Goal: Information Seeking & Learning: Compare options

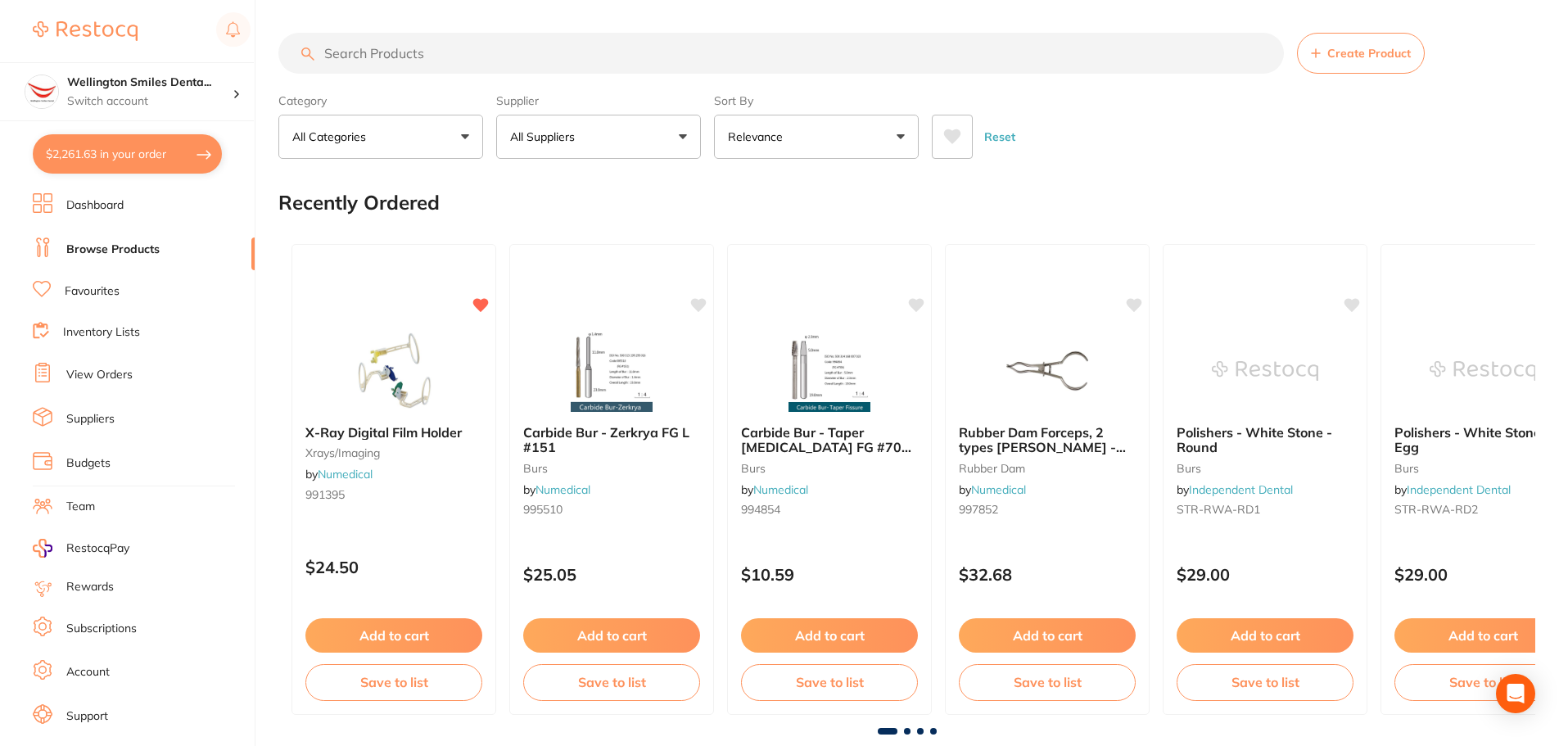
scroll to position [10, 0]
click at [425, 46] on input "search" at bounding box center [781, 53] width 1005 height 40
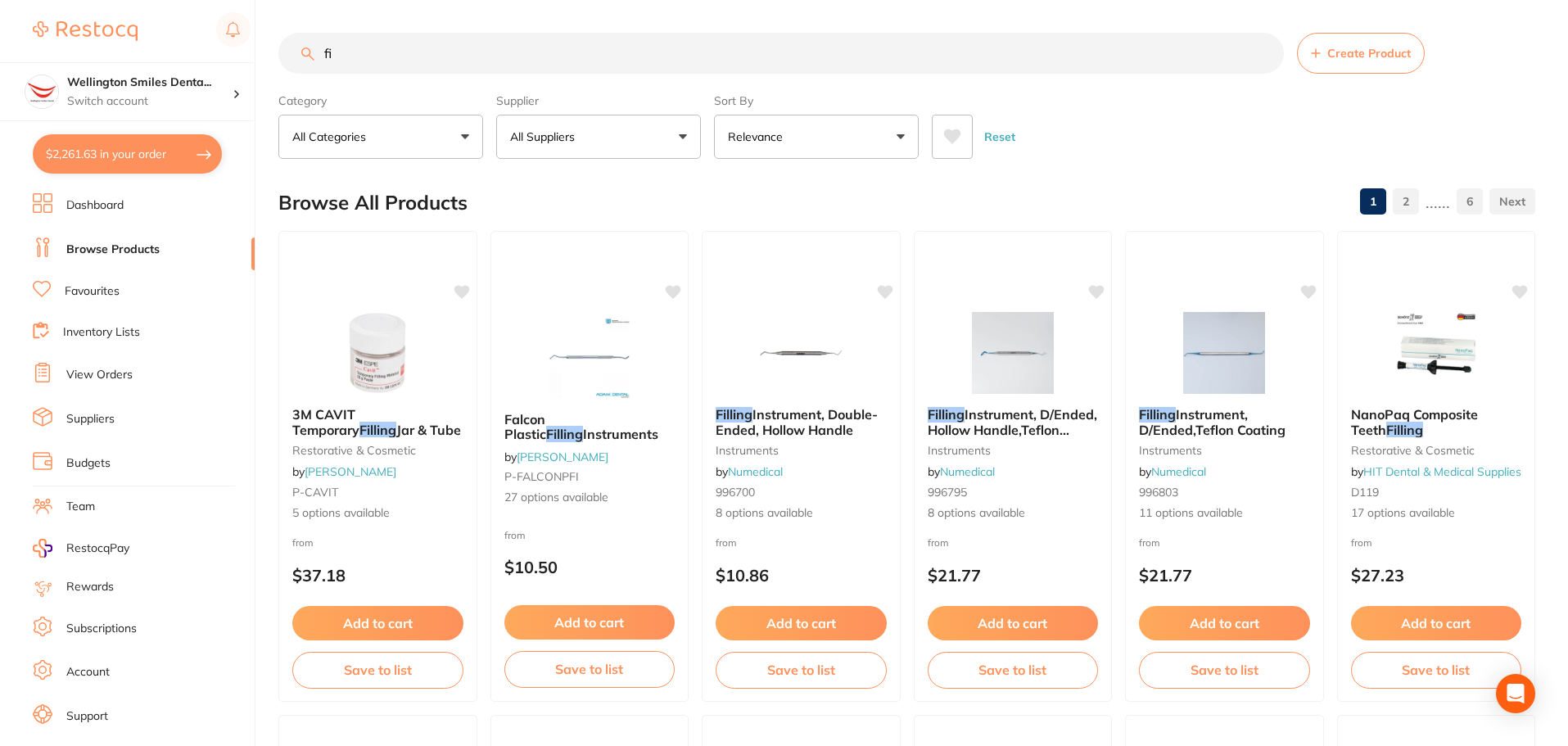
type input "f"
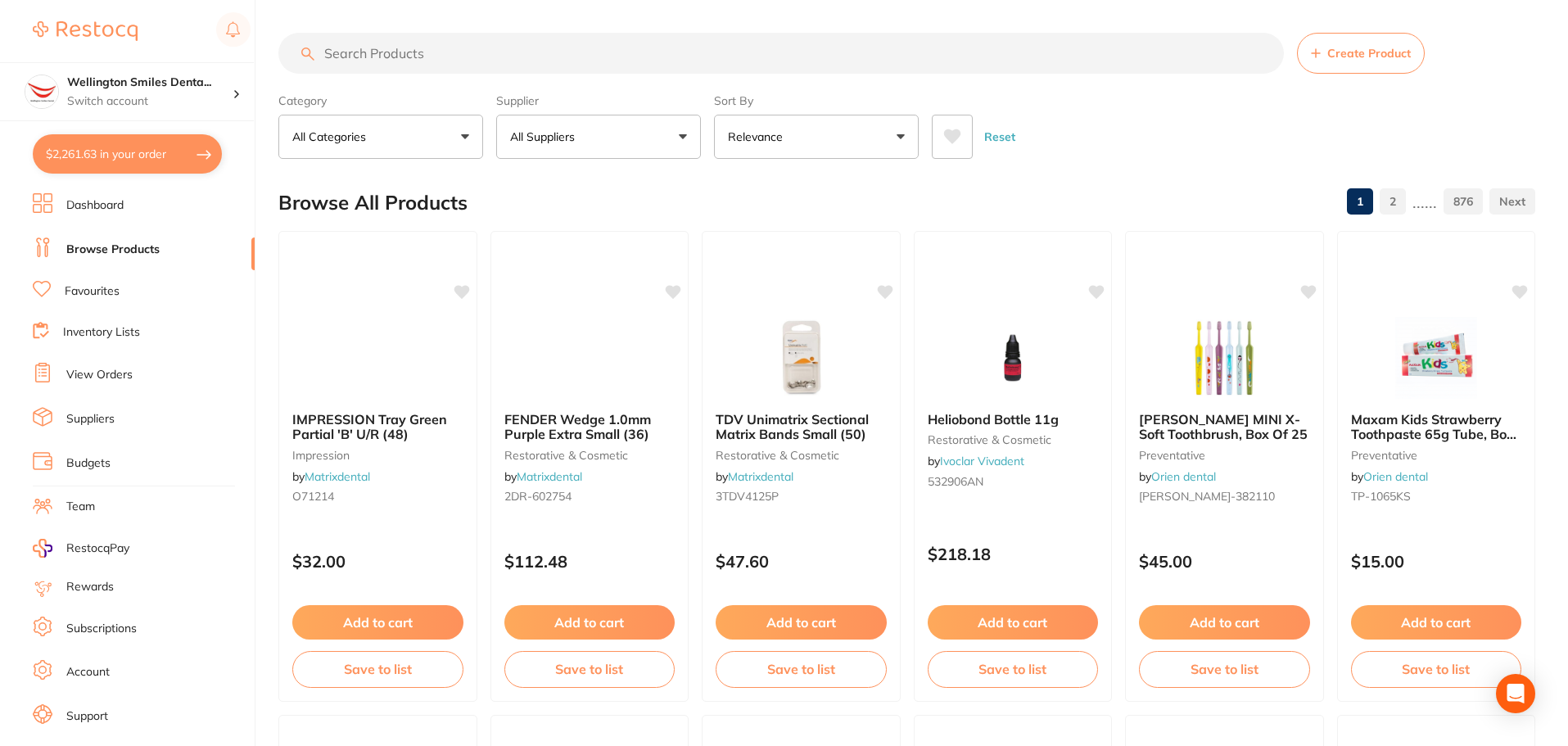
type input "p"
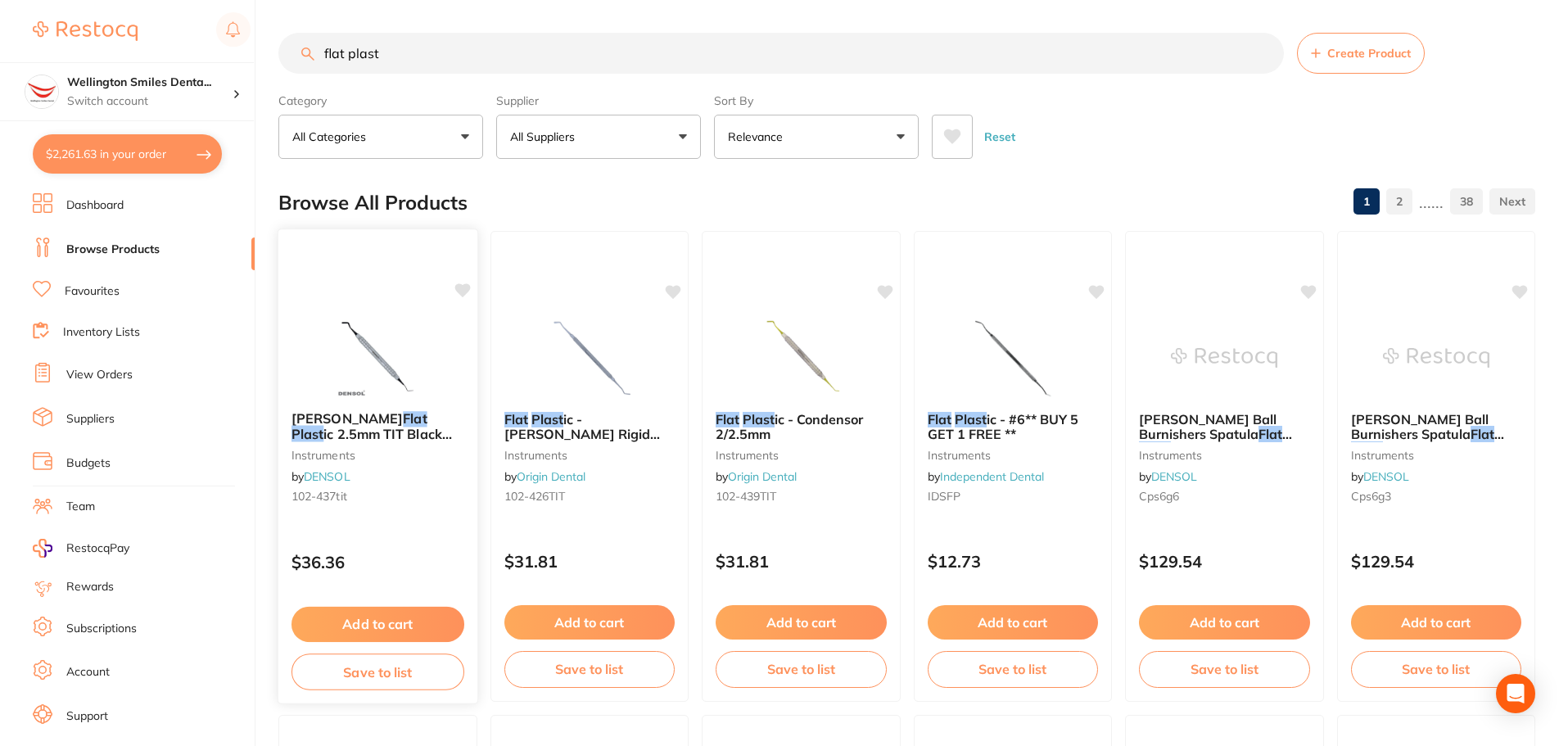
click at [376, 321] on img at bounding box center [377, 357] width 107 height 83
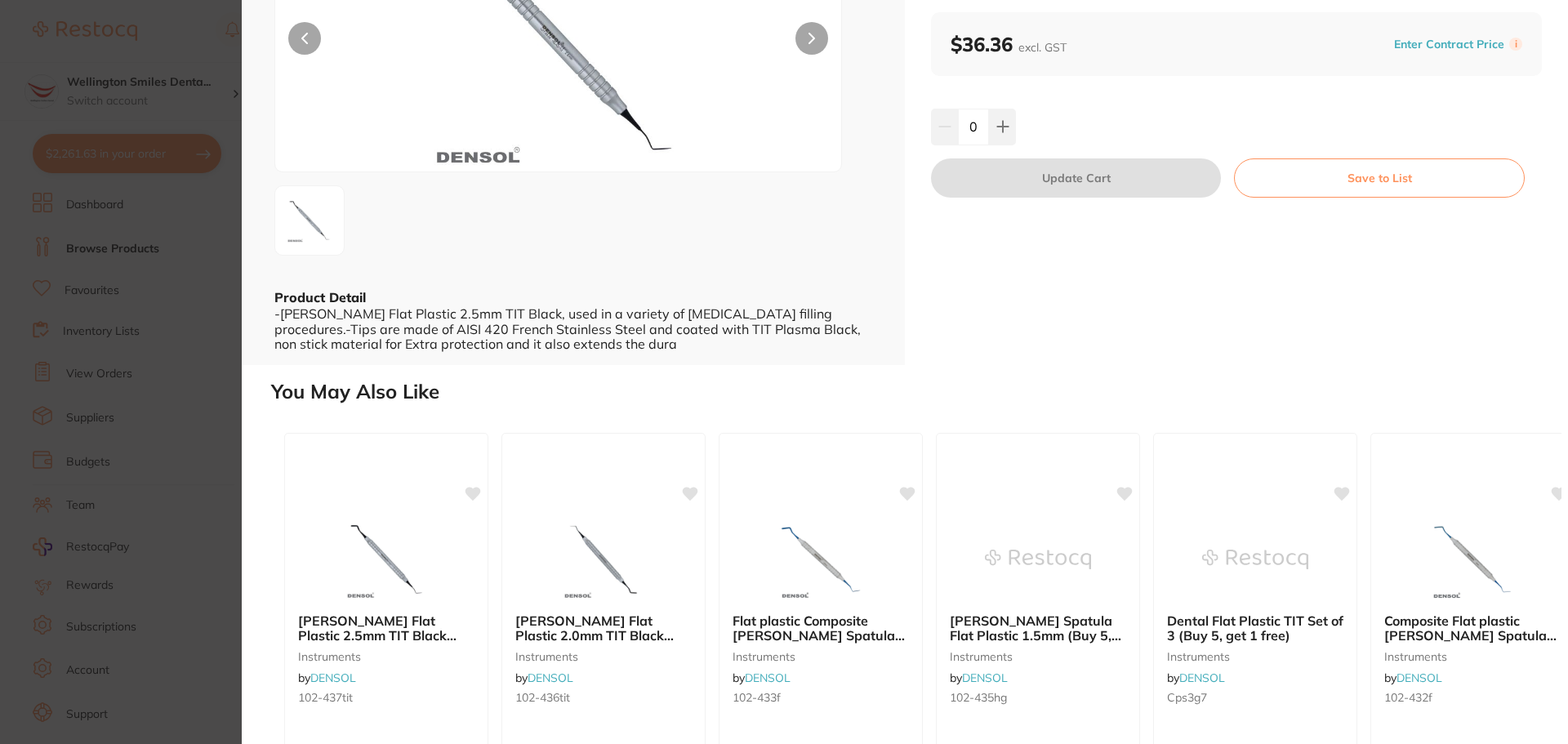
scroll to position [327, 0]
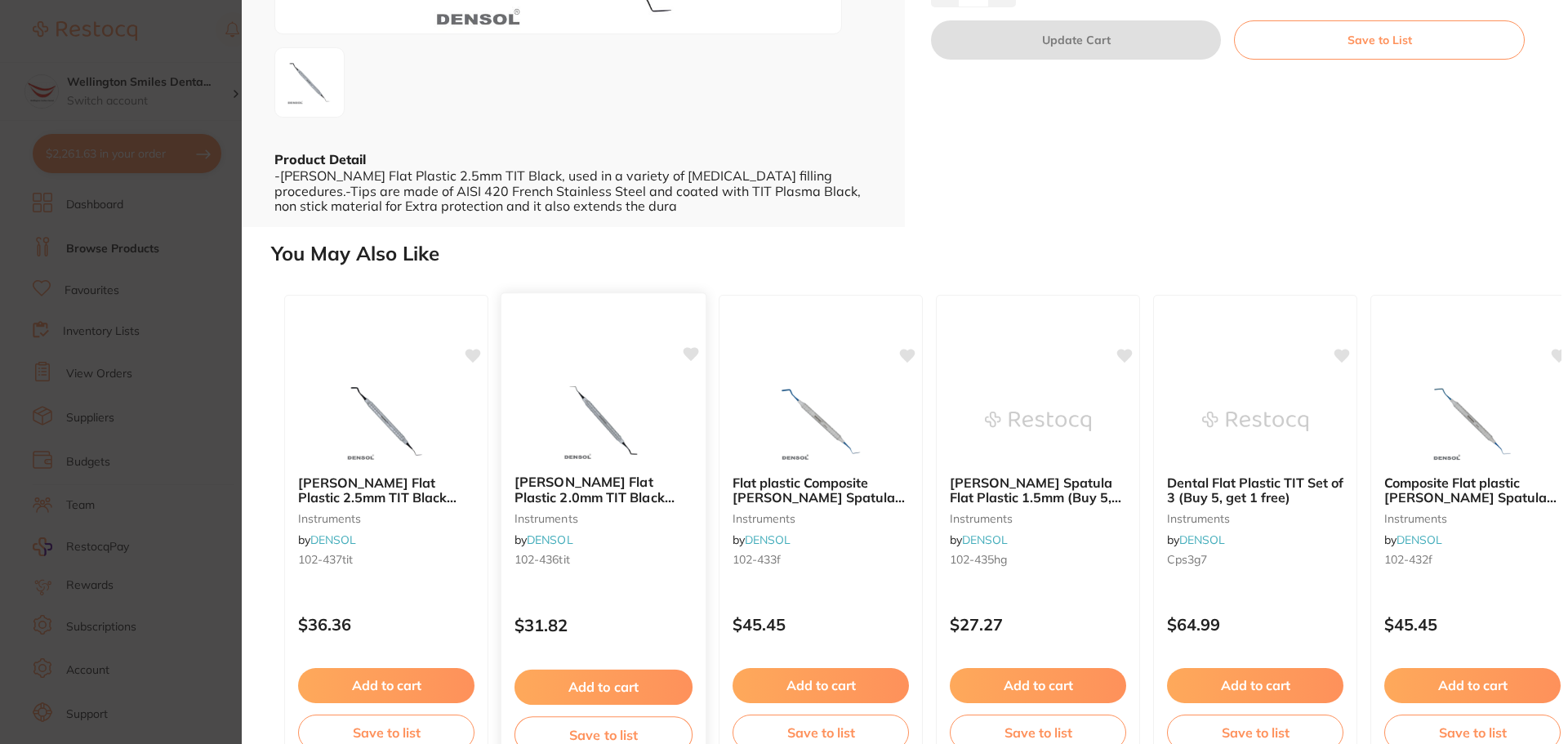
click at [585, 384] on img at bounding box center [603, 420] width 107 height 83
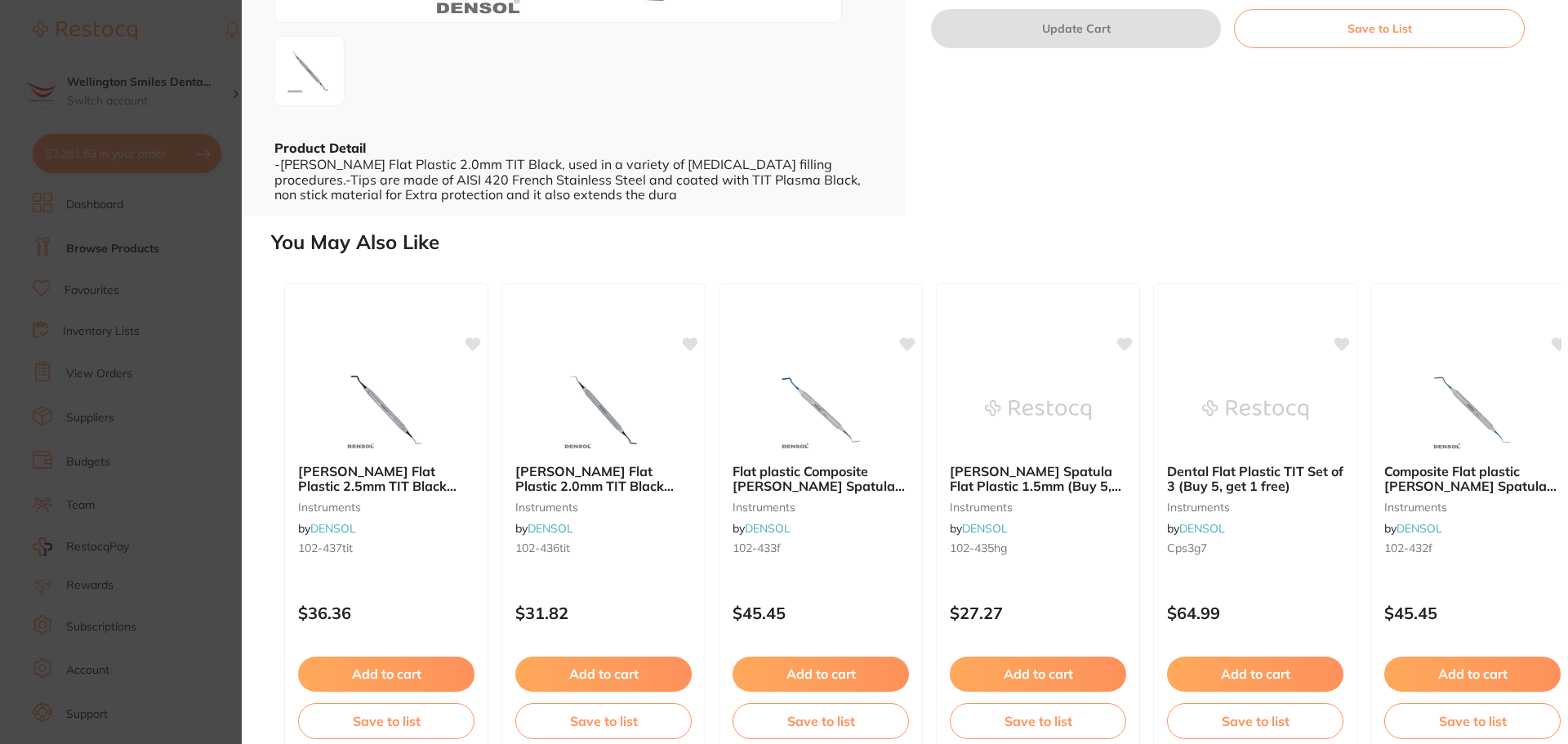
scroll to position [367, 0]
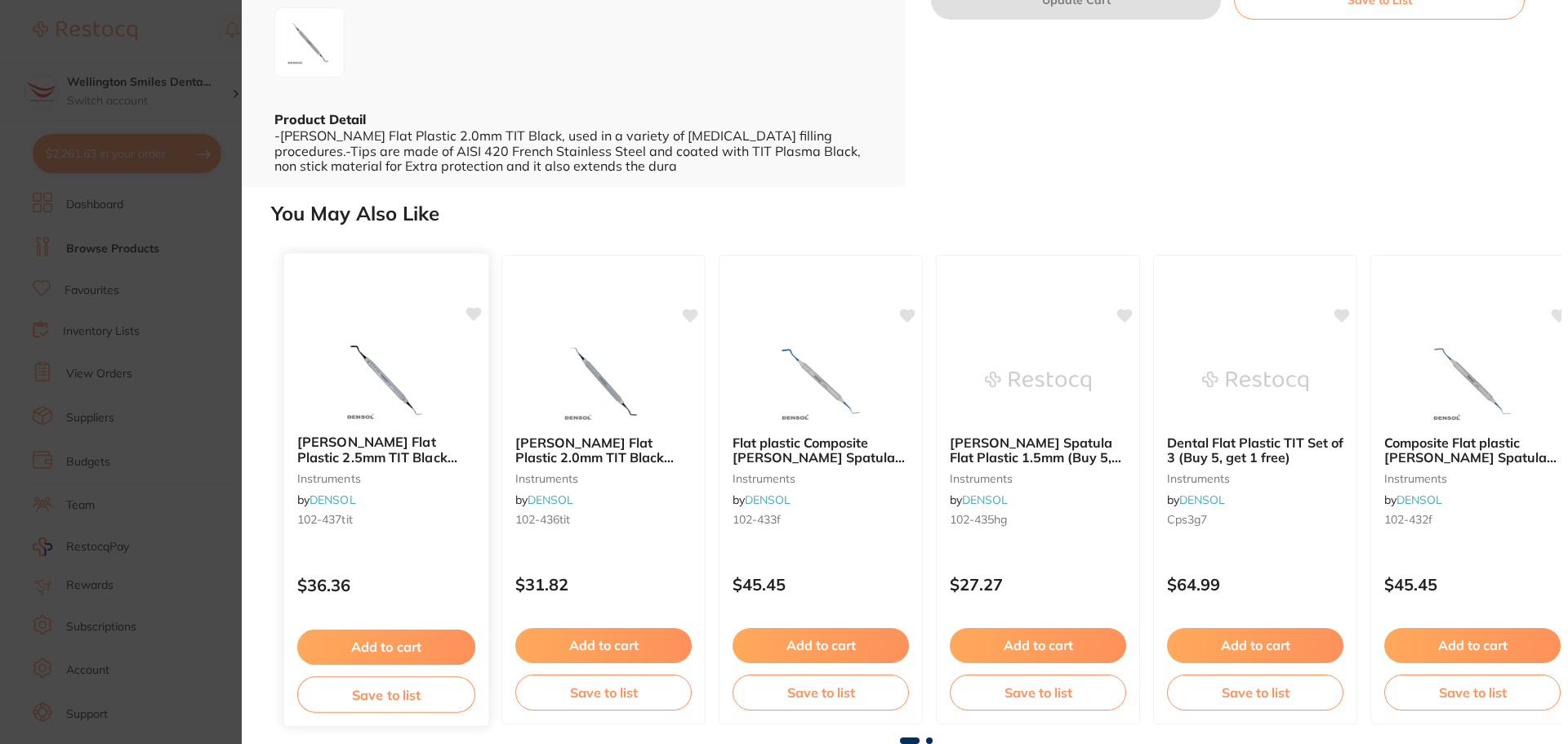
click at [441, 329] on div "[PERSON_NAME] Flat Plastic 2.5mm TIT Black (Buy 5, get 1 free) instruments by D…" at bounding box center [386, 490] width 207 height 475
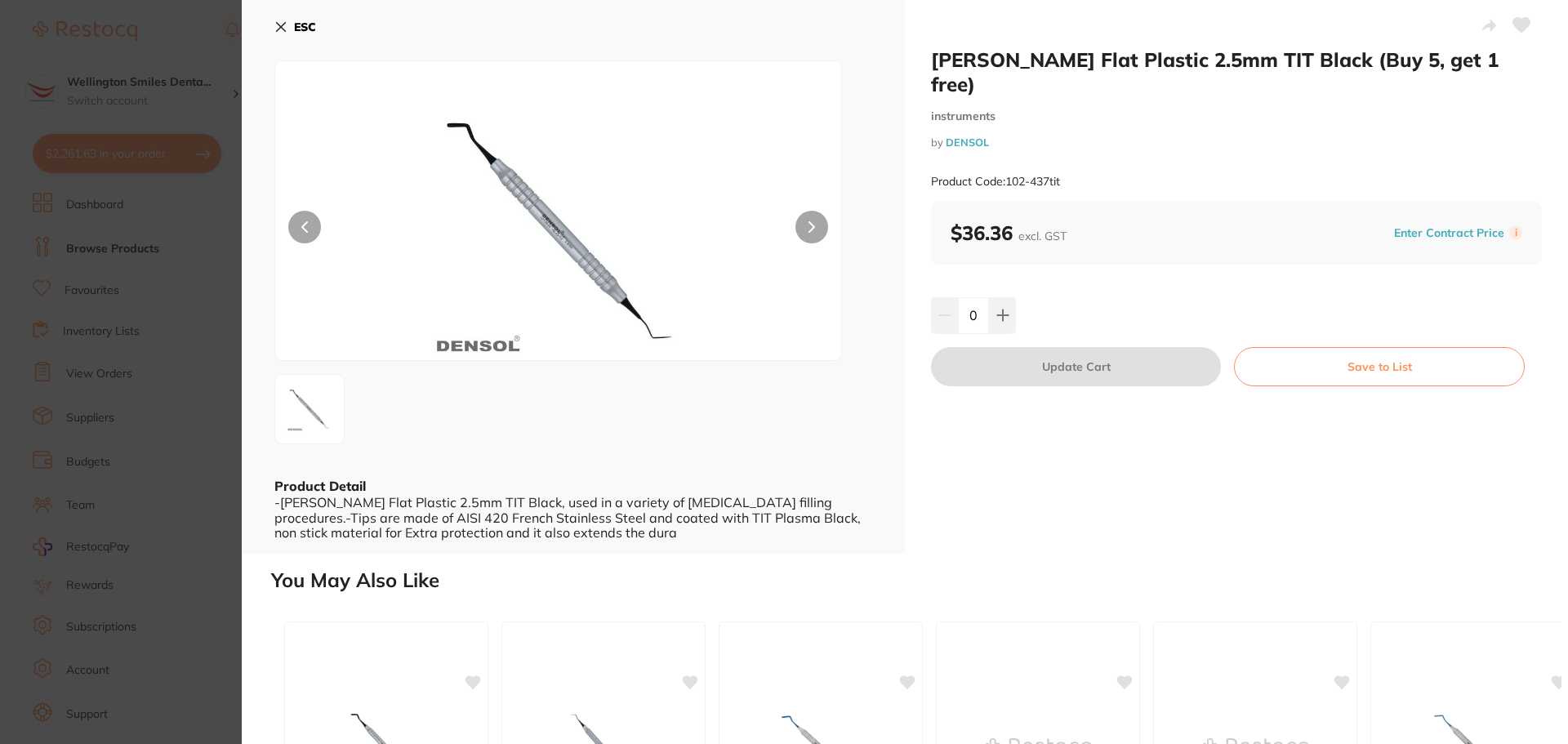
click at [291, 29] on button "ESC" at bounding box center [294, 27] width 41 height 28
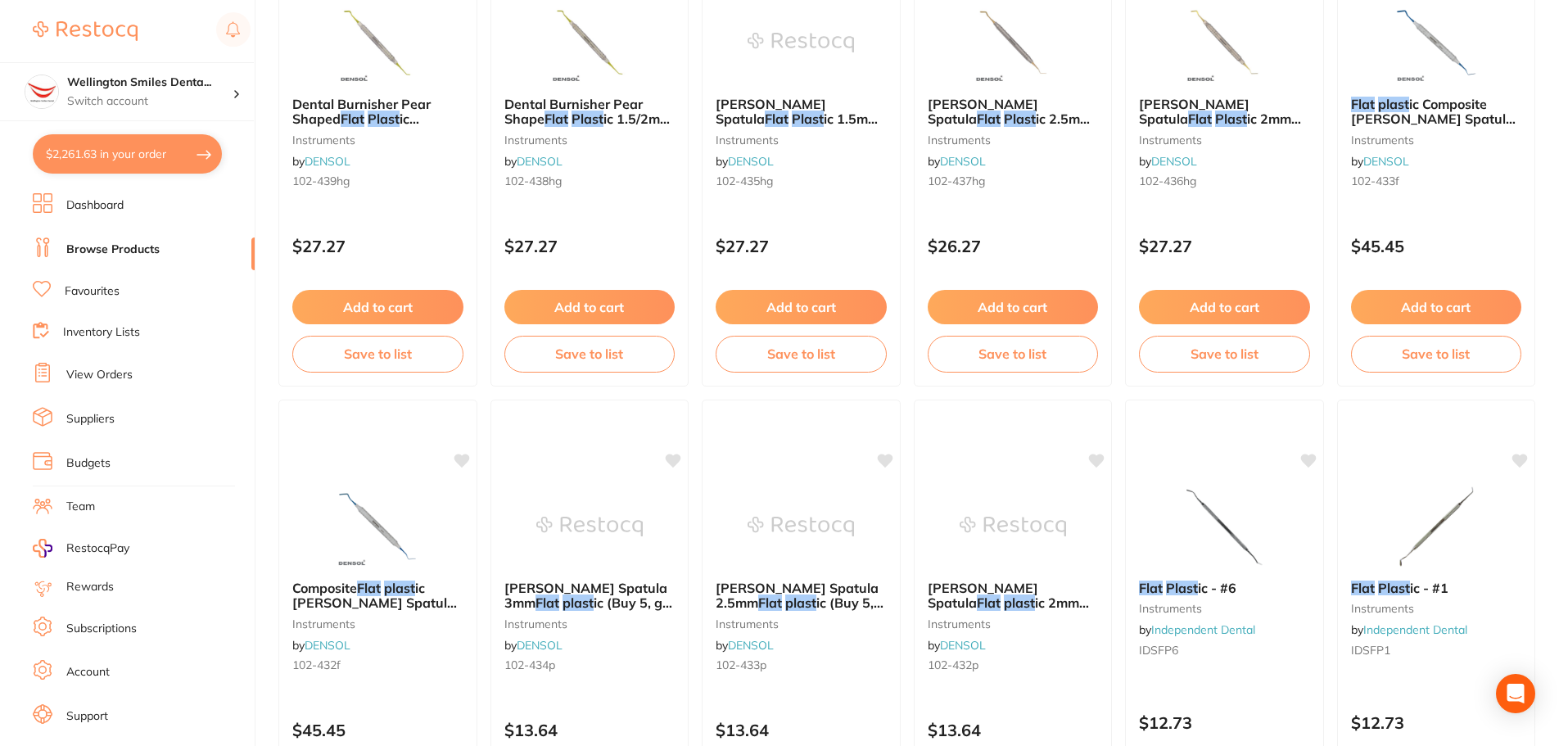
scroll to position [1392, 0]
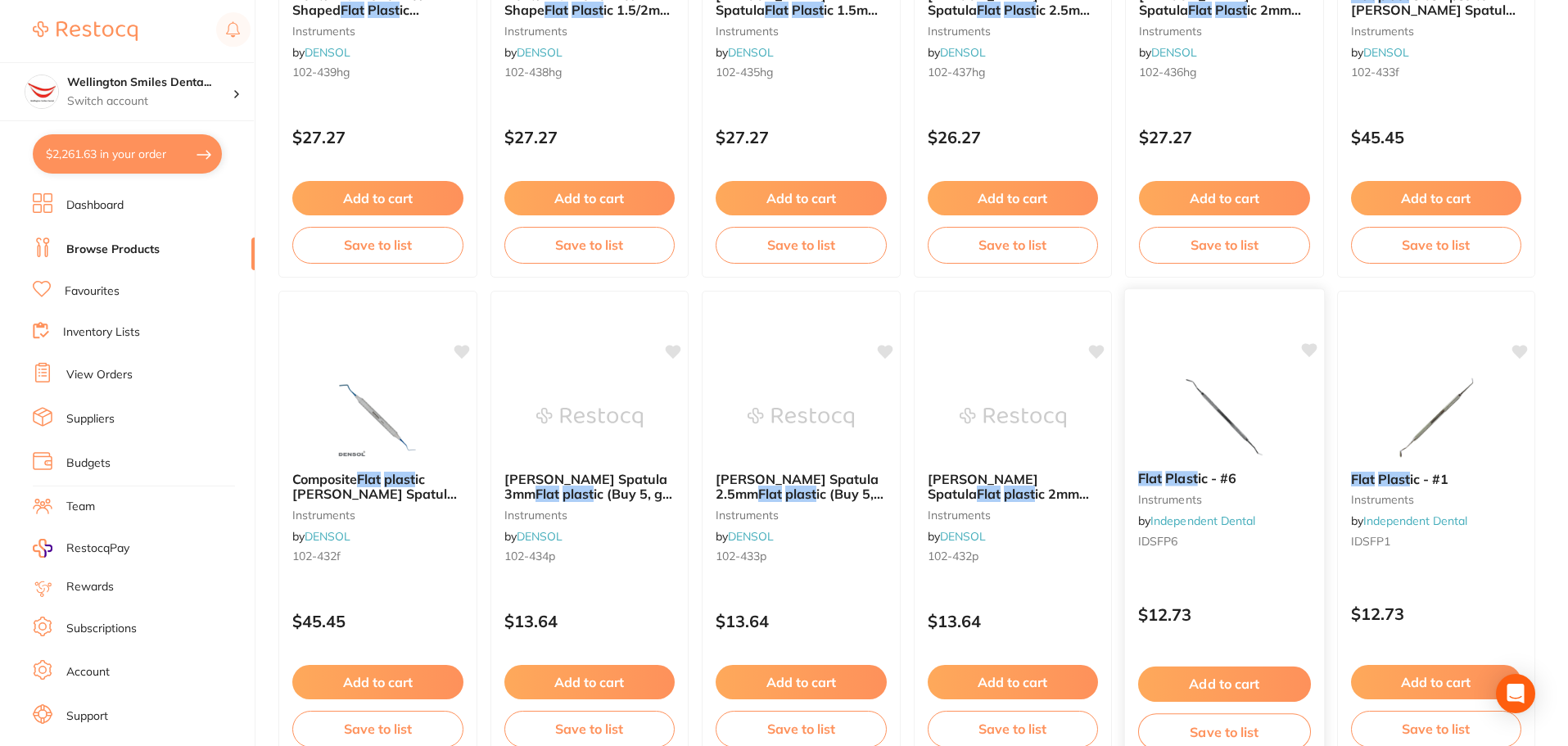
click at [1244, 373] on div "Flat Plast ic - #6 instruments by Independent Dental IDSFP6 $12.73 Add to cart …" at bounding box center [1225, 526] width 200 height 476
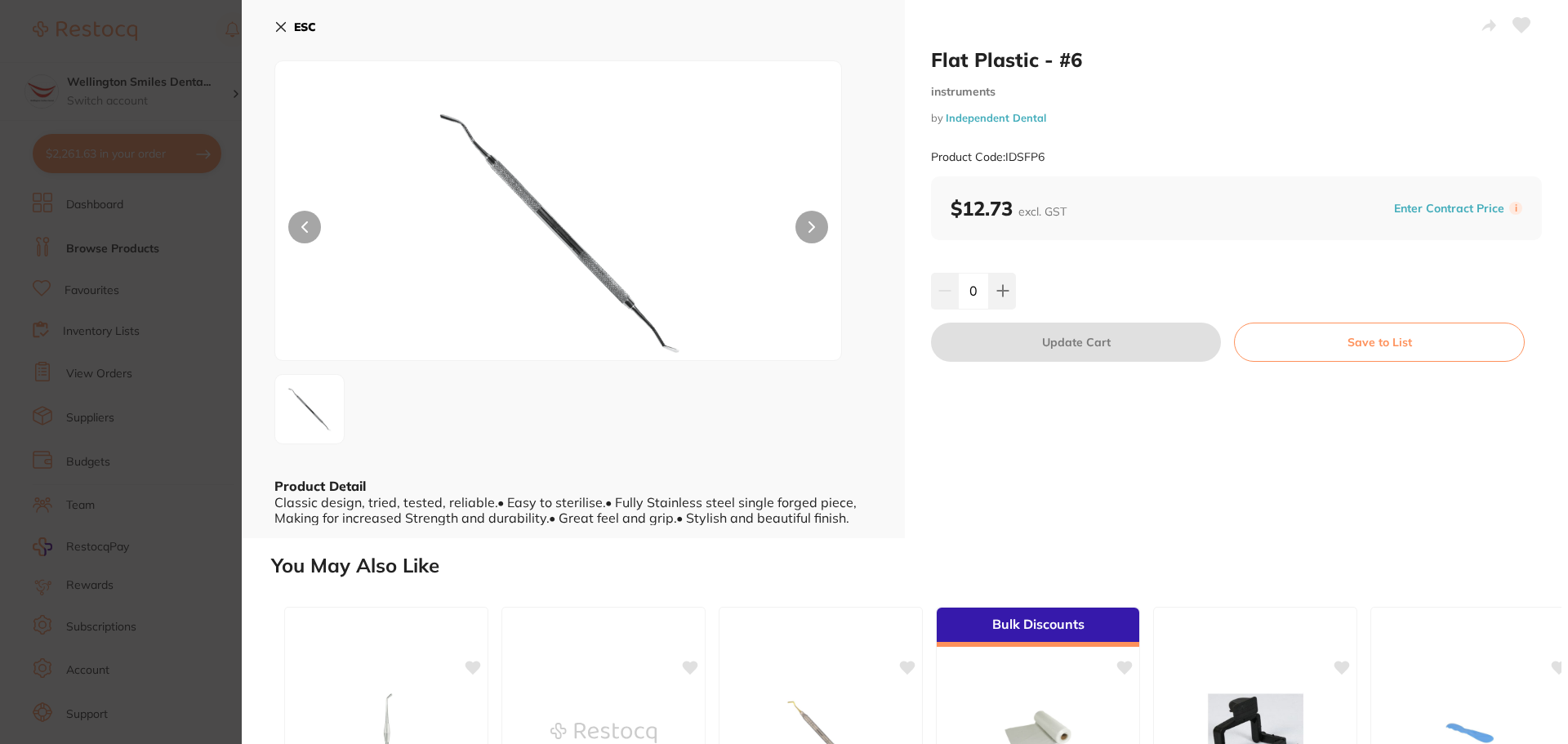
click at [289, 27] on button "ESC" at bounding box center [294, 27] width 41 height 28
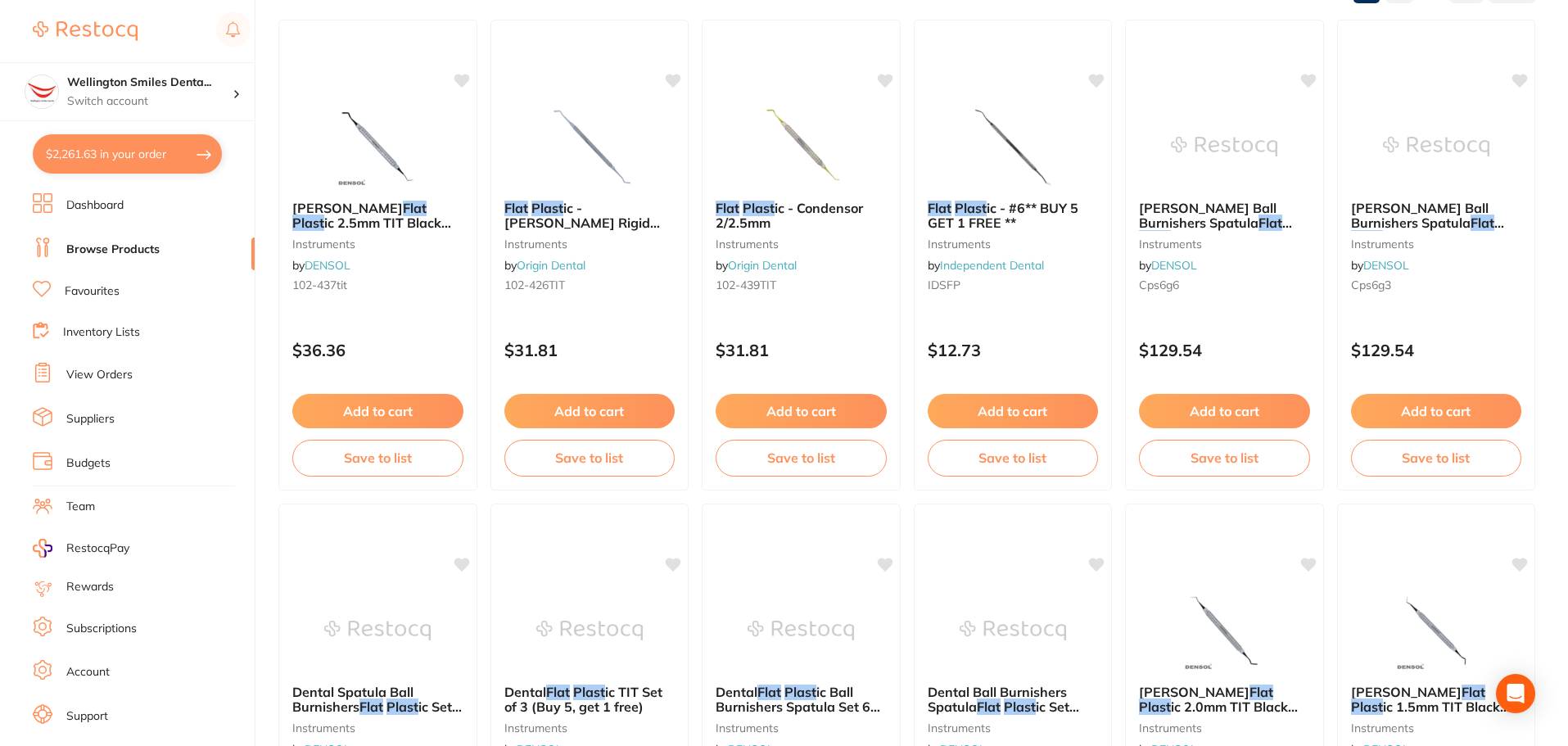
scroll to position [164, 0]
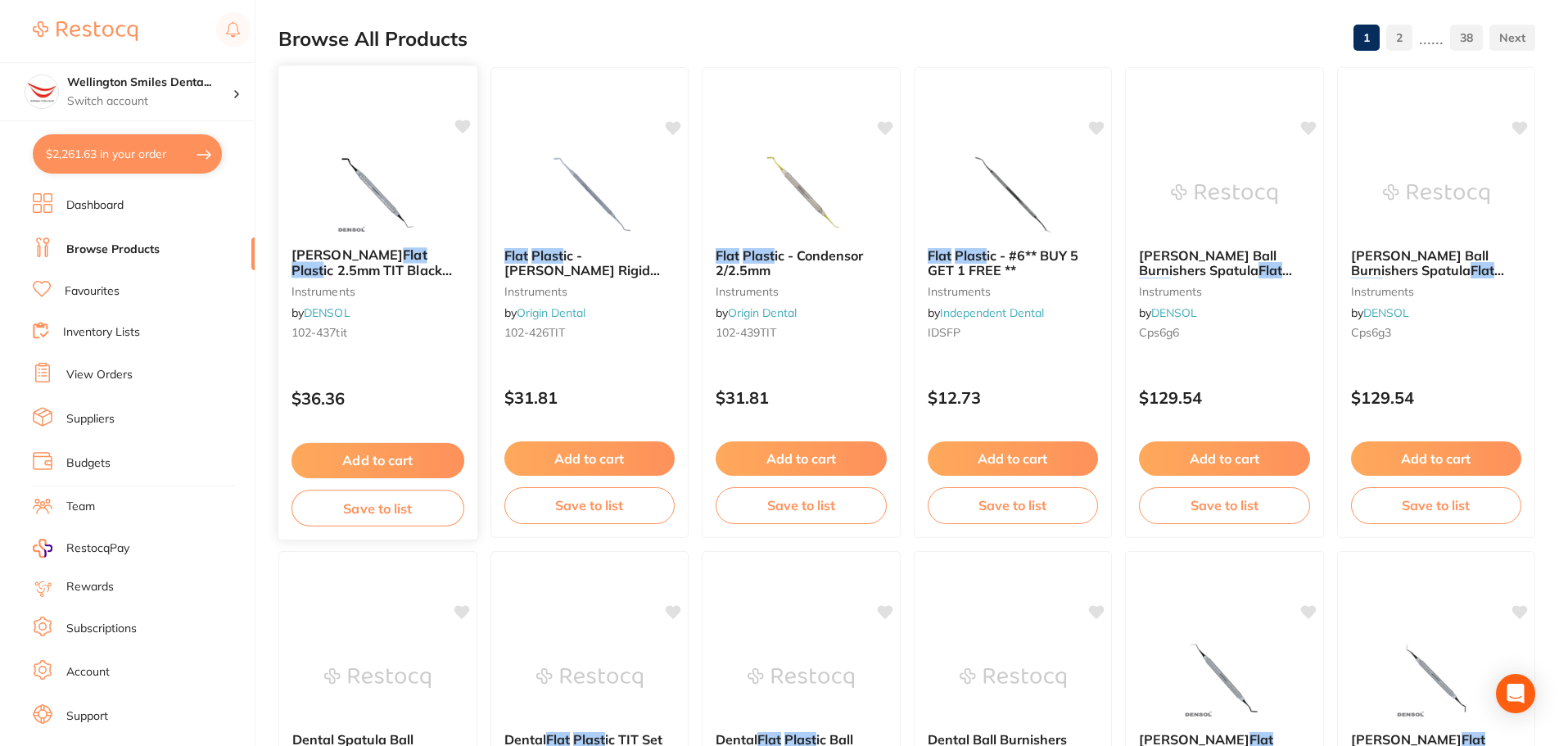
click at [362, 157] on img at bounding box center [377, 193] width 107 height 83
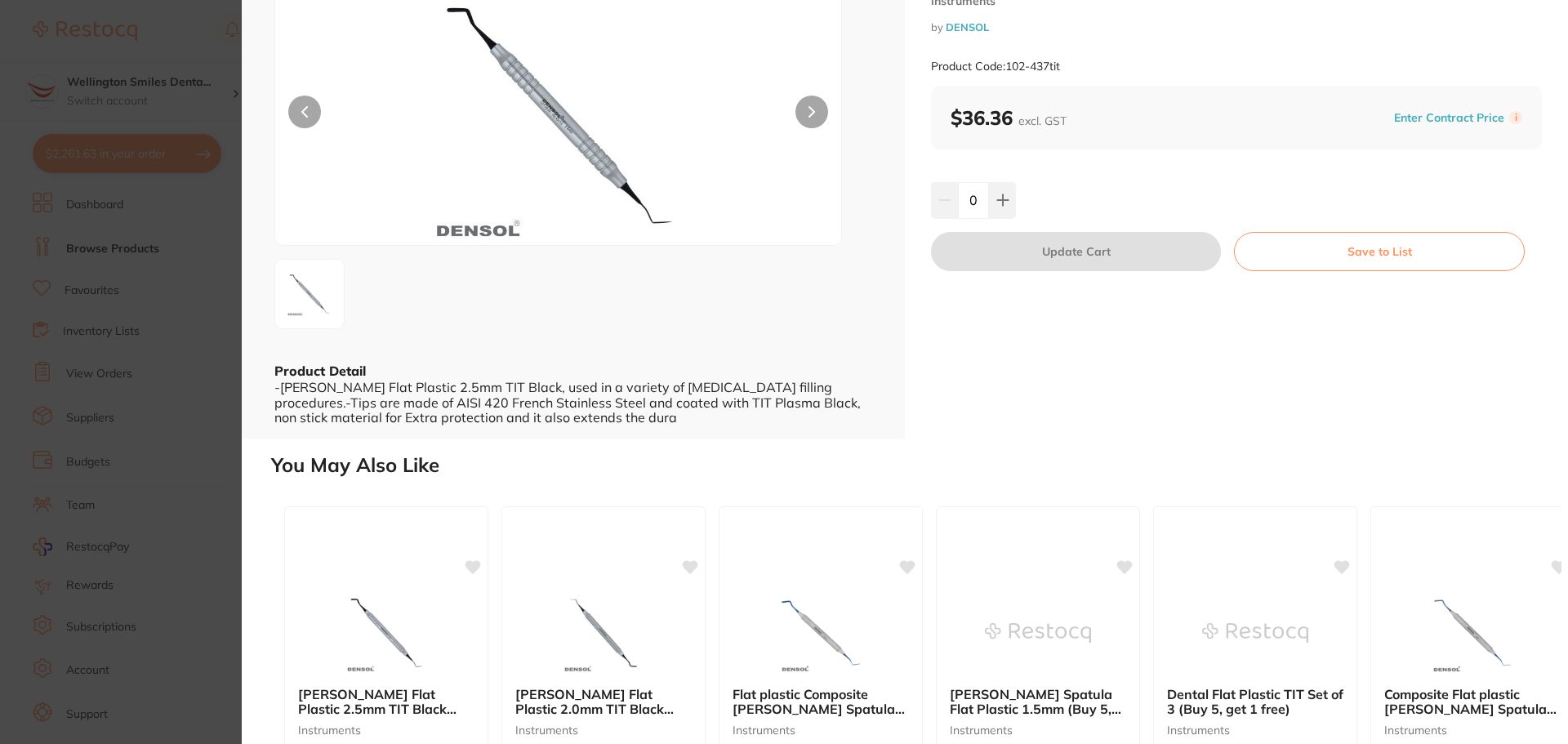
scroll to position [327, 0]
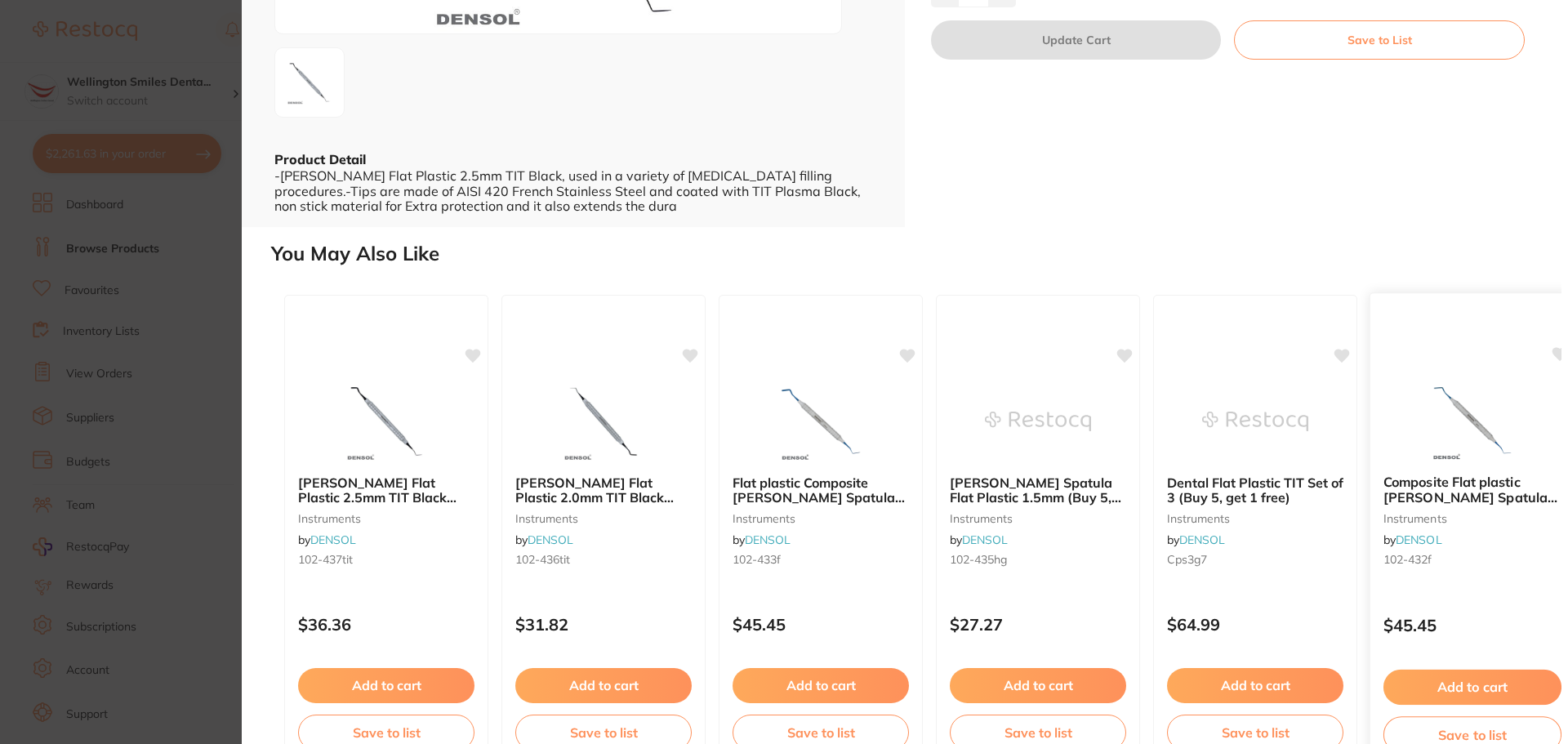
click at [1437, 421] on img at bounding box center [1472, 420] width 107 height 83
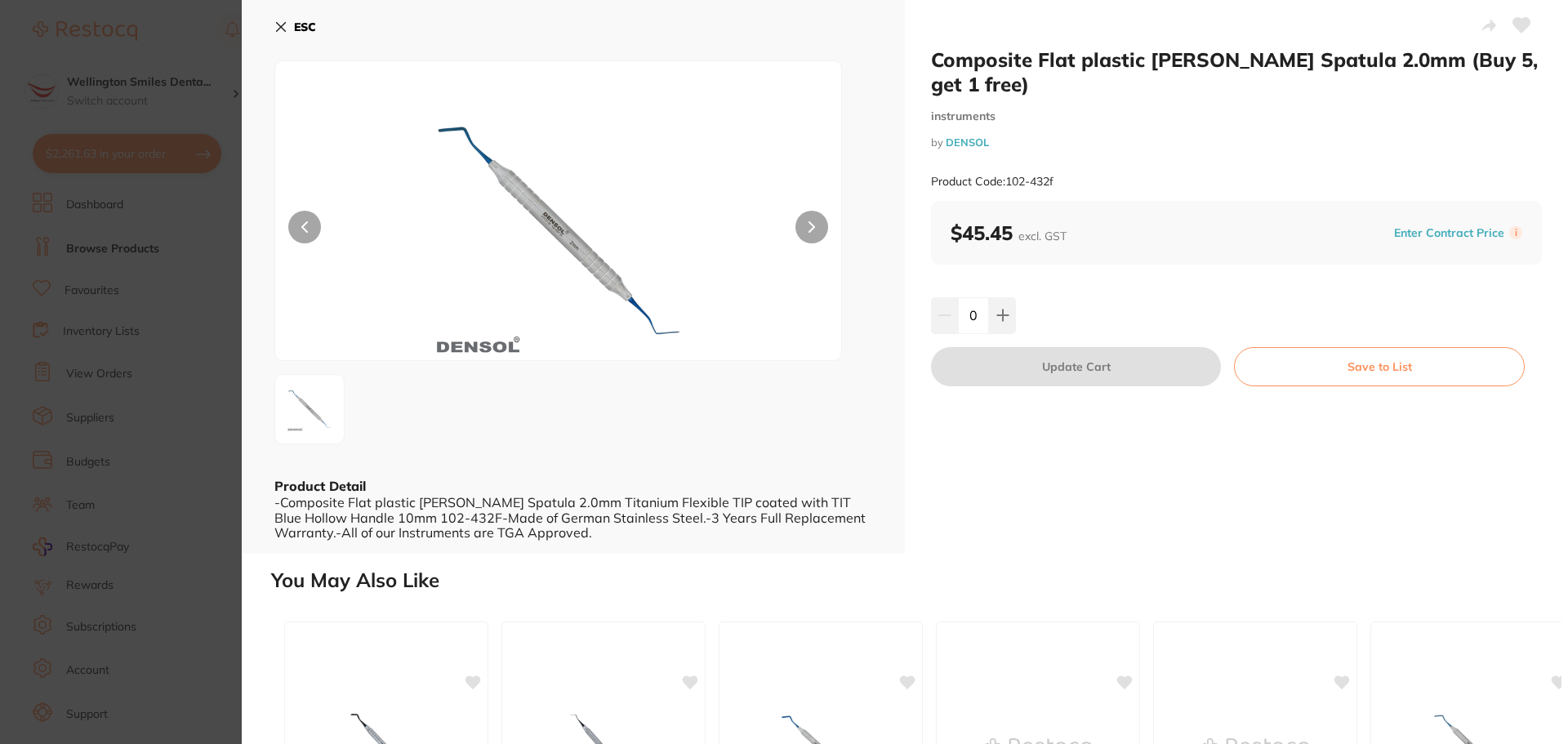
click at [799, 220] on button at bounding box center [812, 227] width 33 height 33
click at [805, 212] on button at bounding box center [812, 227] width 33 height 33
click at [527, 164] on img at bounding box center [558, 231] width 339 height 258
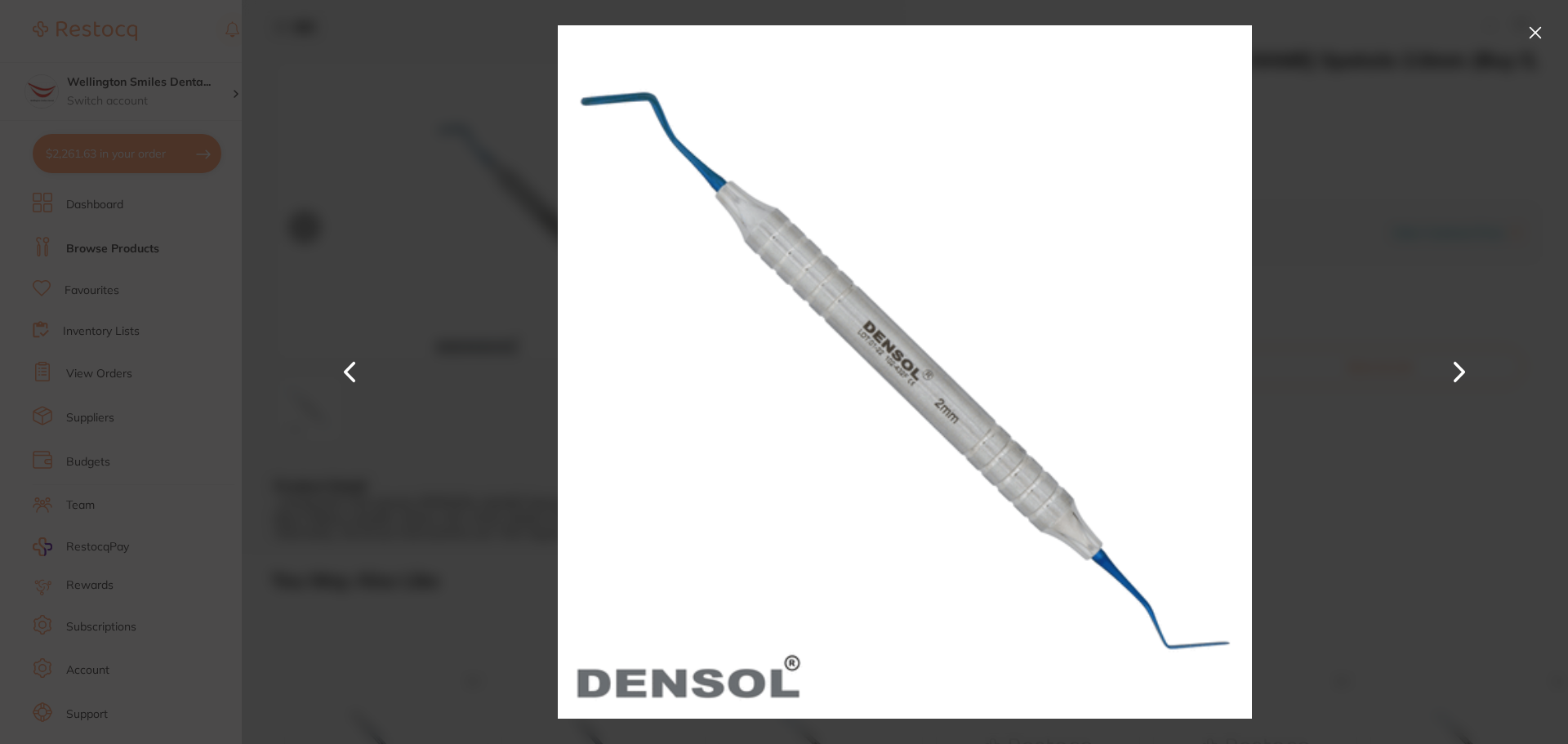
click at [1537, 33] on button at bounding box center [1535, 32] width 26 height 26
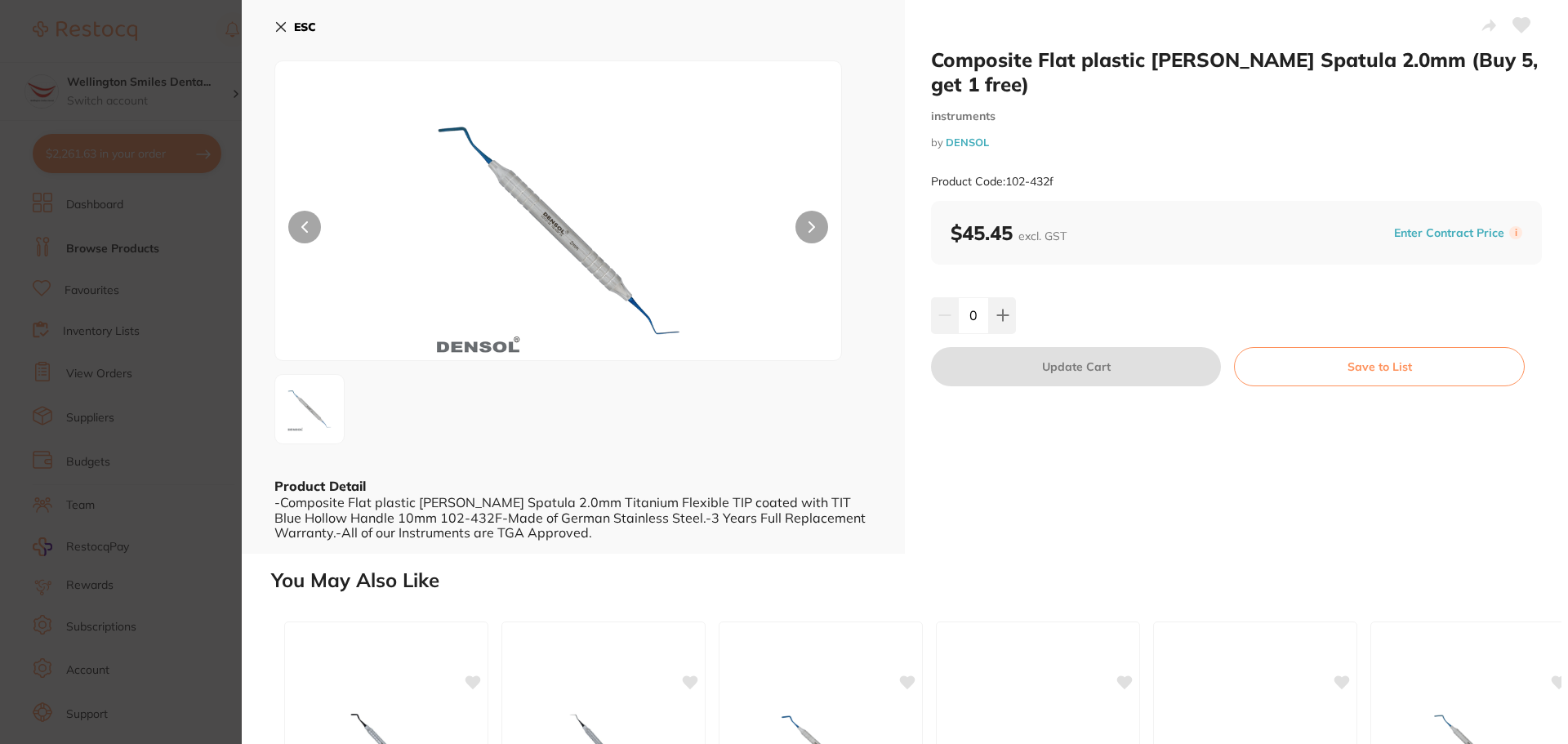
scroll to position [367, 0]
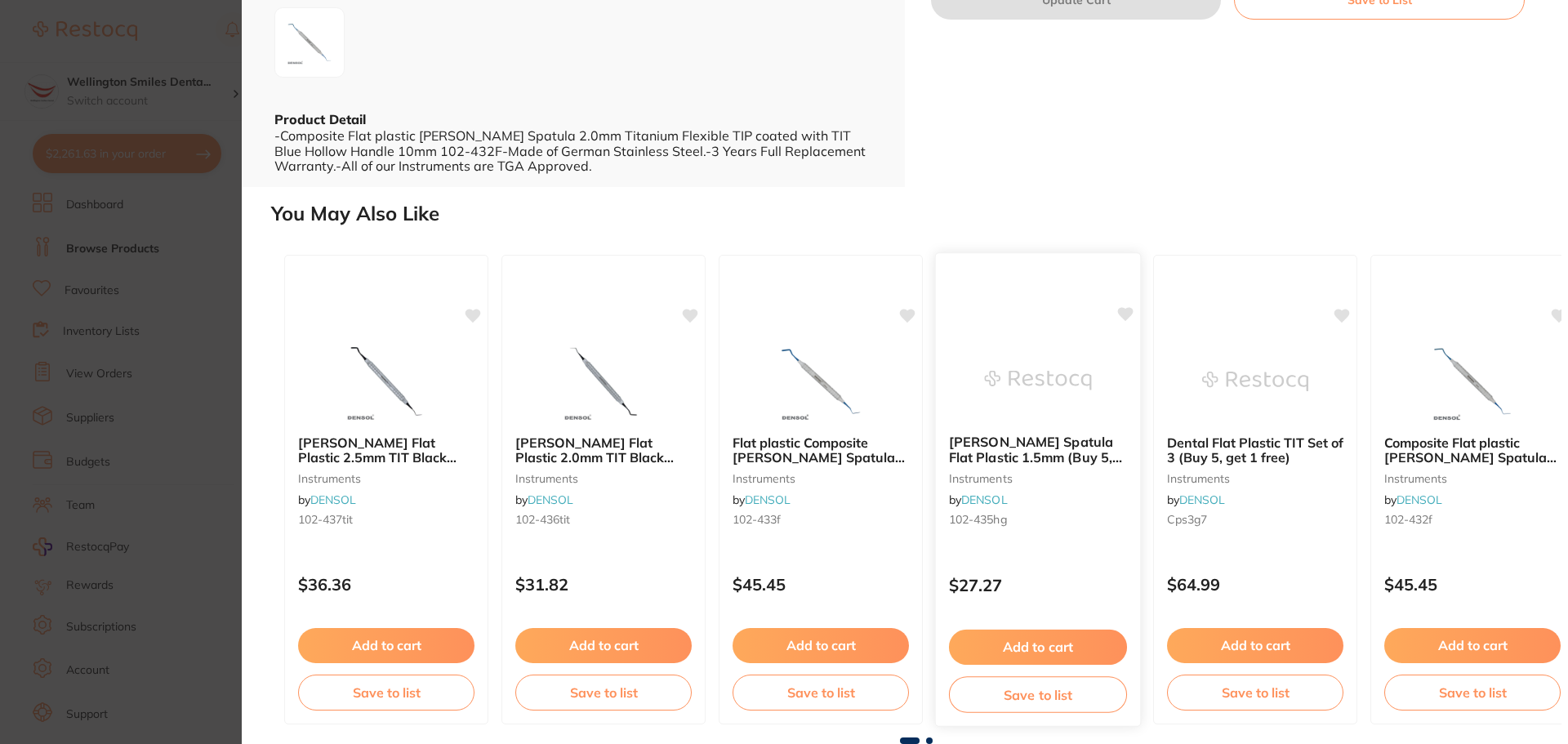
click at [1017, 376] on img at bounding box center [1037, 381] width 107 height 83
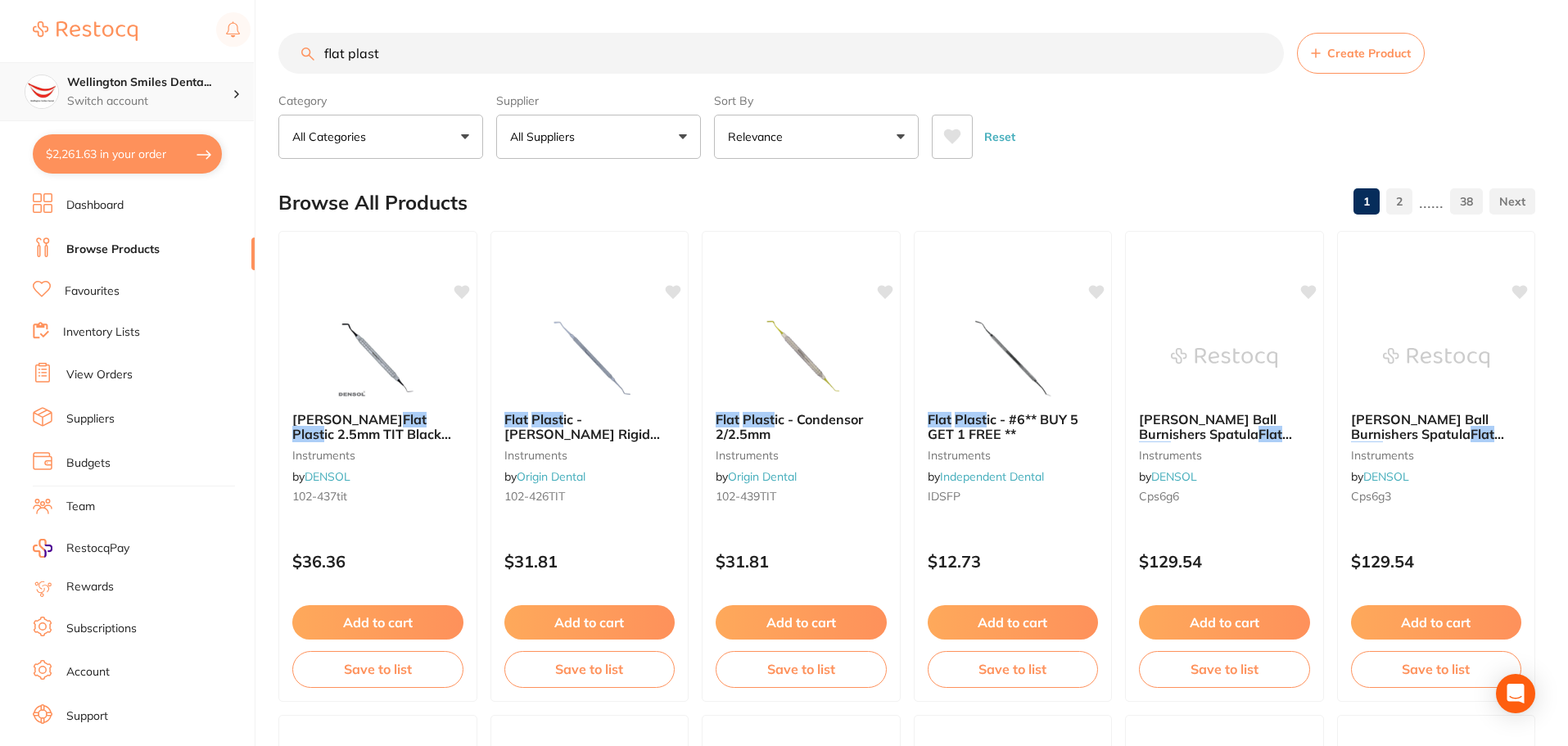
scroll to position [1, 0]
drag, startPoint x: 247, startPoint y: 68, endPoint x: 230, endPoint y: 68, distance: 17.0
click at [230, 68] on div "$2,261.63 Wellington Smiles Denta... Switch account Wellington Smiles Dental $2…" at bounding box center [784, 373] width 1568 height 746
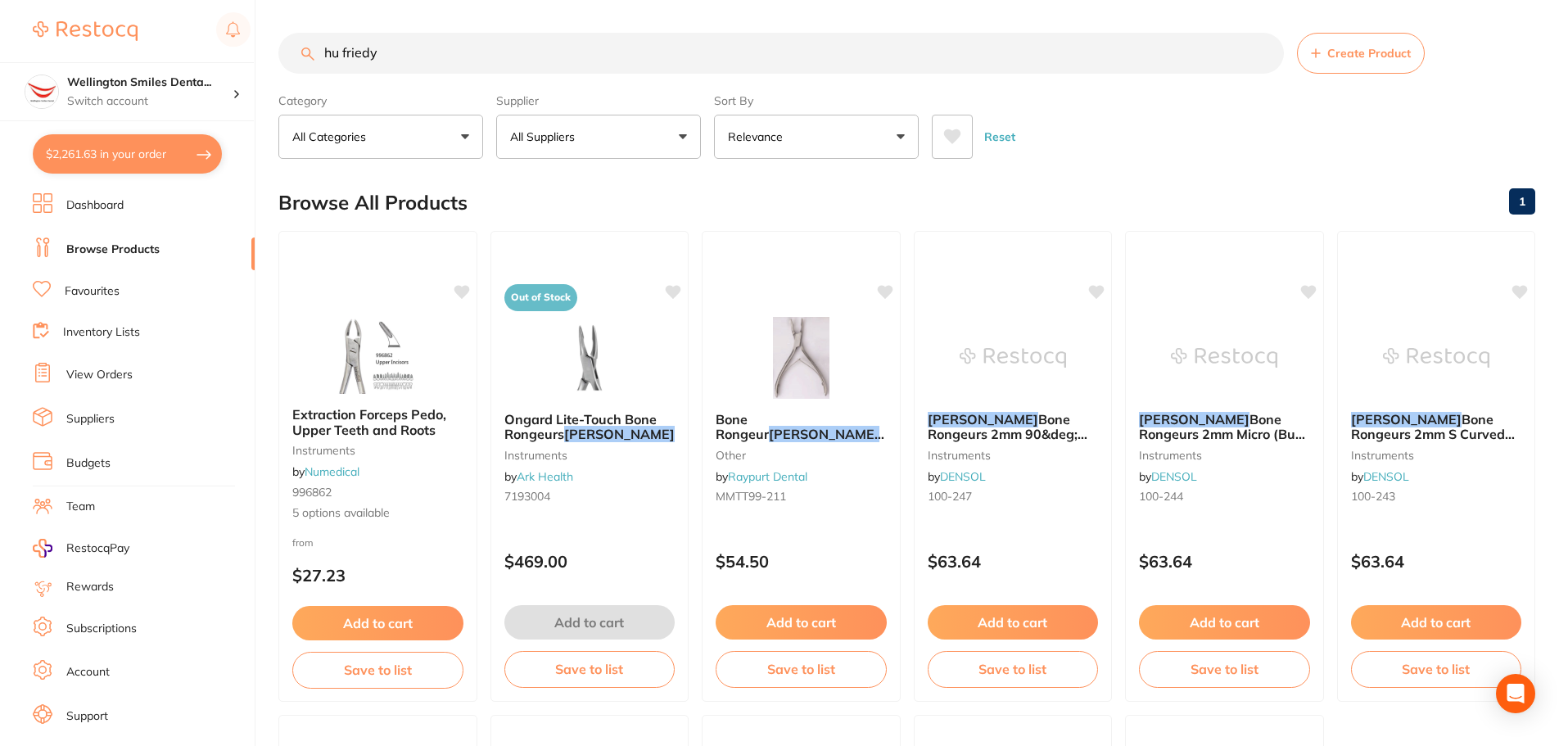
scroll to position [0, 0]
drag, startPoint x: 320, startPoint y: 75, endPoint x: 264, endPoint y: 74, distance: 56.0
click at [264, 74] on div "$2,261.63 Wellington Smiles Denta... Switch account Wellington Smiles Dental $2…" at bounding box center [784, 373] width 1568 height 746
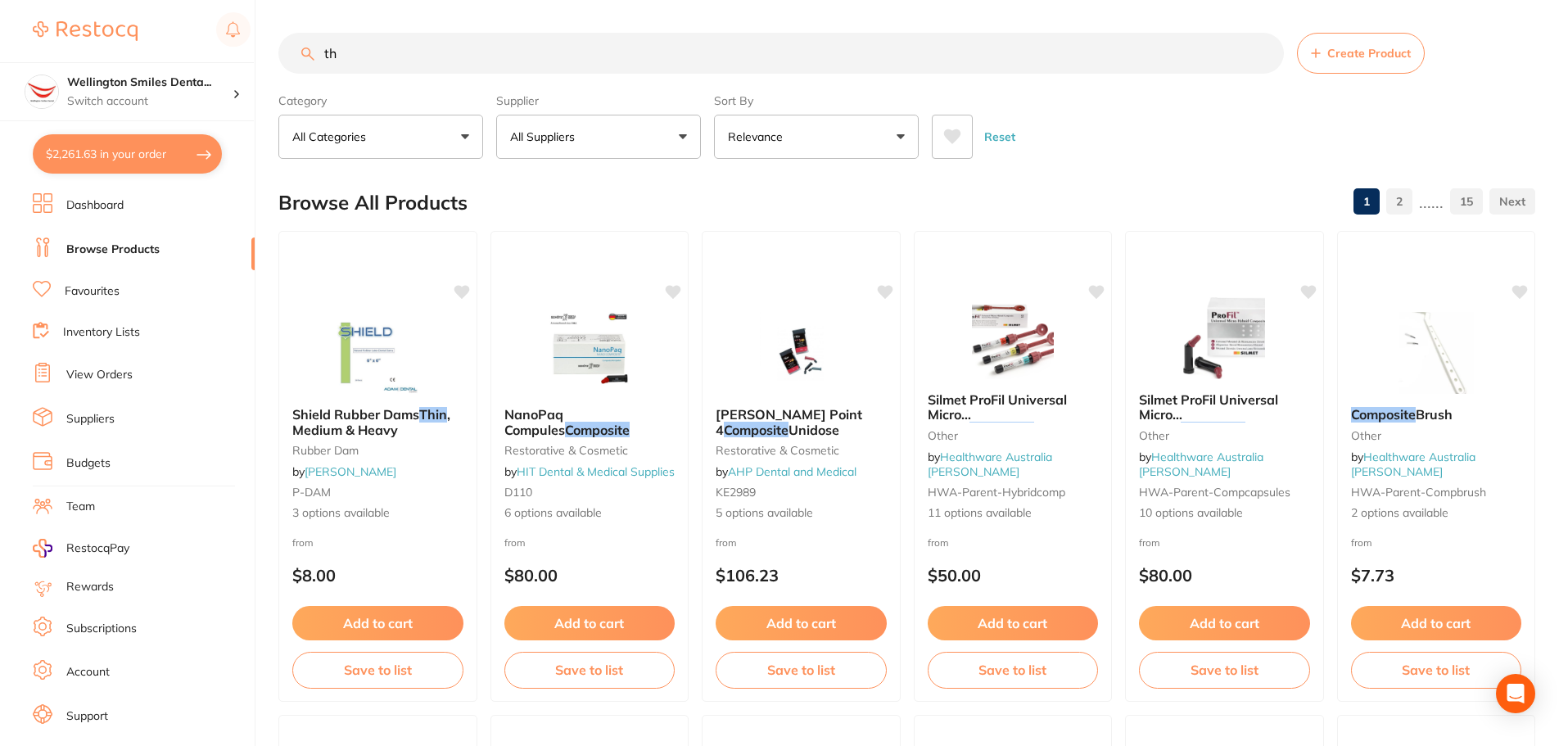
type input "t"
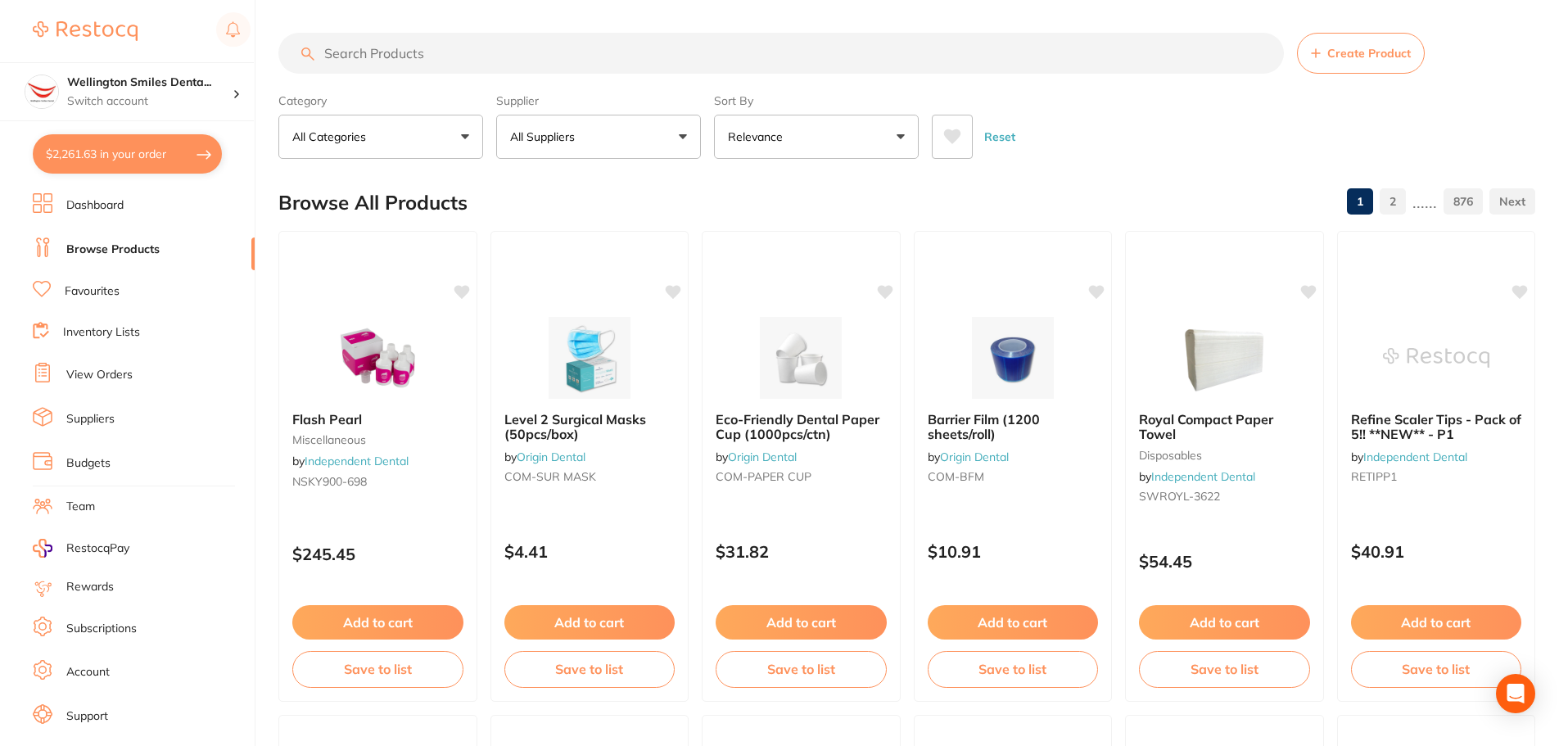
drag, startPoint x: 568, startPoint y: 67, endPoint x: 400, endPoint y: 74, distance: 168.1
click at [400, 74] on section "Create Product Category All Categories All Categories 3D Printing anaesthetic a…" at bounding box center [907, 95] width 1257 height 126
paste input "TNCIGFTMI3"
type input "TNCIGFTMI3"
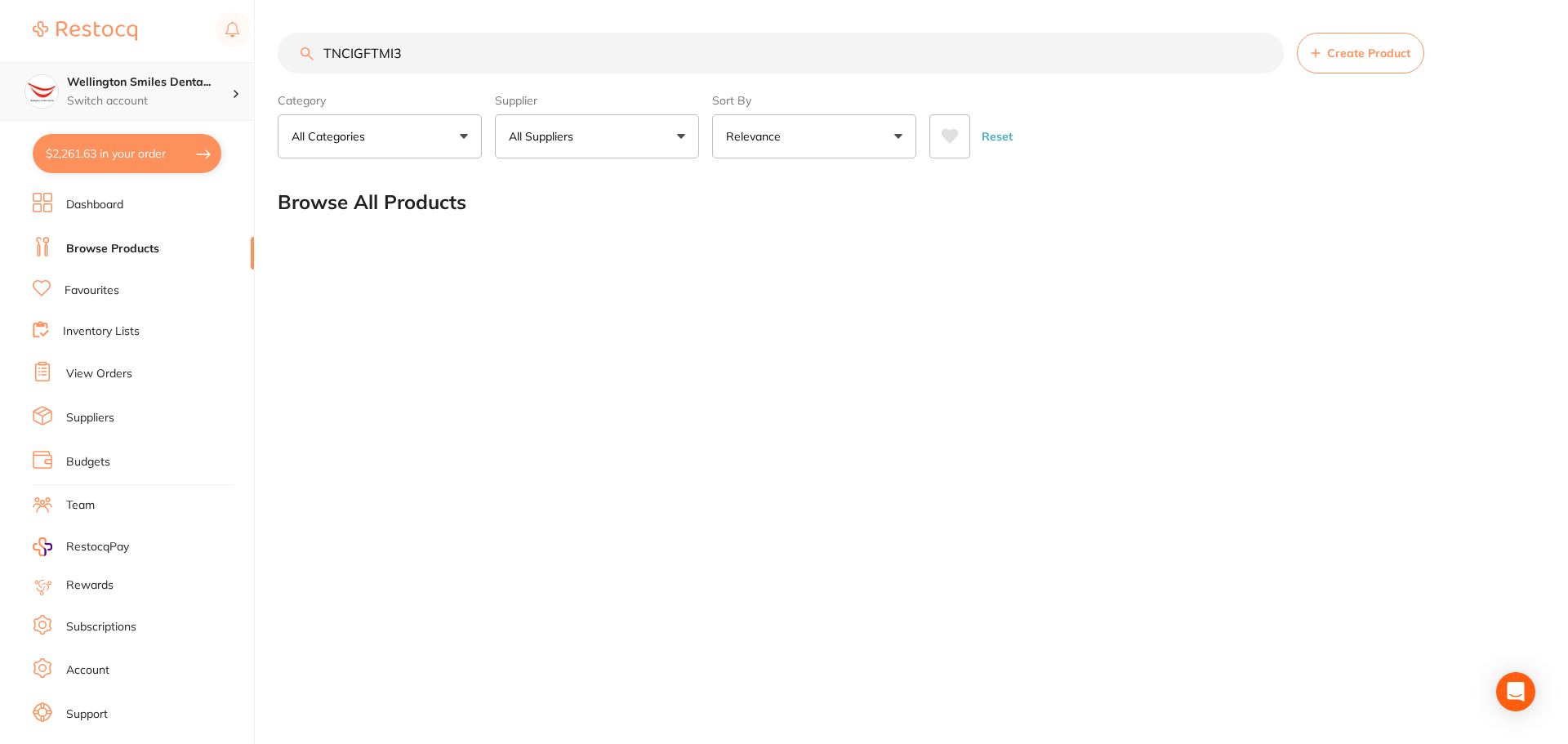
click at [174, 95] on p "Switch account" at bounding box center [150, 101] width 165 height 16
click at [177, 78] on h4 "Wellington Smiles Denta..." at bounding box center [150, 82] width 165 height 16
click at [472, 57] on input "TNCIGFTMI3" at bounding box center [781, 53] width 1007 height 40
drag, startPoint x: 474, startPoint y: 57, endPoint x: 217, endPoint y: 75, distance: 257.6
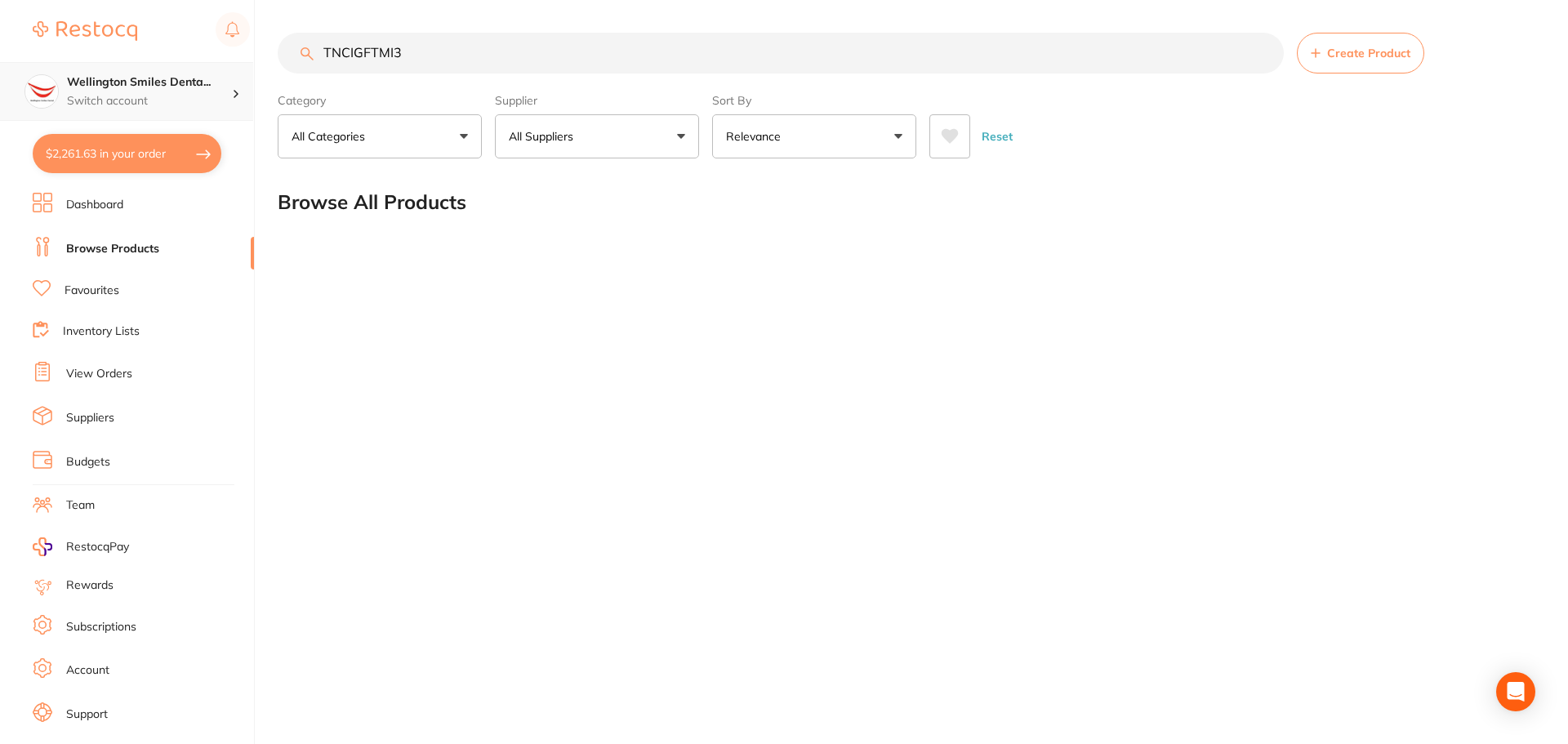
click at [217, 75] on div "$2,261.63 Wellington Smiles Denta... Switch account Wellington Smiles Dental $2…" at bounding box center [784, 372] width 1568 height 744
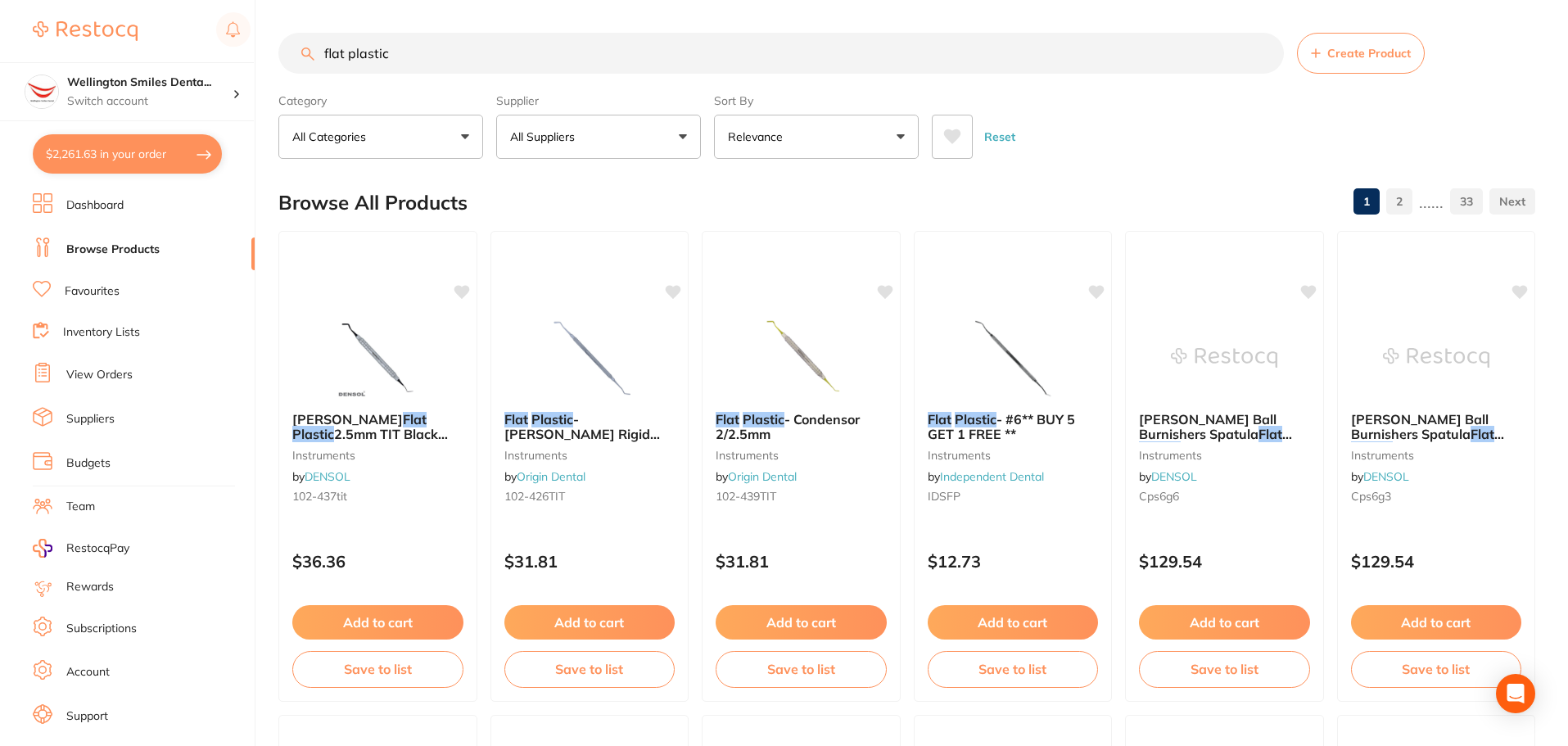
click at [629, 137] on button "All Suppliers" at bounding box center [598, 137] width 204 height 44
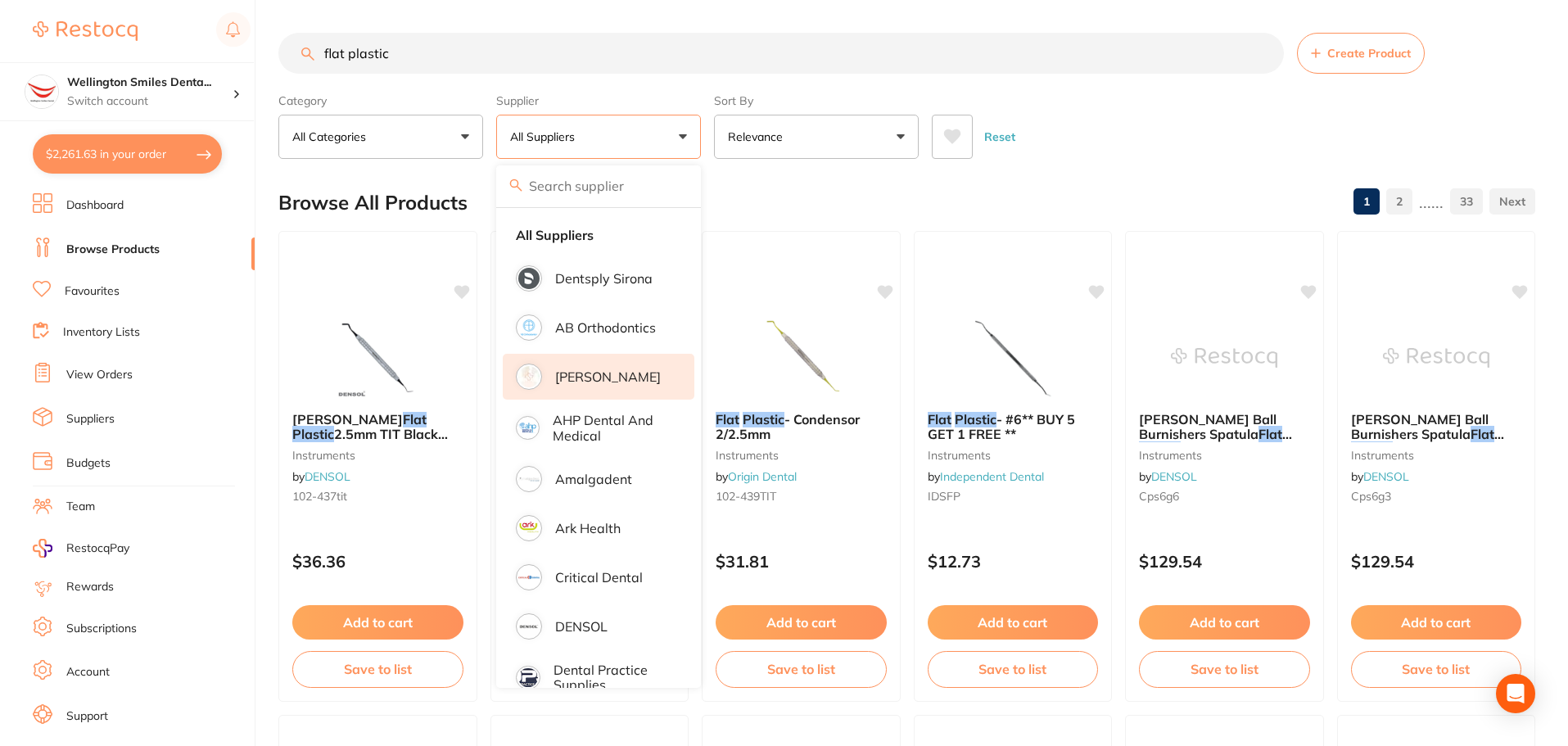
click at [615, 368] on li "[PERSON_NAME]" at bounding box center [598, 377] width 192 height 46
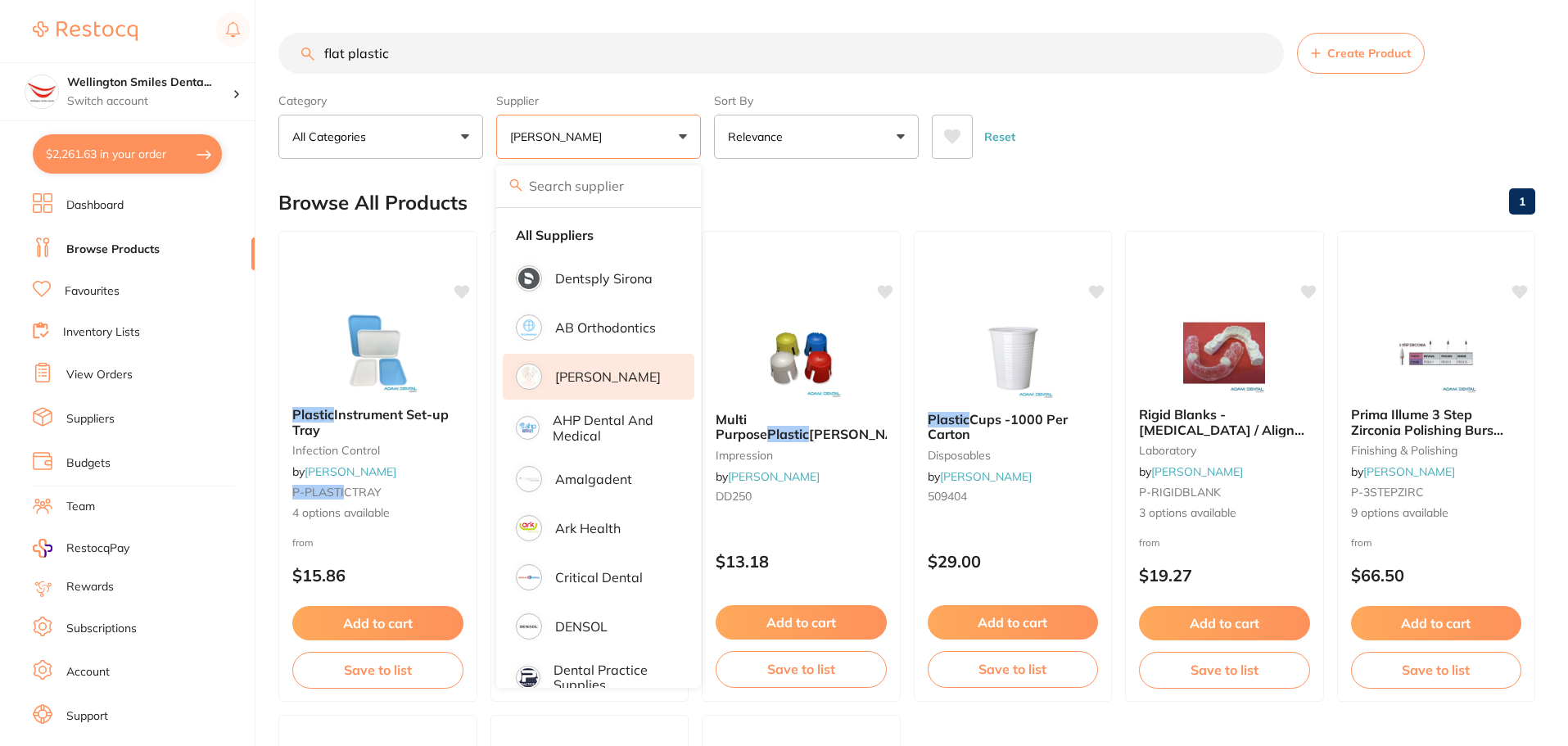
click at [1158, 191] on div "Browse All Products 1" at bounding box center [907, 202] width 1257 height 55
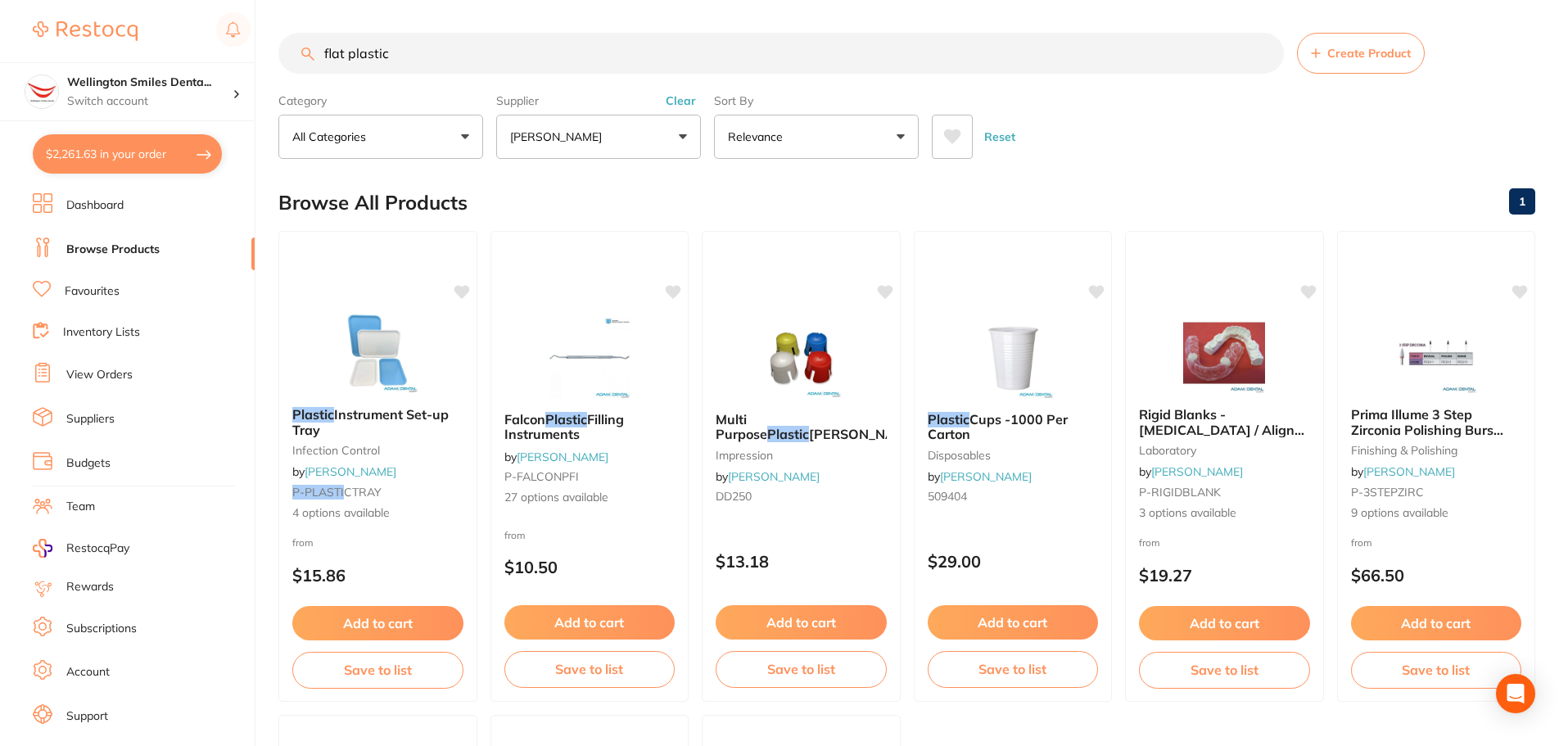
click at [417, 53] on input "flat plastic" at bounding box center [781, 53] width 1005 height 40
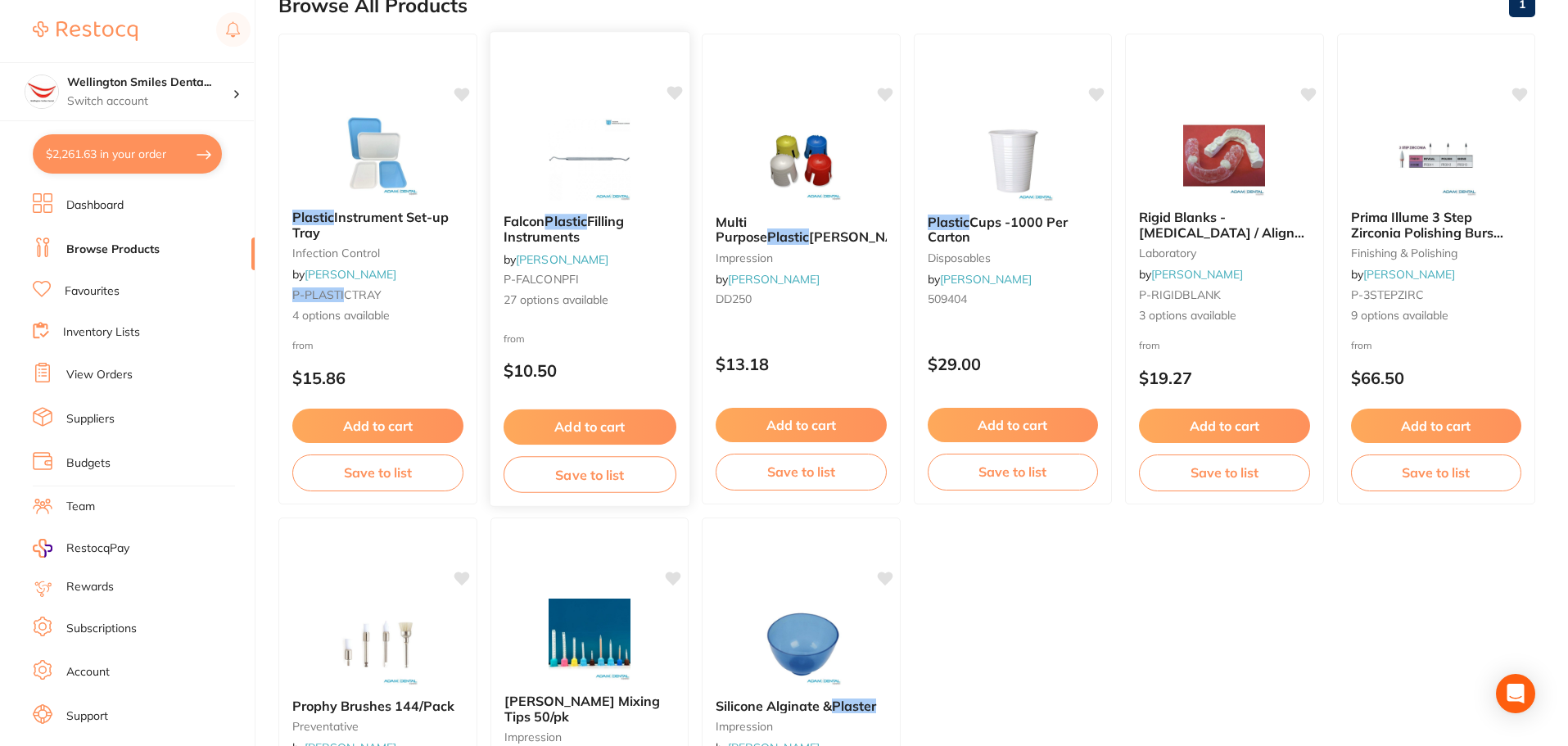
click at [579, 126] on img at bounding box center [589, 159] width 107 height 83
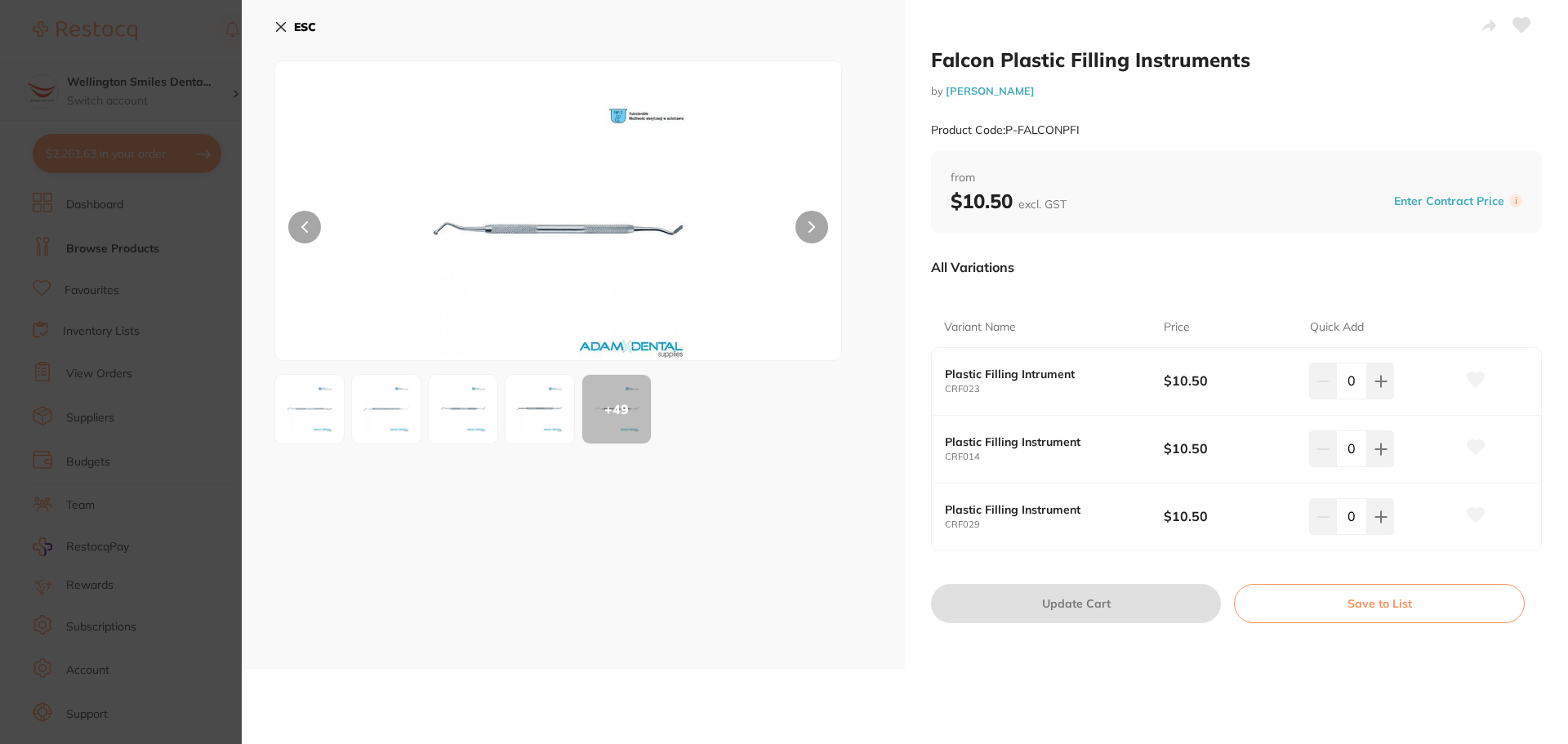
click at [284, 31] on icon at bounding box center [281, 27] width 13 height 13
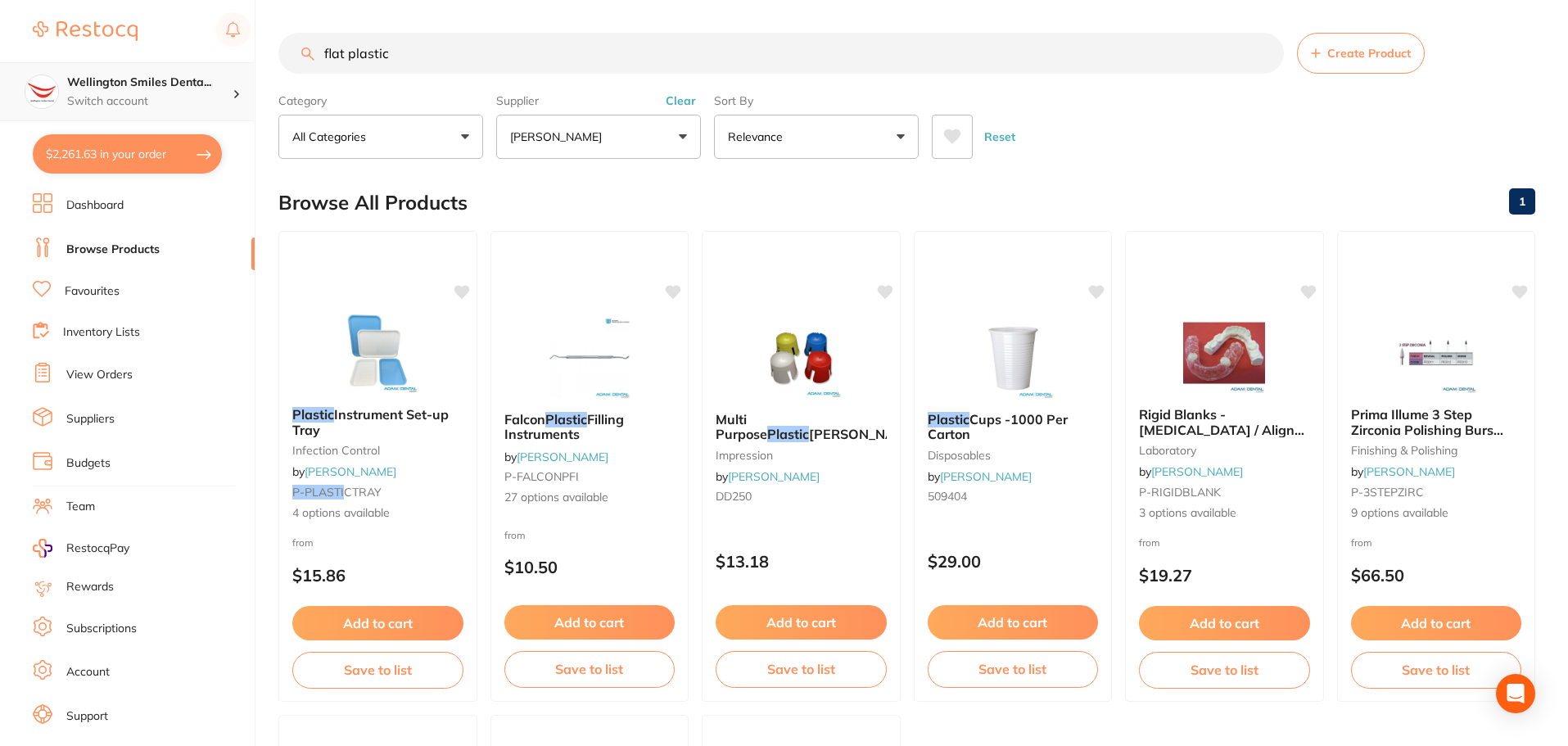
scroll to position [1, 0]
drag, startPoint x: 409, startPoint y: 60, endPoint x: 100, endPoint y: 67, distance: 309.1
click at [100, 67] on div "$2,261.63 Wellington Smiles Denta... Switch account Wellington Smiles Dental $2…" at bounding box center [784, 373] width 1568 height 746
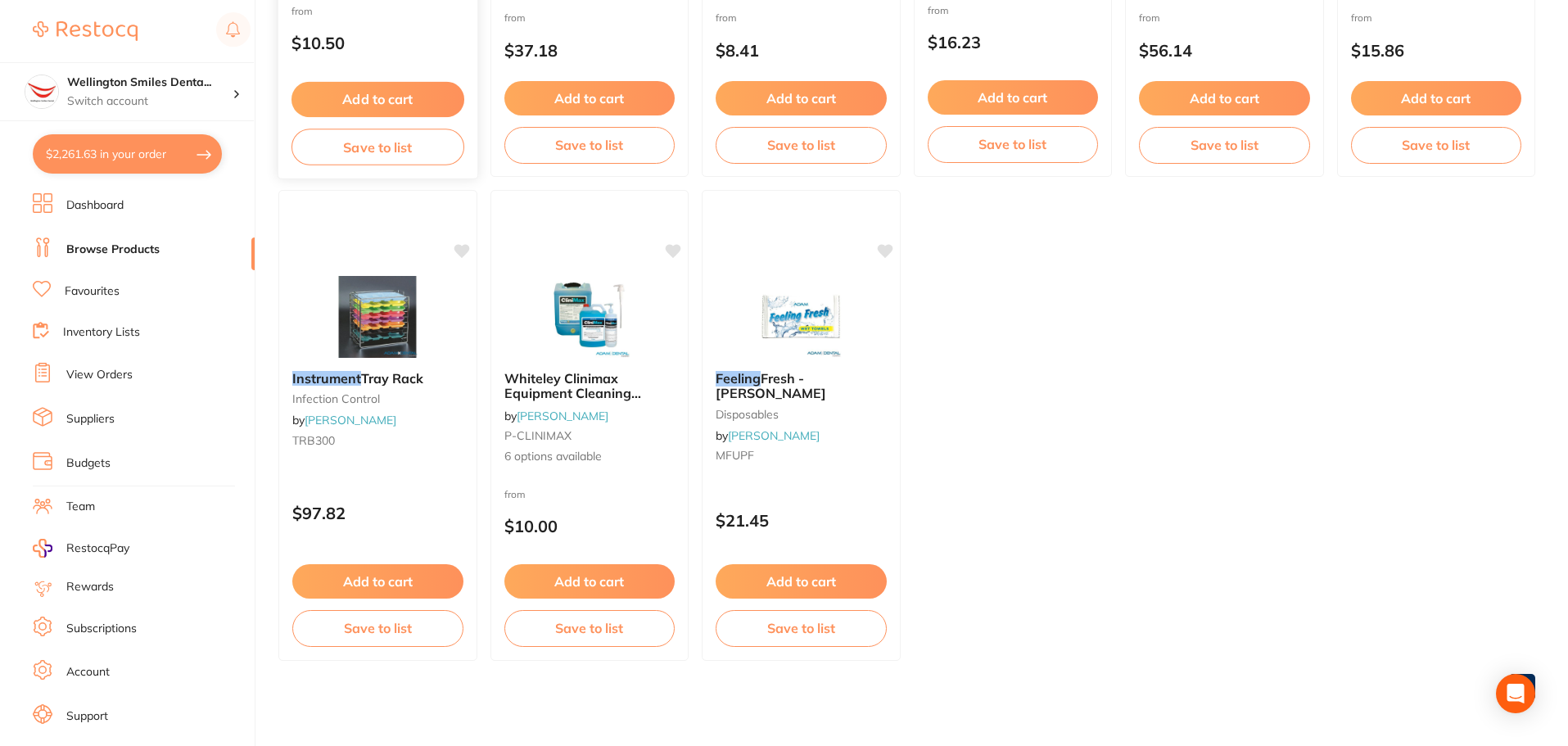
scroll to position [116, 0]
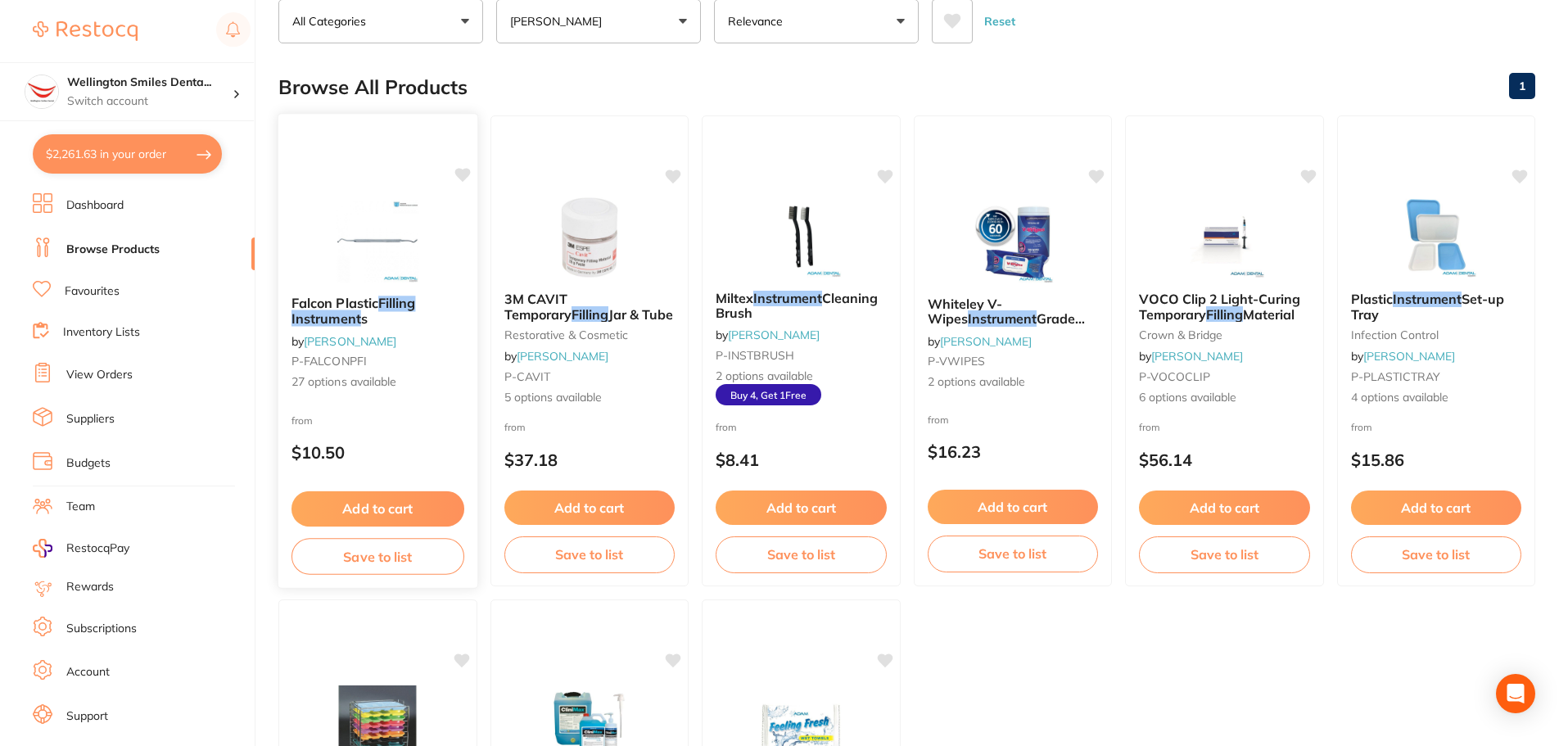
type input "filling instrument"
click at [392, 225] on img at bounding box center [377, 241] width 107 height 83
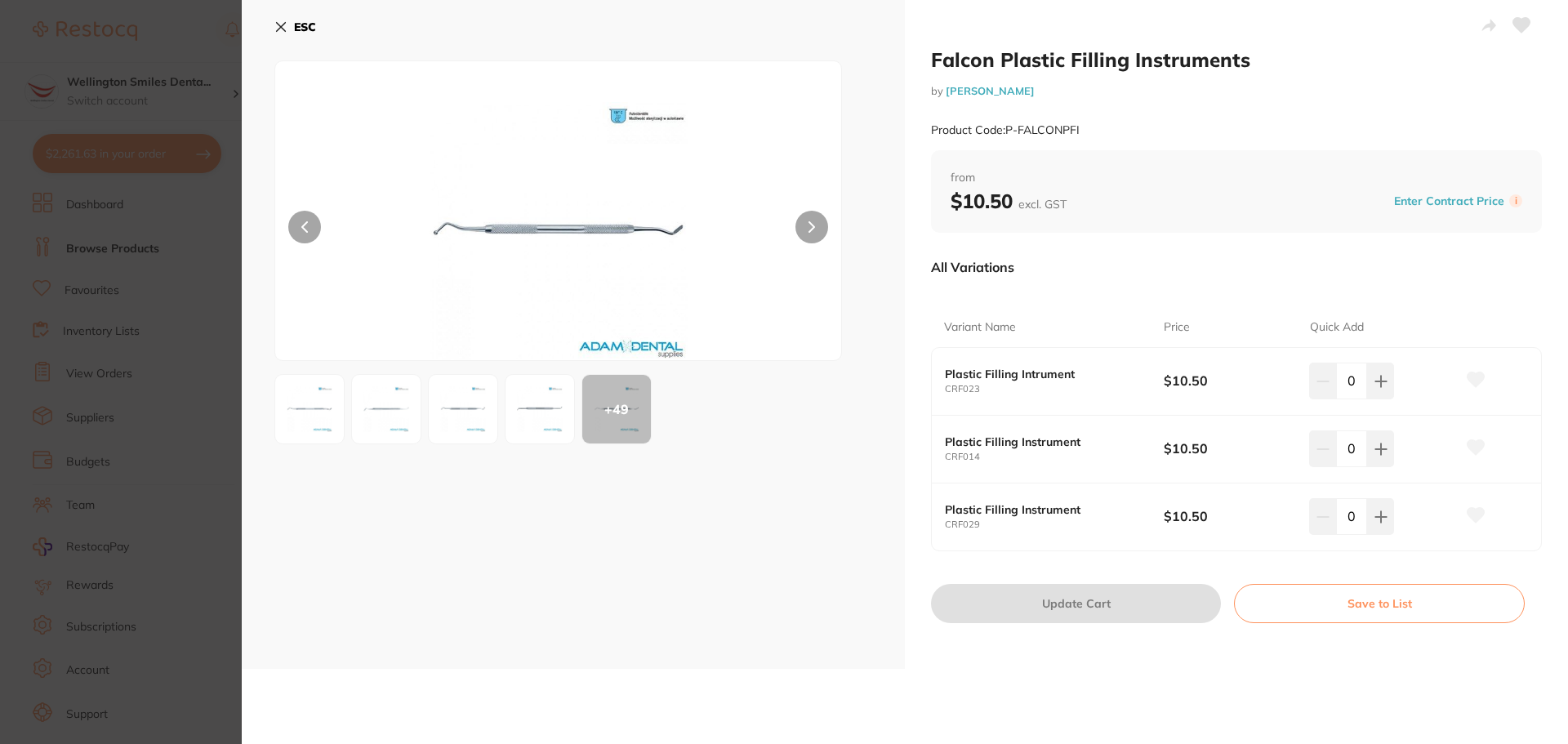
click at [560, 405] on img at bounding box center [539, 409] width 59 height 59
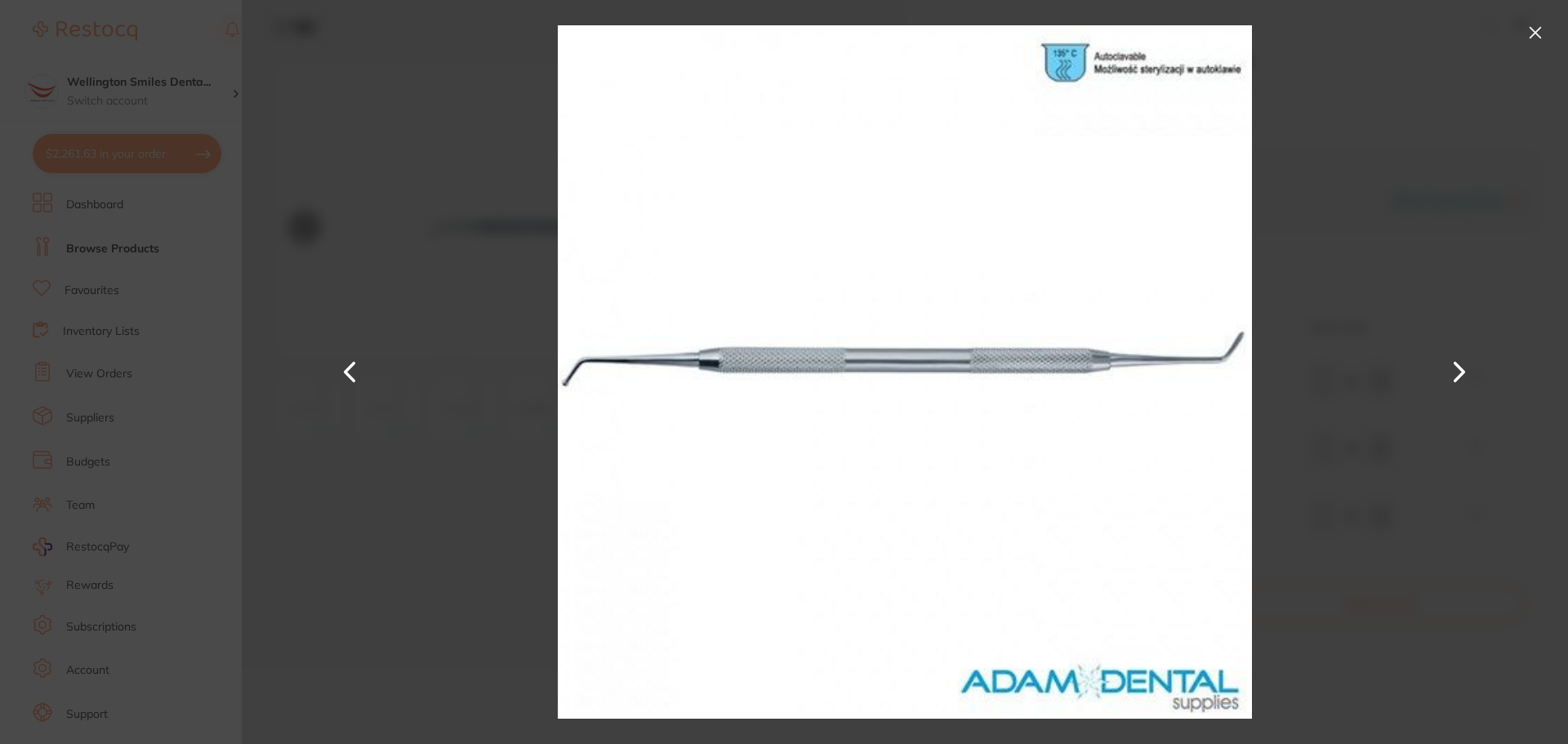
click at [1529, 29] on button at bounding box center [1535, 32] width 26 height 26
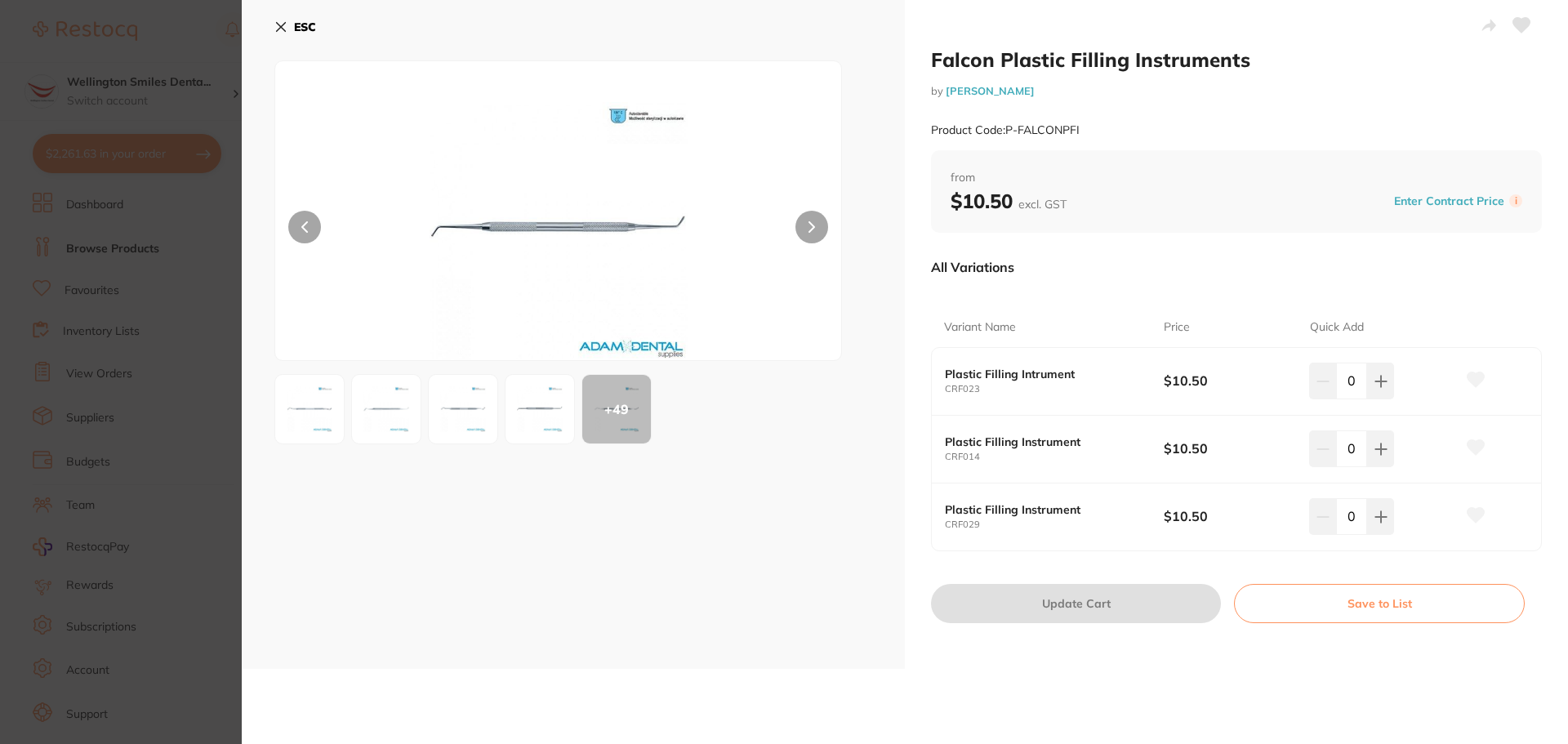
click at [281, 28] on icon at bounding box center [281, 27] width 9 height 9
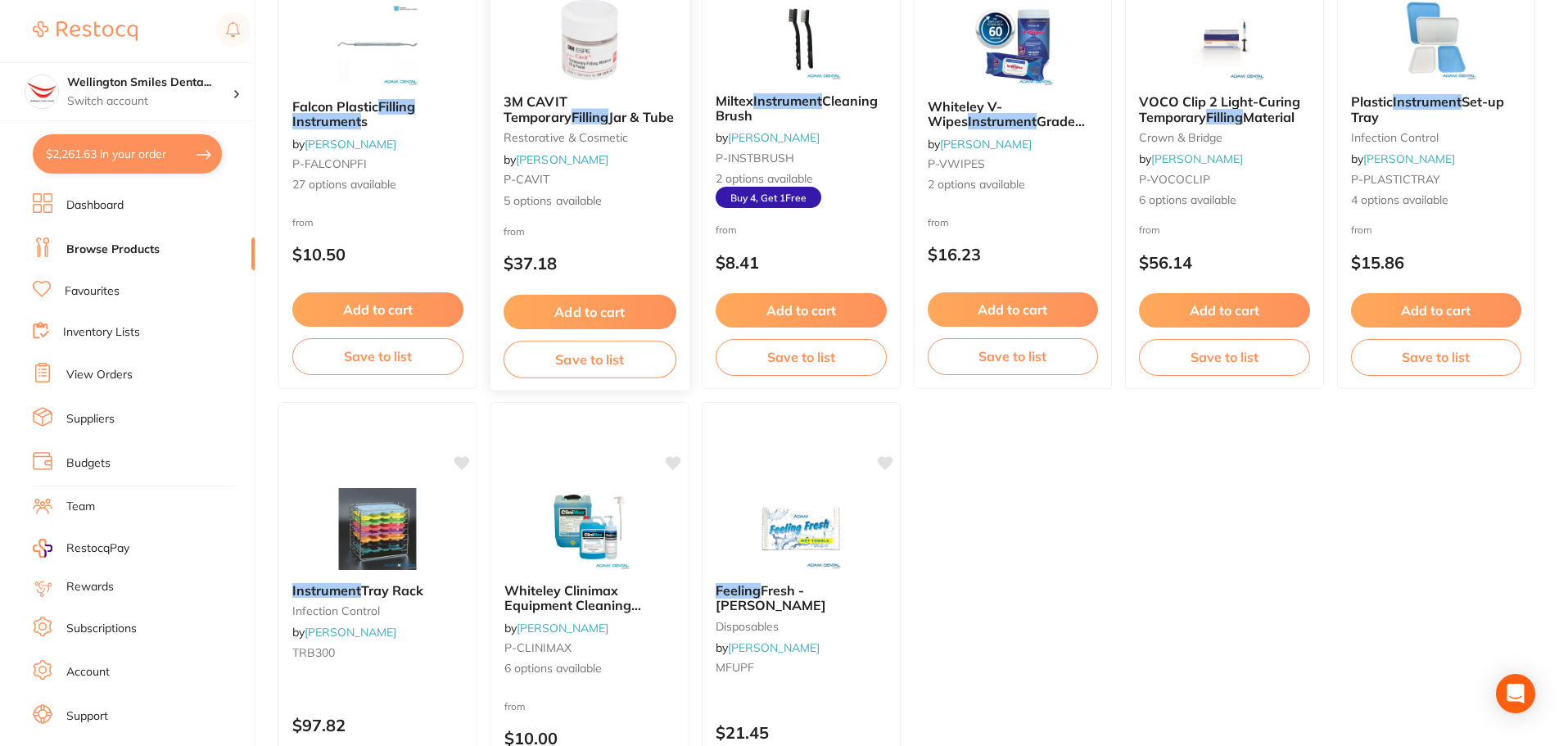
scroll to position [34, 0]
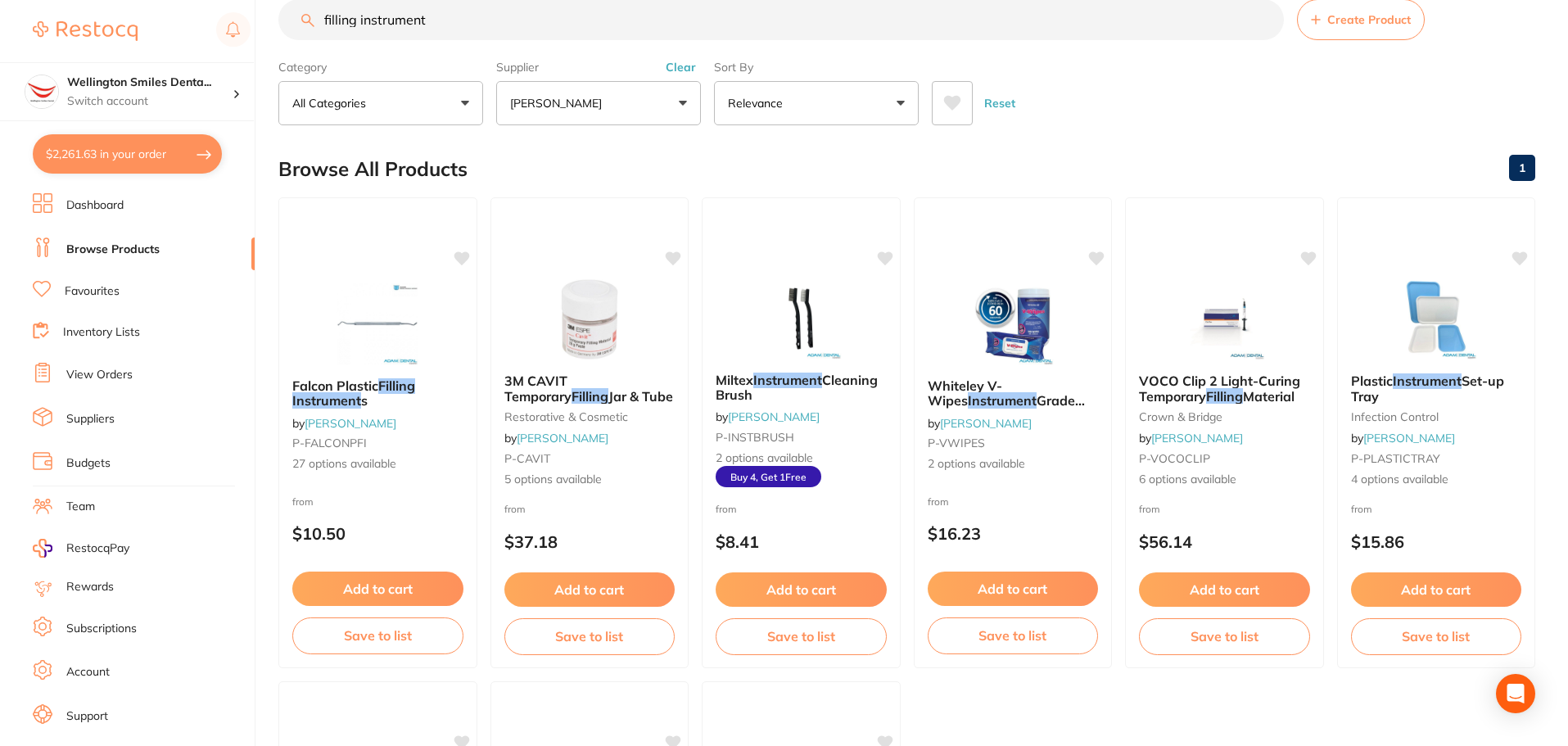
scroll to position [10, 0]
drag, startPoint x: 503, startPoint y: 31, endPoint x: 225, endPoint y: 57, distance: 279.2
click at [225, 57] on div "$2,261.63 Wellington Smiles Denta... Switch account Wellington Smiles Dental $2…" at bounding box center [784, 339] width 1568 height 746
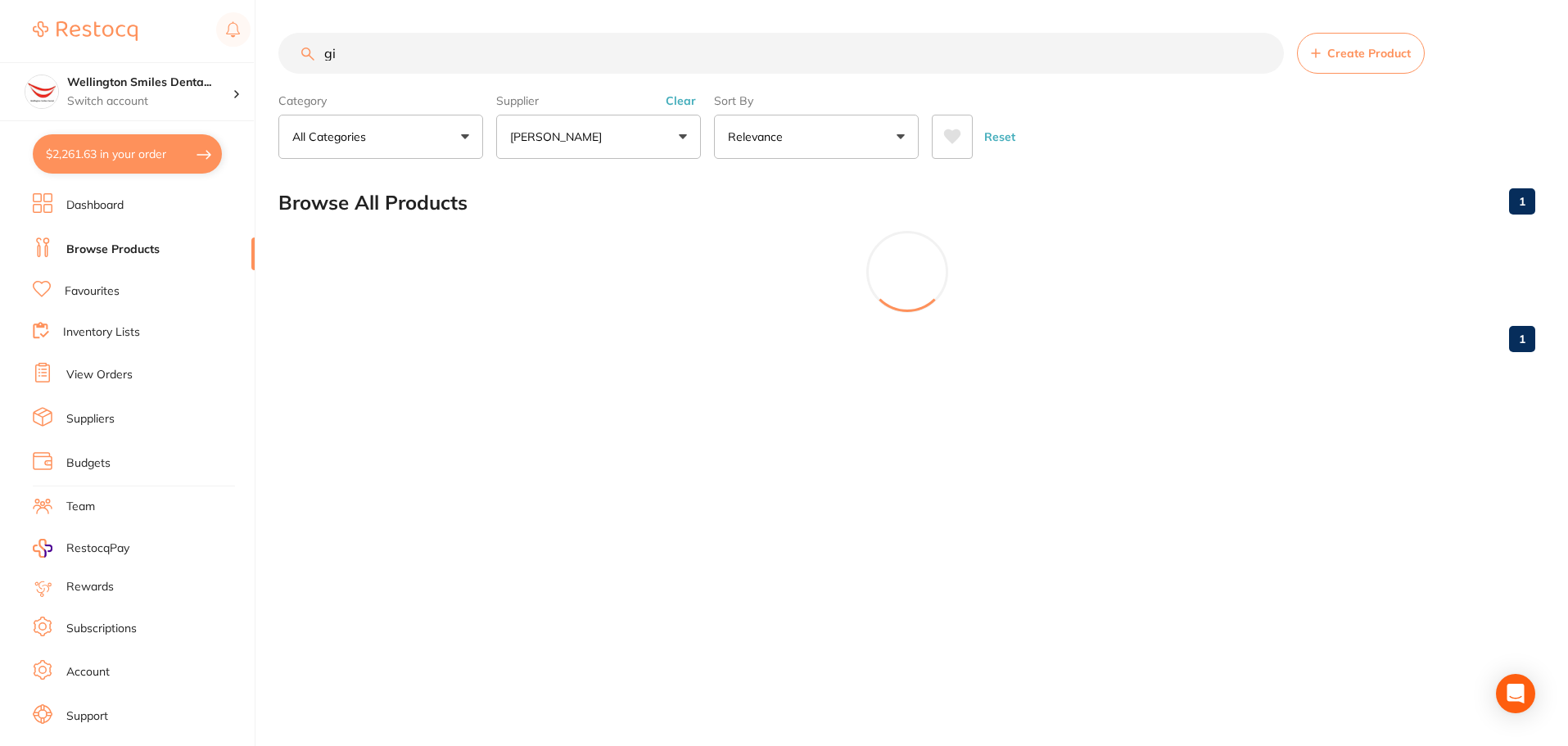
scroll to position [0, 0]
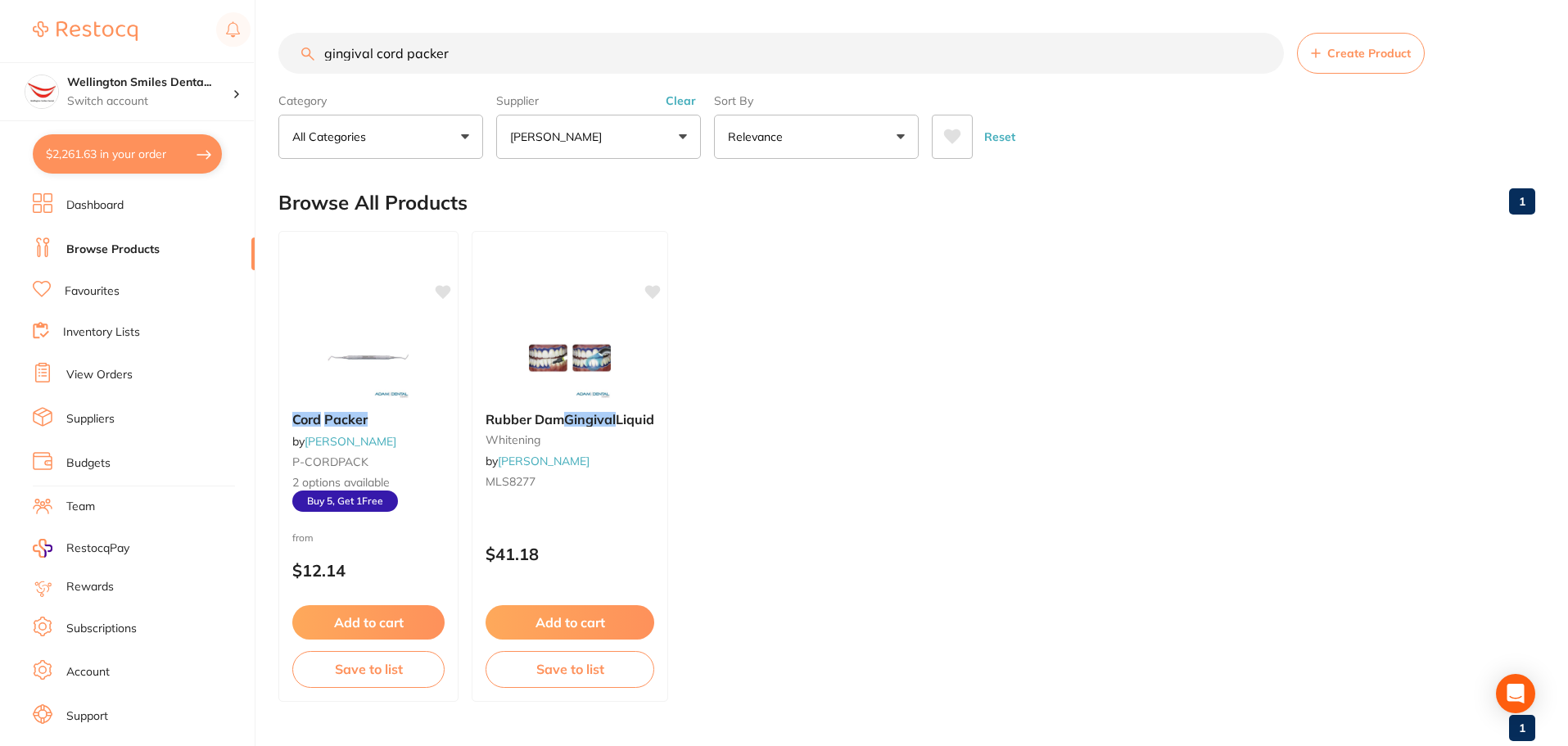
click at [672, 130] on button "[PERSON_NAME]" at bounding box center [598, 137] width 204 height 44
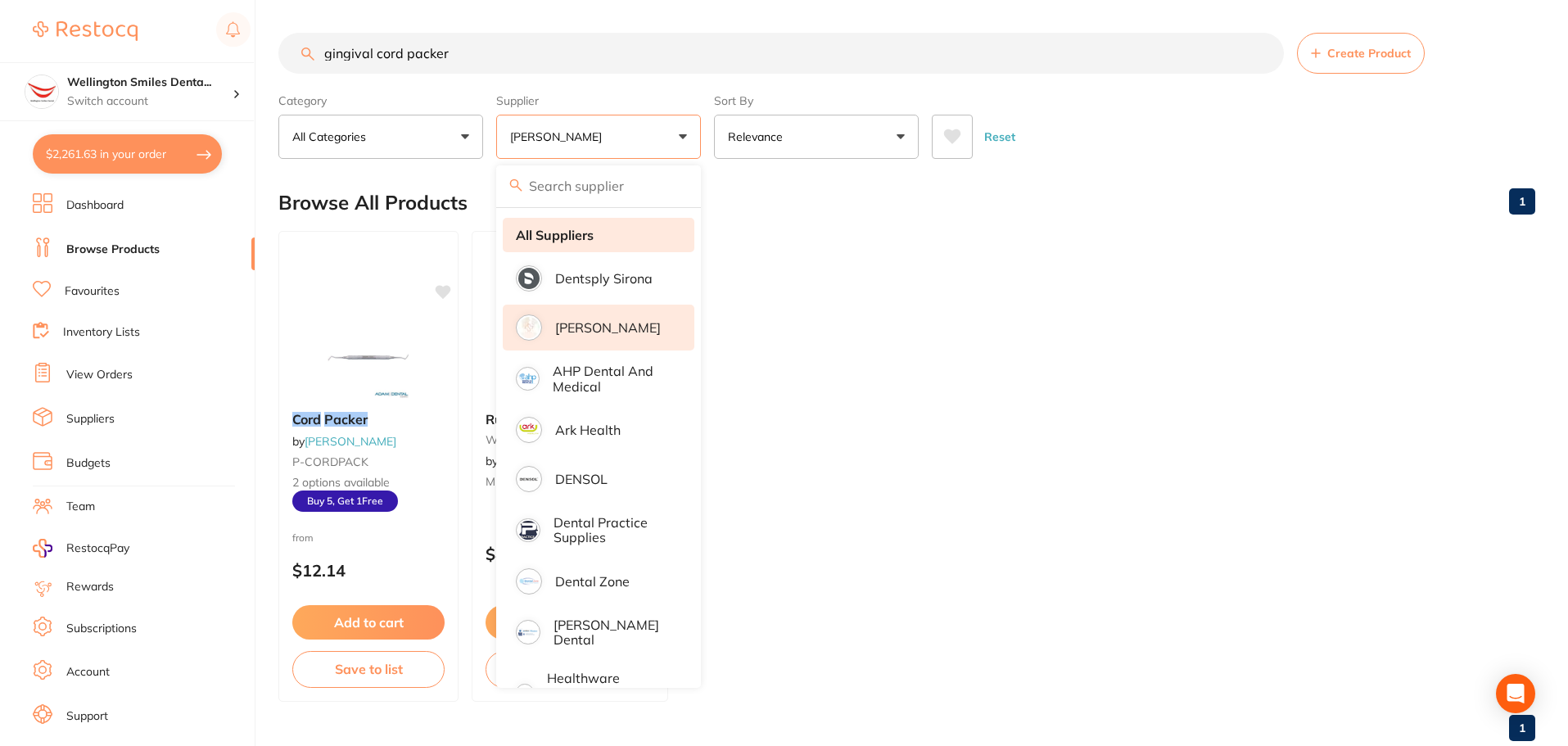
click at [545, 242] on strong "All Suppliers" at bounding box center [554, 234] width 78 height 14
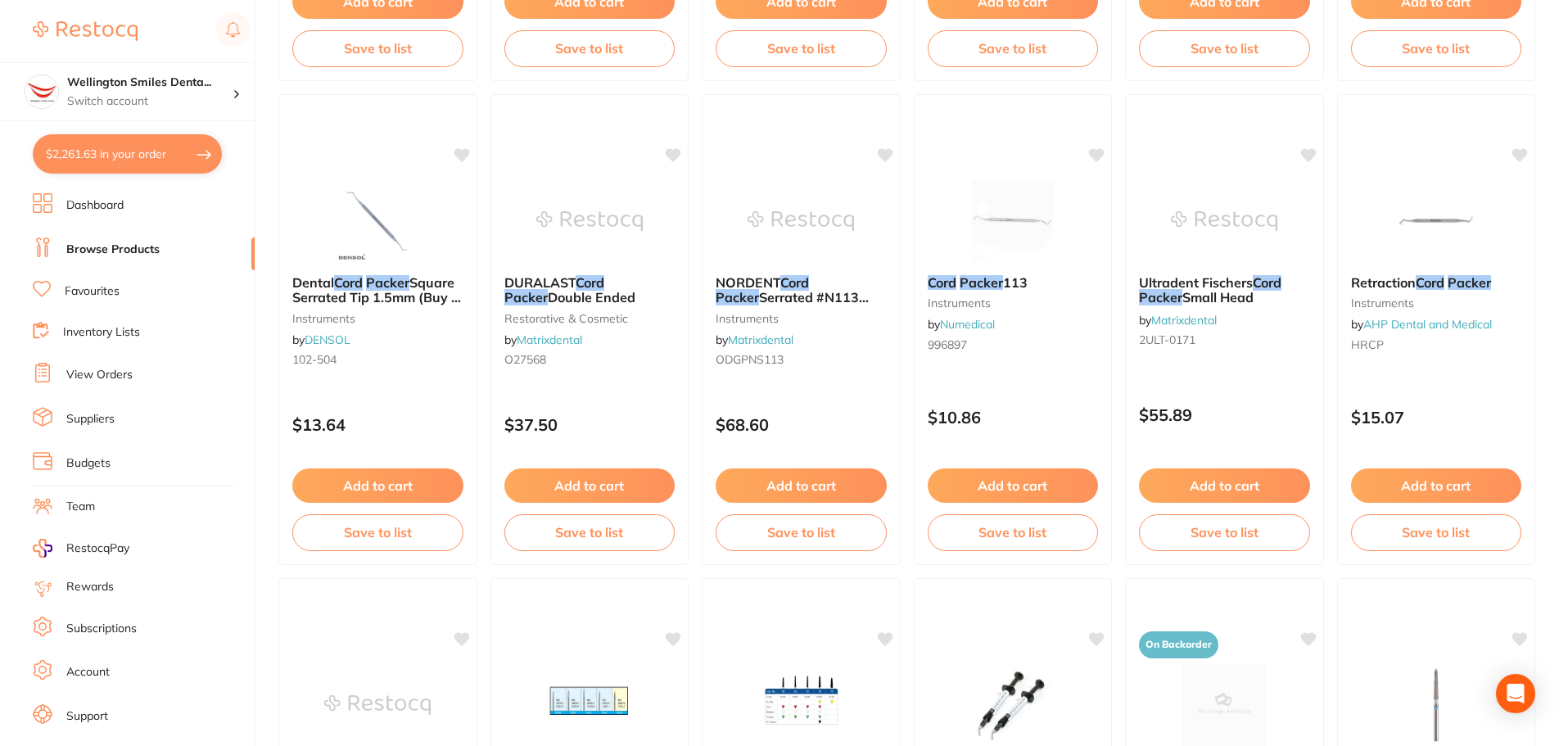
scroll to position [1556, 0]
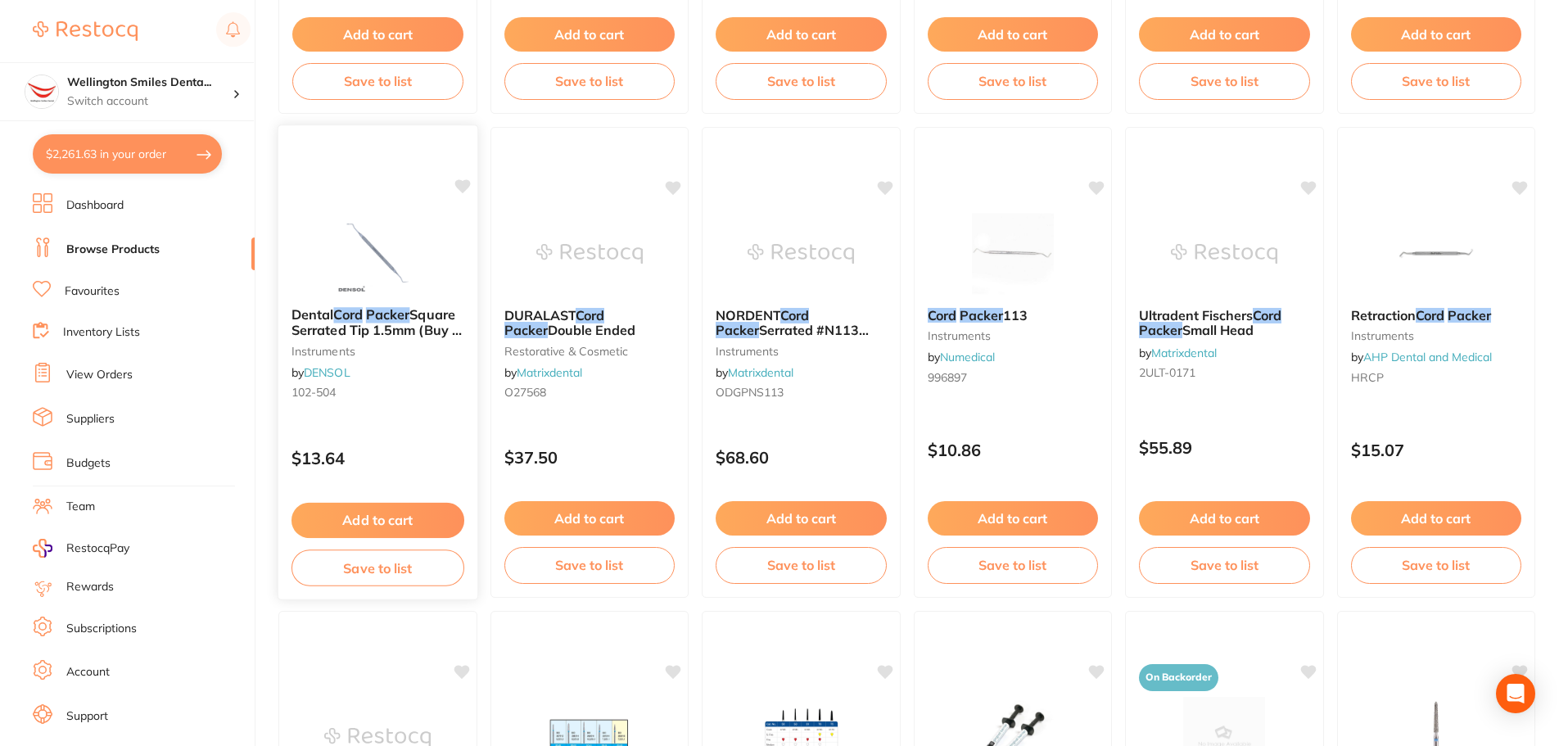
click at [399, 219] on img at bounding box center [377, 253] width 107 height 83
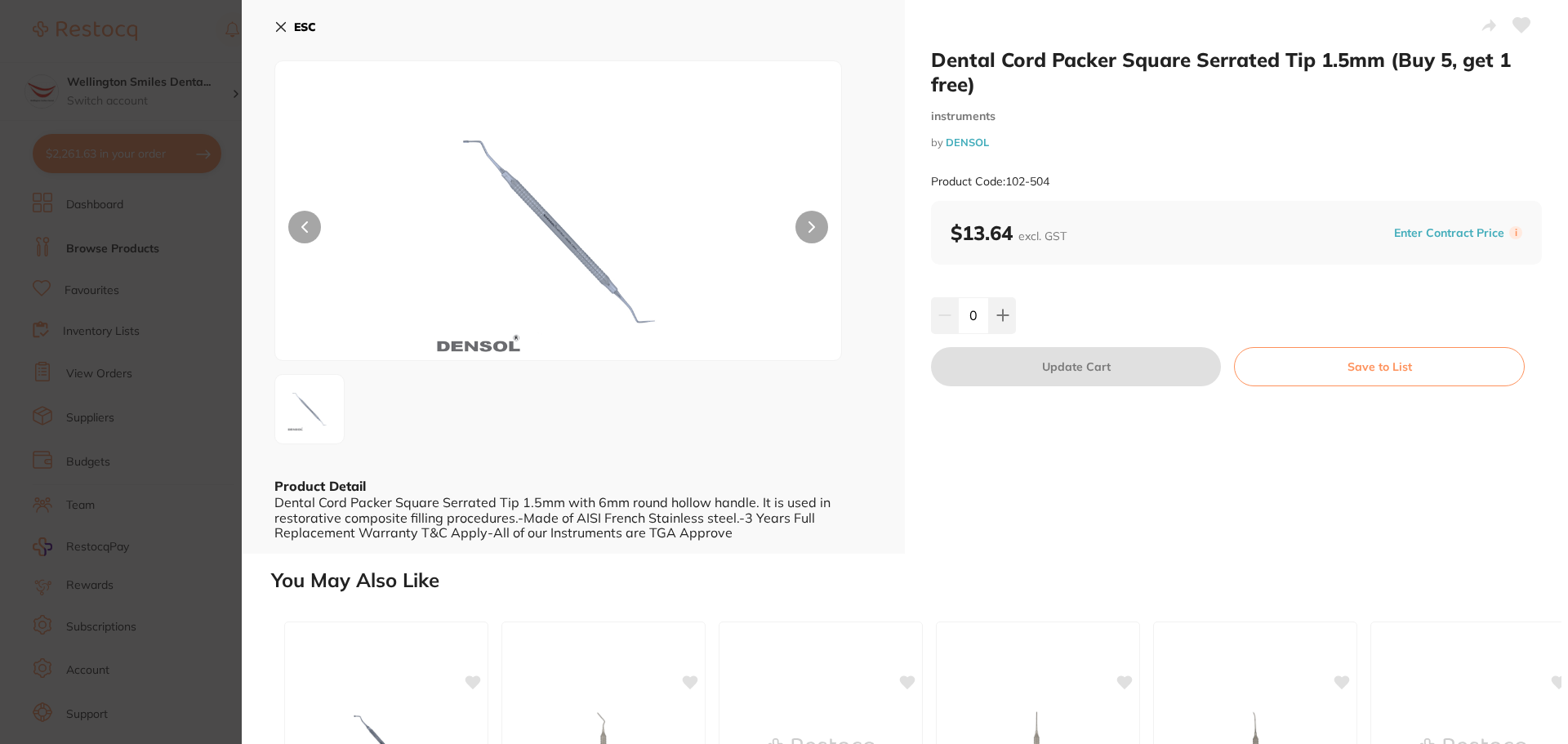
click at [796, 227] on button at bounding box center [812, 227] width 33 height 33
drag, startPoint x: 261, startPoint y: 18, endPoint x: 272, endPoint y: 25, distance: 13.0
click at [263, 20] on div "ESC Product Detail Dental Cord Packer Square Serrated Tip 1.5mm with 6mm round …" at bounding box center [574, 277] width 663 height 554
click at [274, 25] on div "ESC Product Detail Dental Cord Packer Square Serrated Tip 1.5mm with 6mm round …" at bounding box center [574, 277] width 663 height 554
click at [285, 30] on icon at bounding box center [281, 27] width 9 height 9
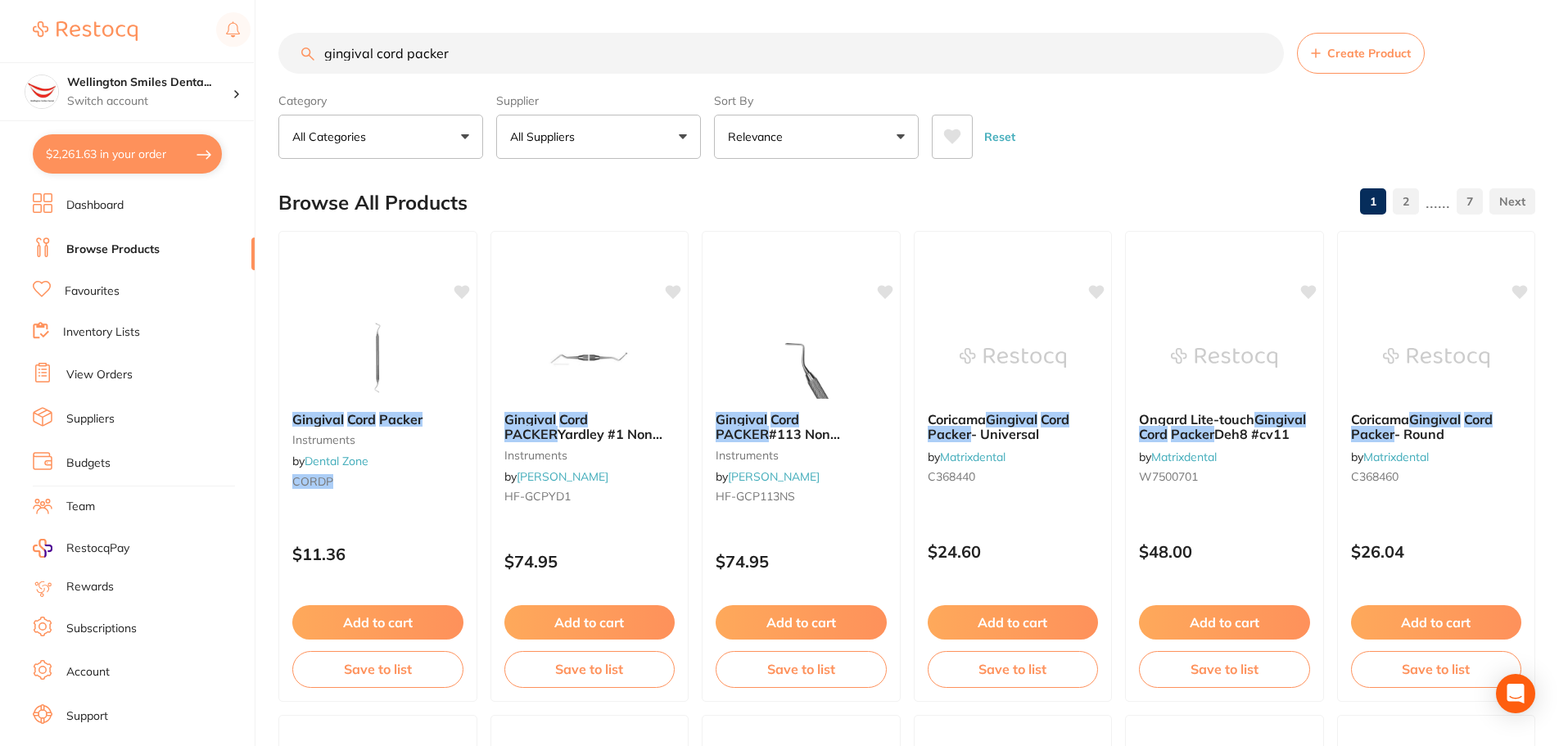
click at [652, 149] on button "All Suppliers" at bounding box center [598, 137] width 204 height 44
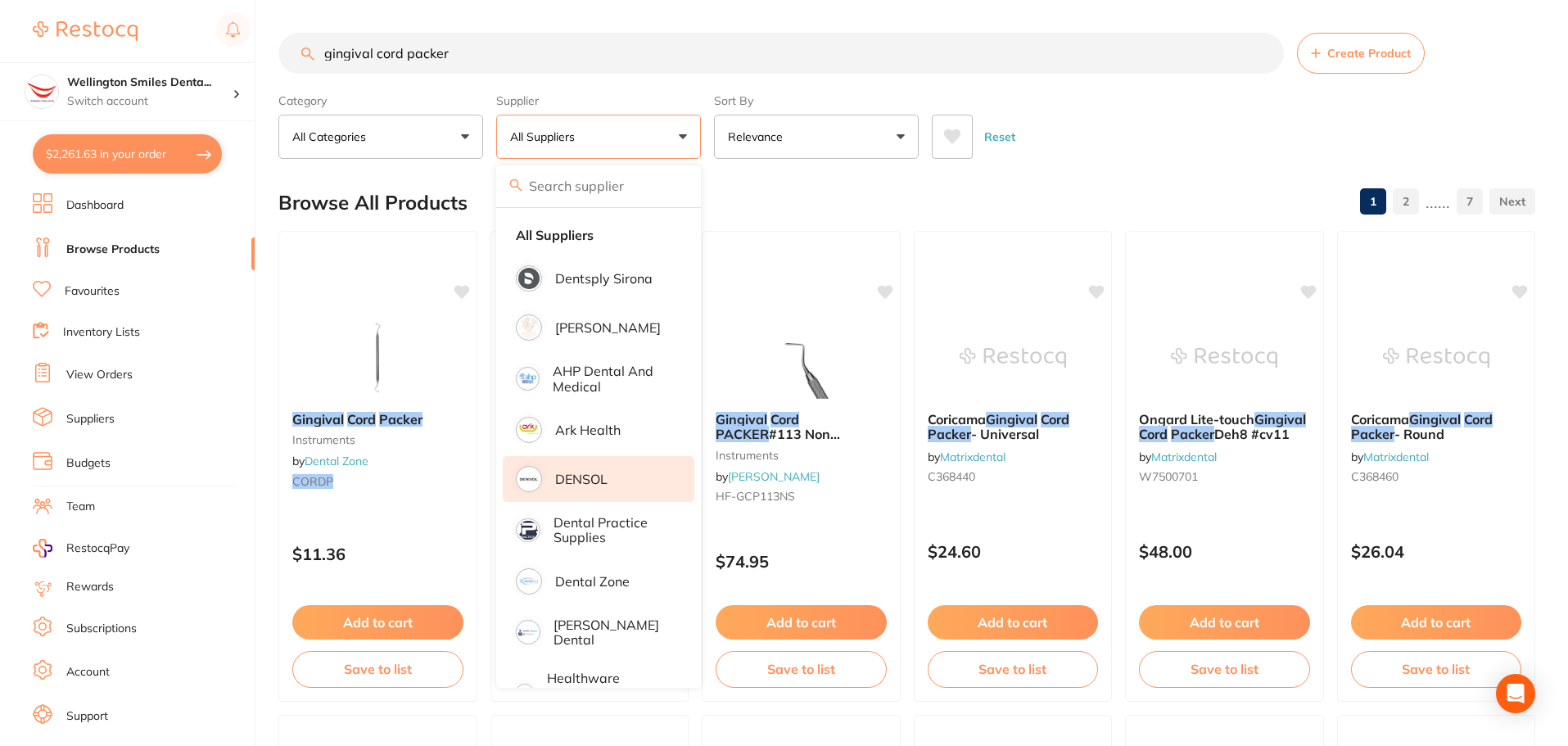
click at [629, 472] on li "DENSOL" at bounding box center [598, 479] width 192 height 46
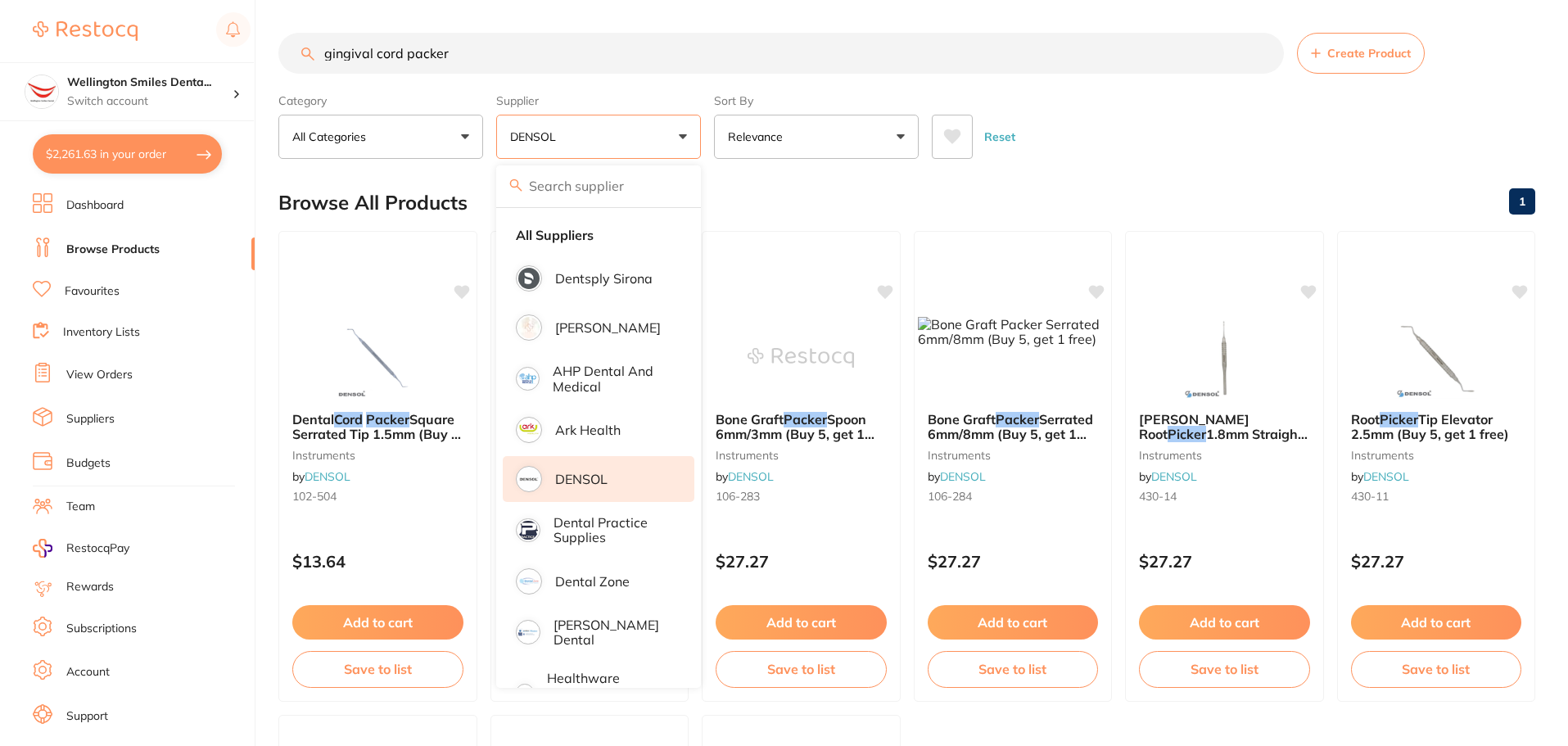
click at [1153, 158] on div "Reset" at bounding box center [1227, 129] width 591 height 57
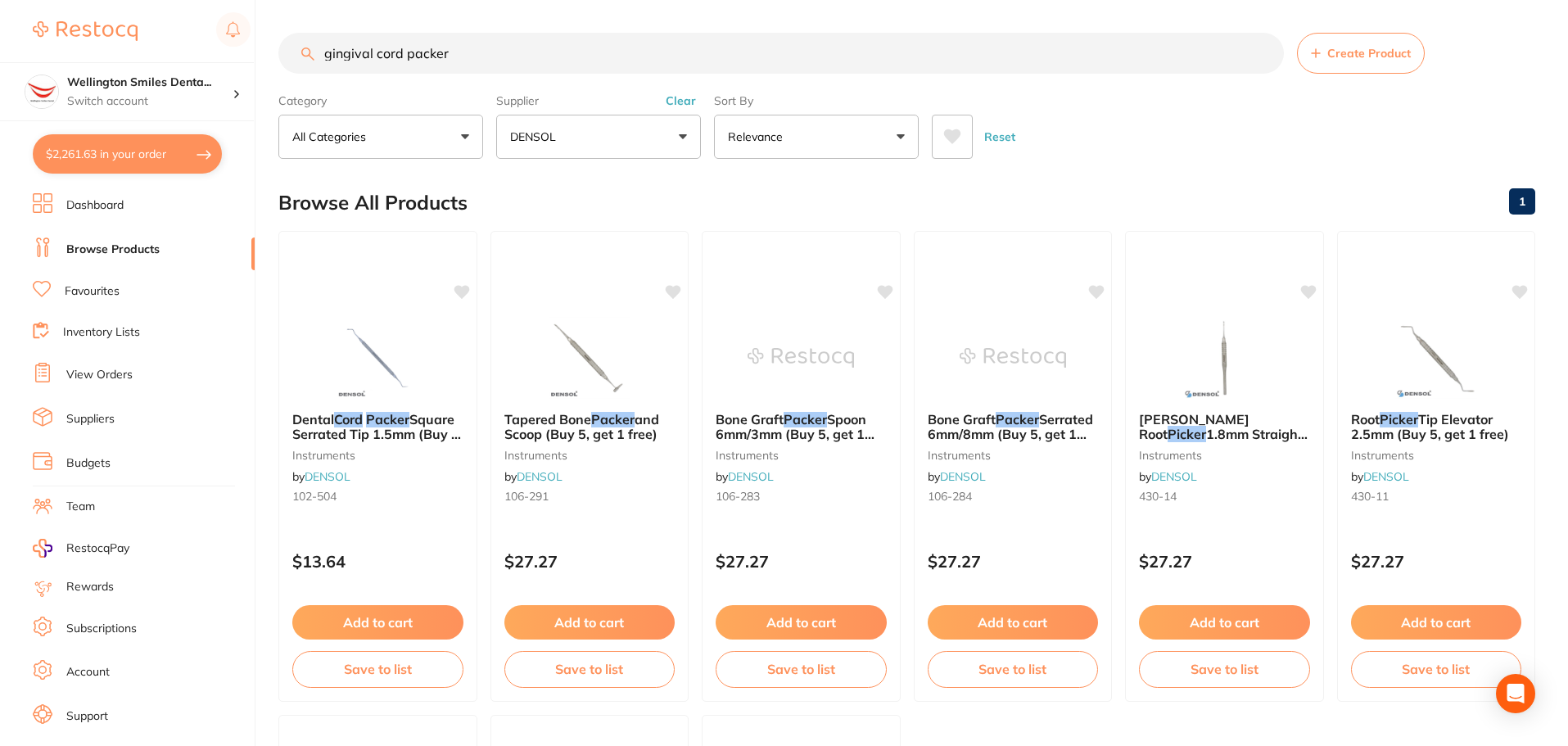
drag, startPoint x: 374, startPoint y: 54, endPoint x: 259, endPoint y: 60, distance: 115.2
click at [259, 60] on div "$2,261.63 Wellington Smiles Denta... Switch account Wellington Smiles Dental $2…" at bounding box center [784, 373] width 1568 height 746
drag, startPoint x: 547, startPoint y: 58, endPoint x: 213, endPoint y: 69, distance: 334.2
click at [213, 69] on div "$2,261.63 Wellington Smiles Denta... Switch account Wellington Smiles Dental $2…" at bounding box center [784, 373] width 1568 height 746
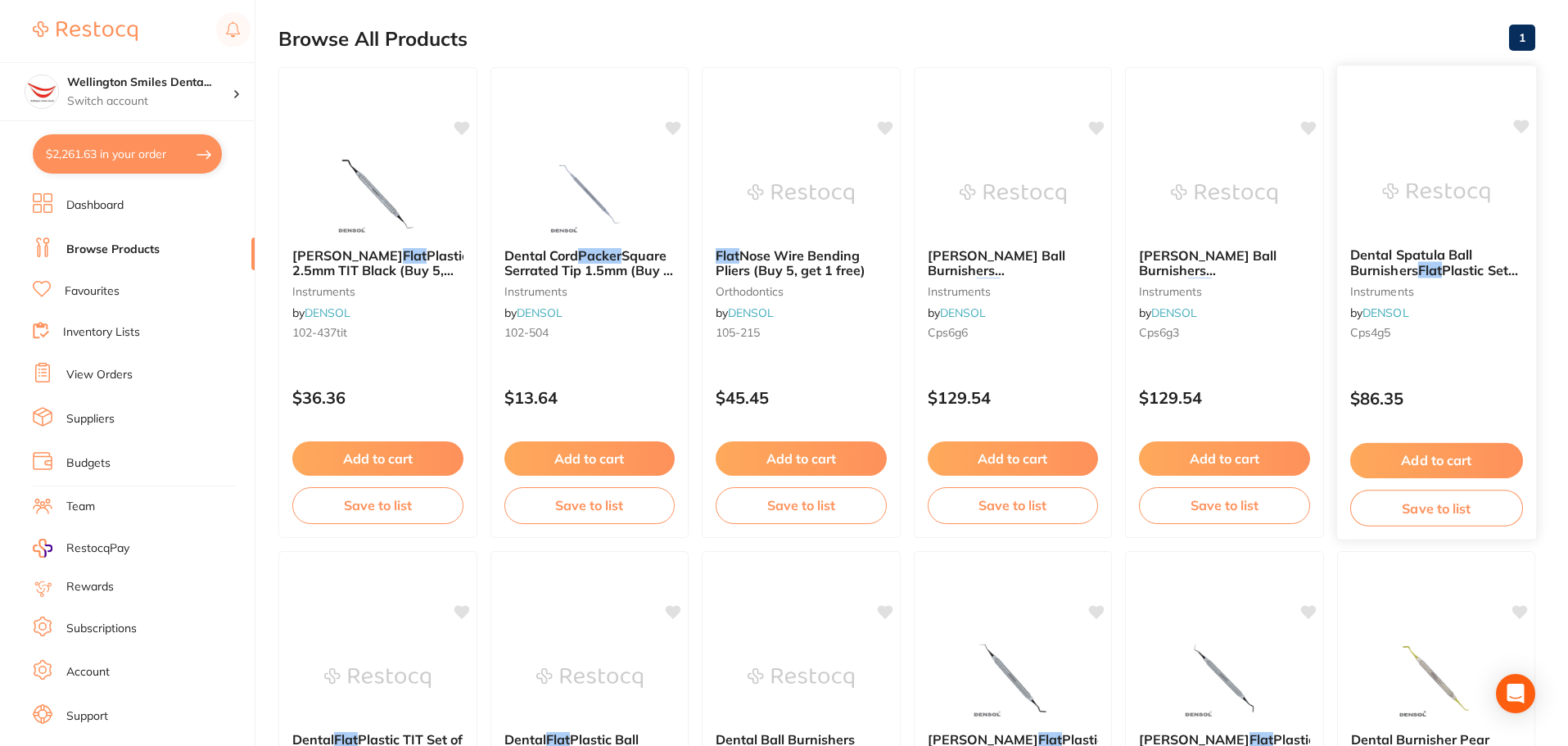
scroll to position [0, 0]
click at [1401, 189] on img at bounding box center [1435, 193] width 107 height 83
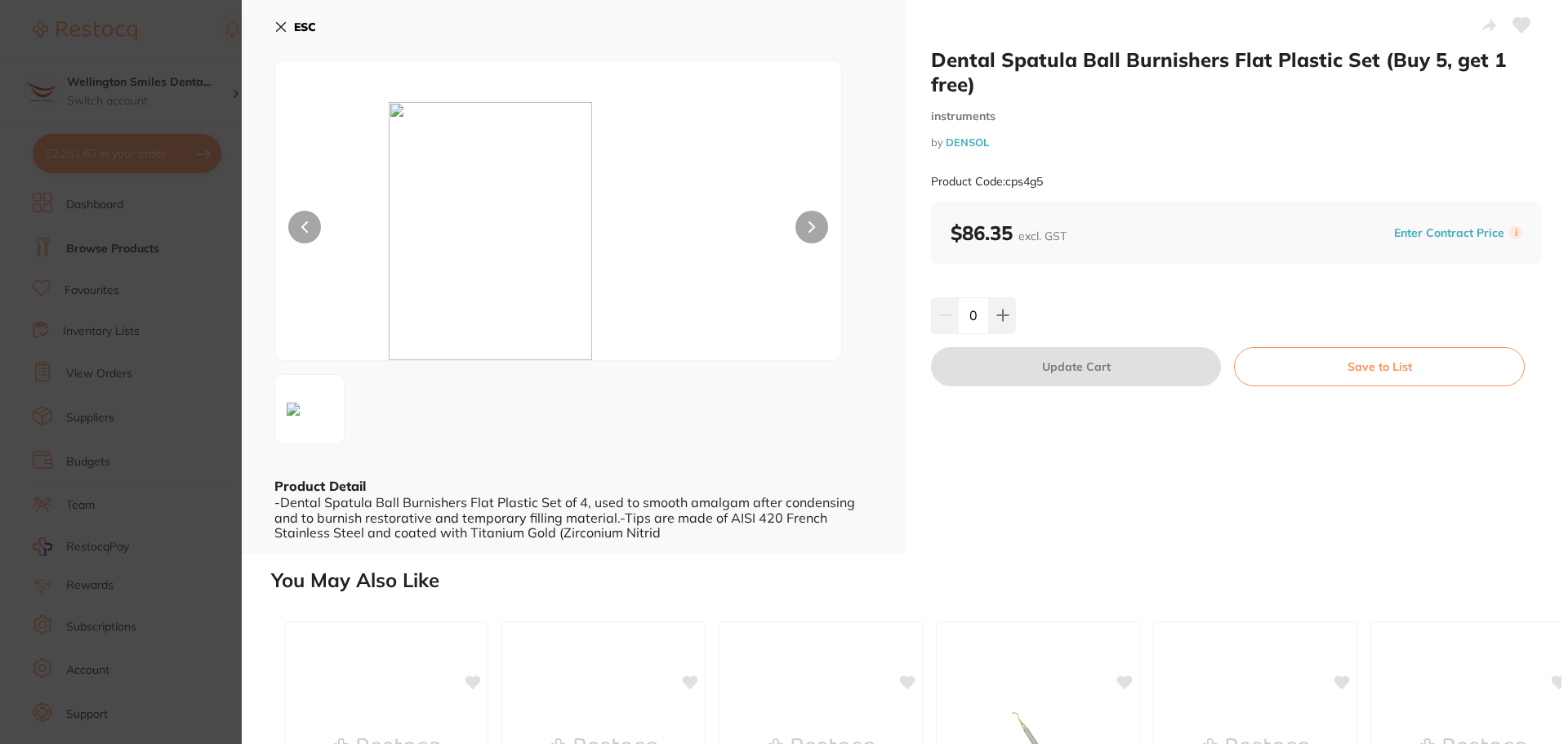
click at [287, 19] on button "ESC" at bounding box center [294, 27] width 41 height 28
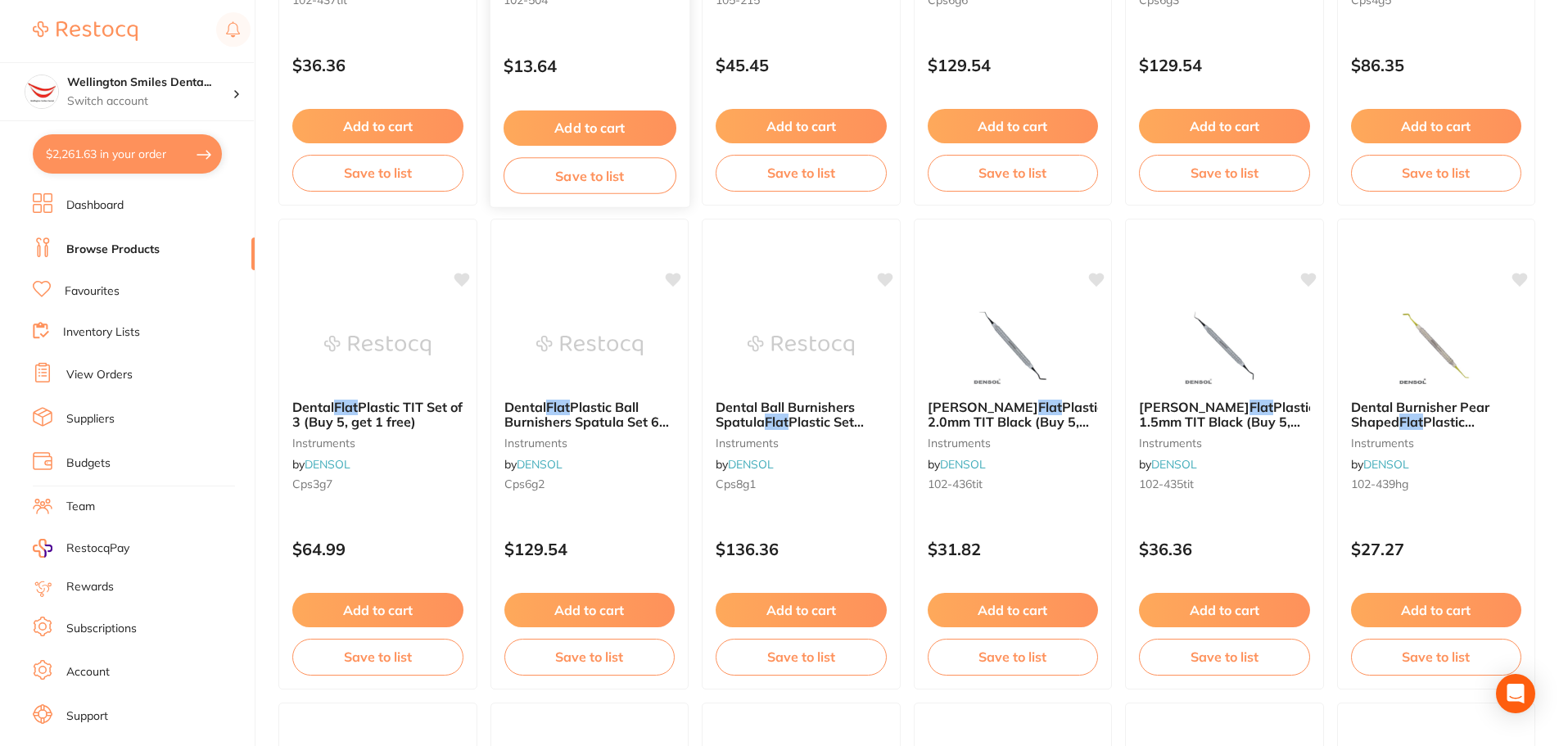
scroll to position [573, 0]
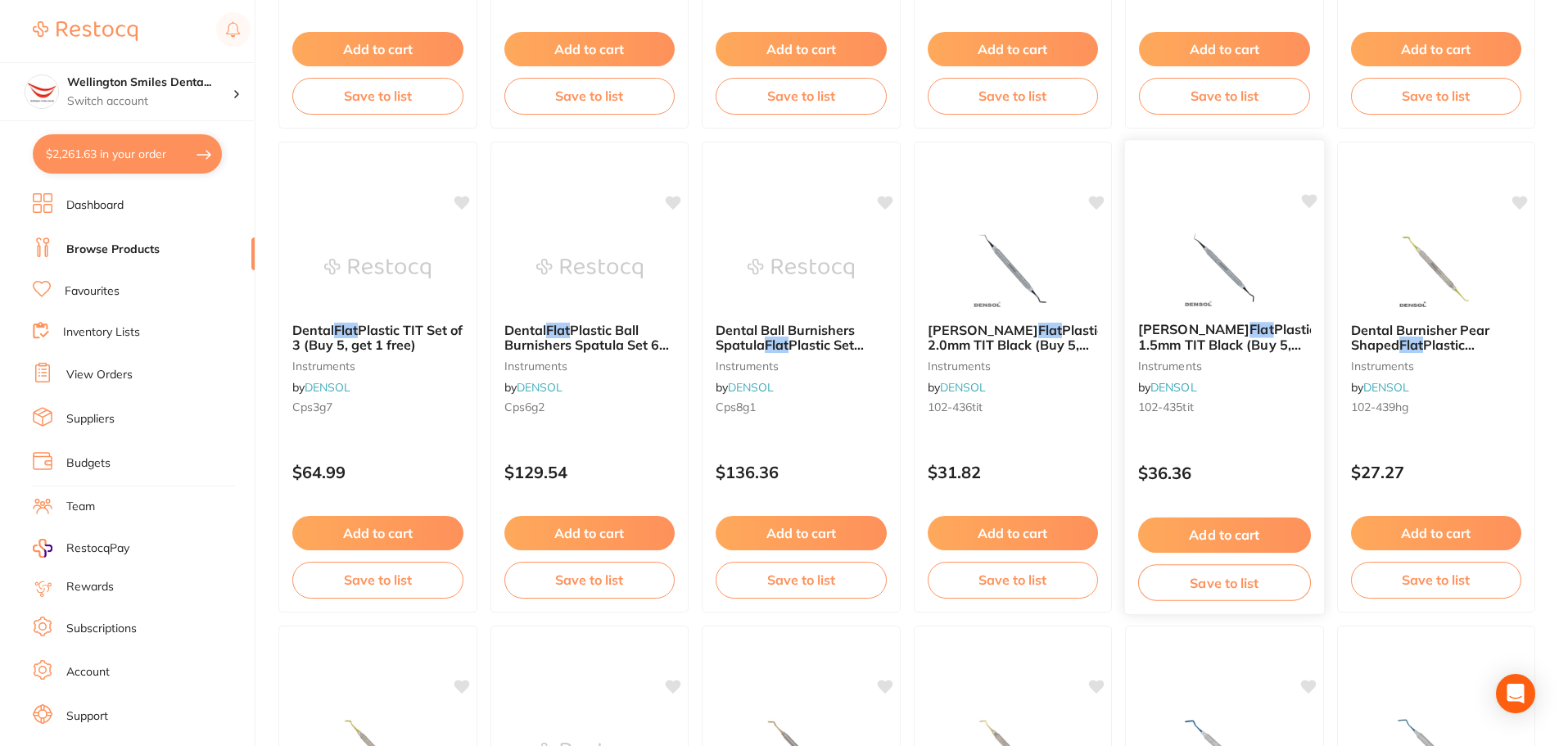
click at [1184, 251] on img at bounding box center [1224, 268] width 107 height 83
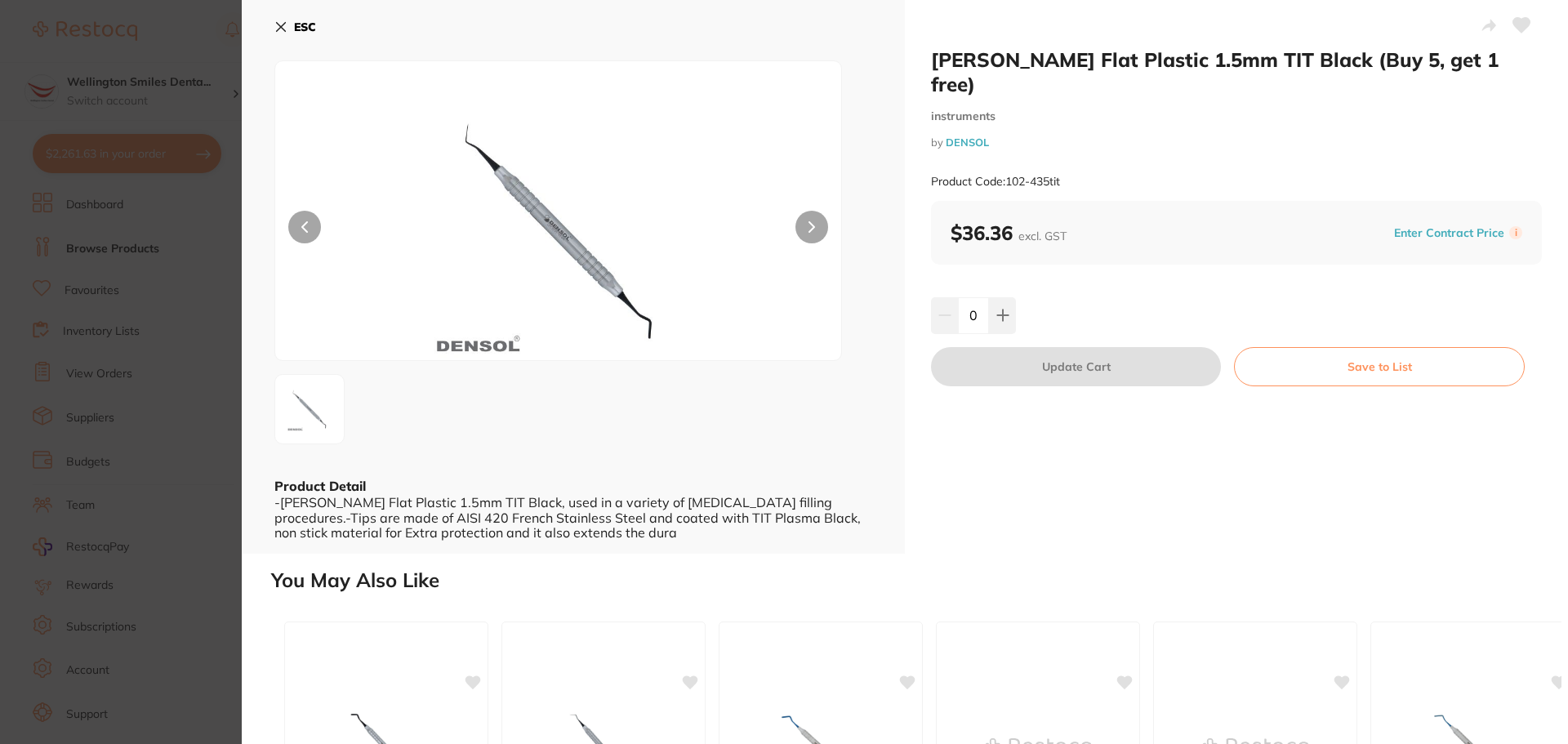
click at [826, 231] on button at bounding box center [812, 227] width 33 height 33
click at [817, 220] on button at bounding box center [812, 227] width 33 height 33
click at [295, 220] on button at bounding box center [305, 227] width 33 height 33
drag, startPoint x: 933, startPoint y: 57, endPoint x: 1215, endPoint y: 62, distance: 282.0
click at [1215, 62] on h2 "Heidemann Flat Plastic 1.5mm TIT Black (Buy 5, get 1 free)" at bounding box center [1237, 71] width 611 height 49
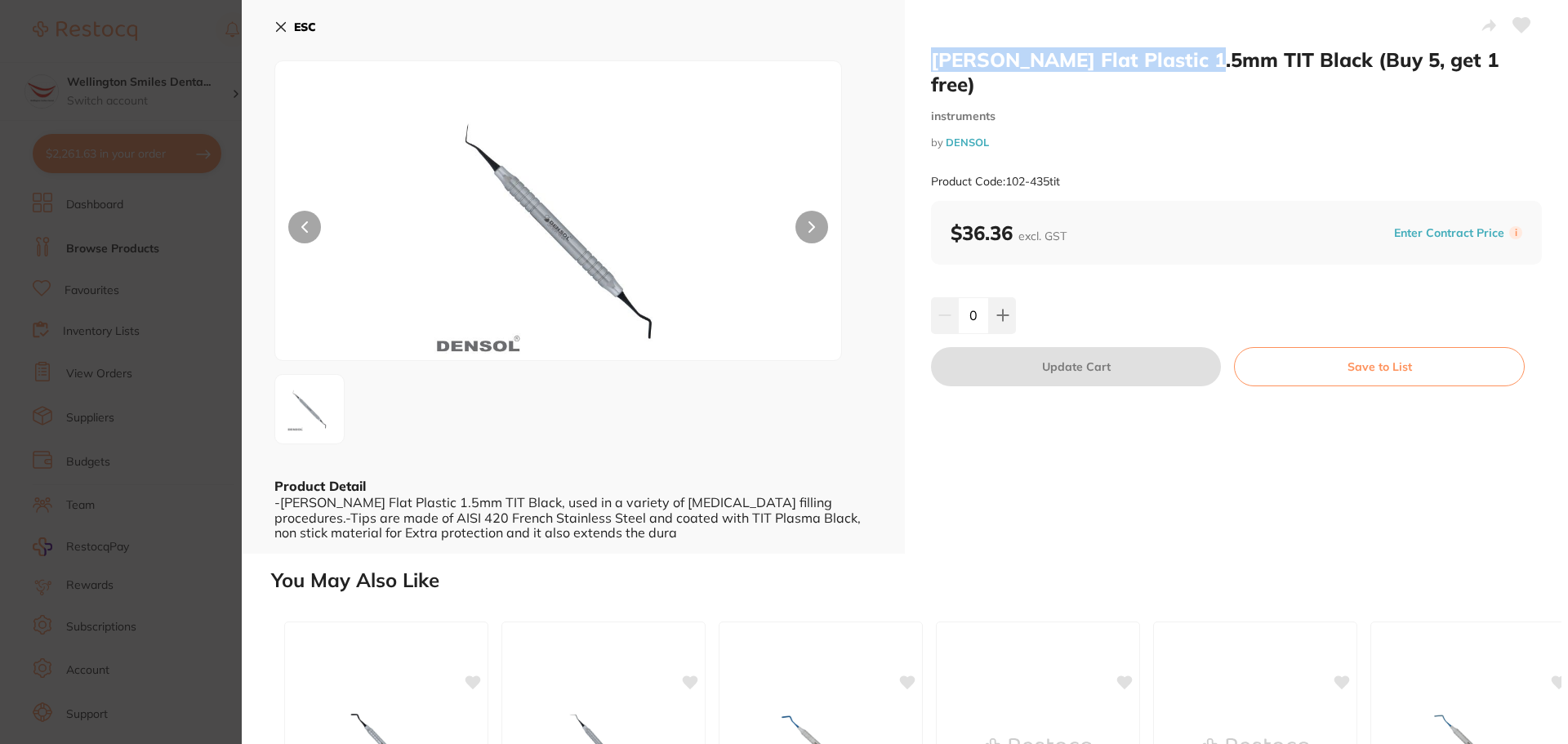
copy h2 "Heidemann Flat Plastic 1.5mm"
click at [987, 460] on div "Heidemann Flat Plastic 1.5mm TIT Black (Buy 5, get 1 free) instruments by DENSO…" at bounding box center [1236, 277] width 663 height 554
click at [280, 36] on button "ESC" at bounding box center [294, 27] width 41 height 28
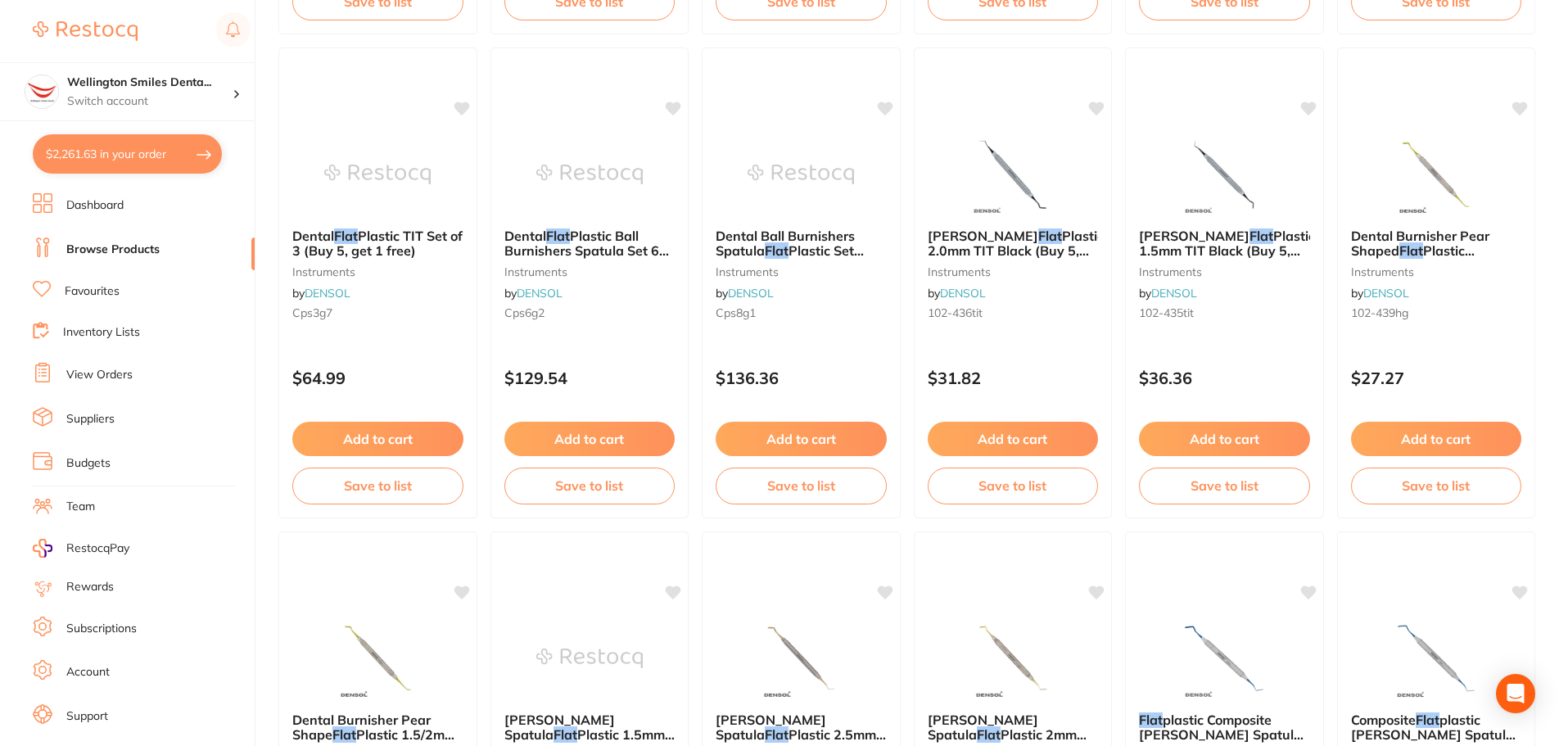
scroll to position [667, 0]
click at [1201, 146] on img at bounding box center [1224, 174] width 107 height 83
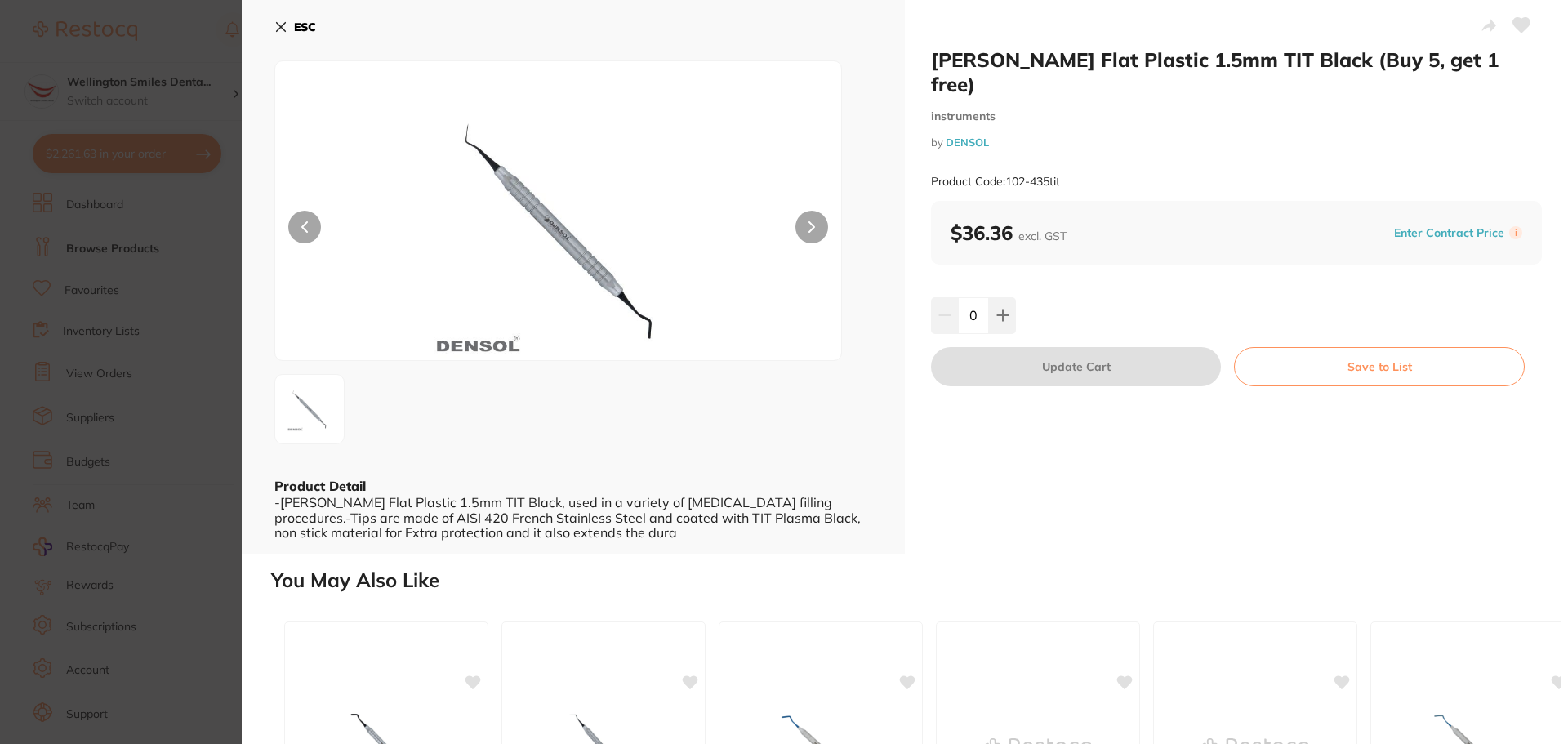
click at [481, 144] on img at bounding box center [558, 231] width 339 height 258
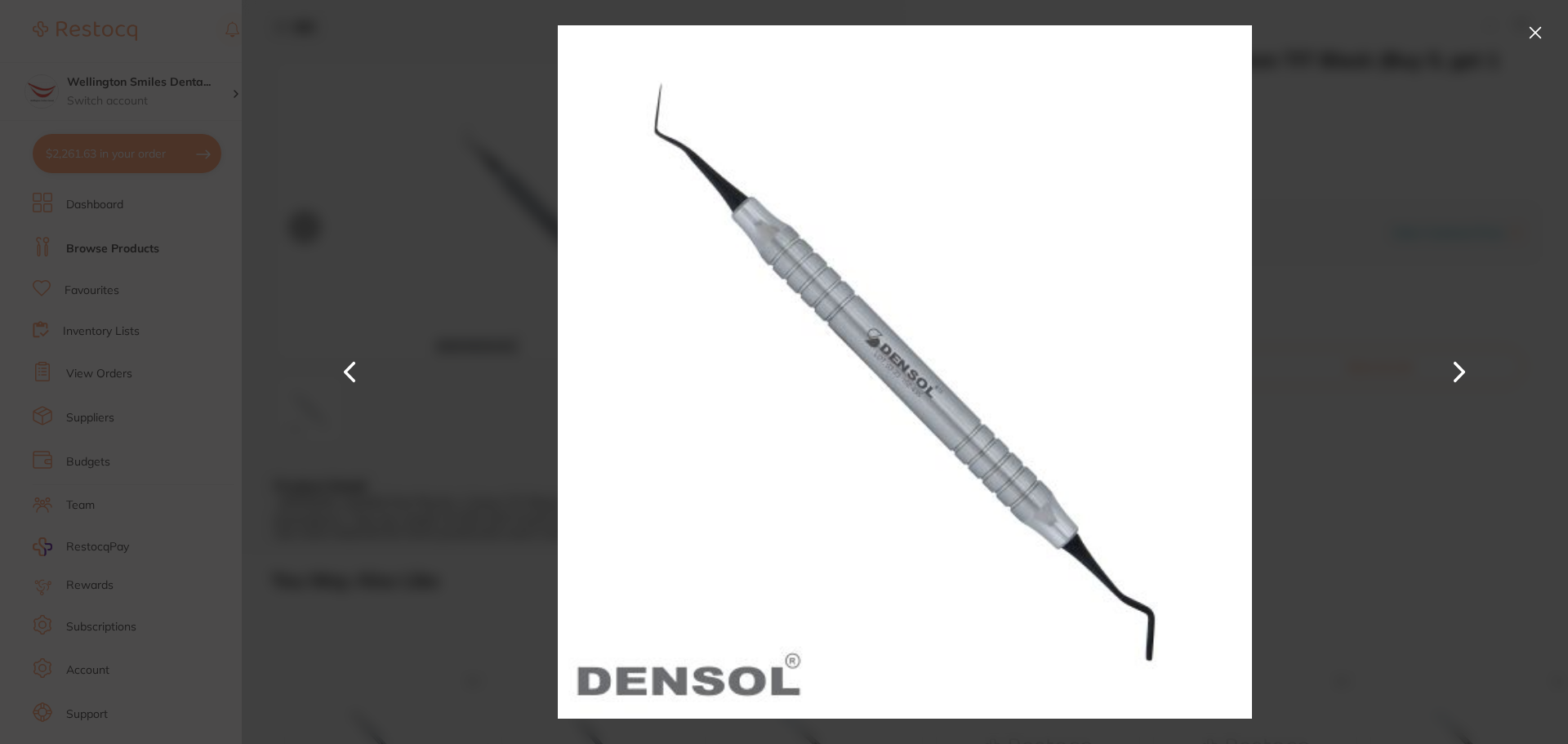
click at [1536, 35] on button at bounding box center [1535, 32] width 26 height 26
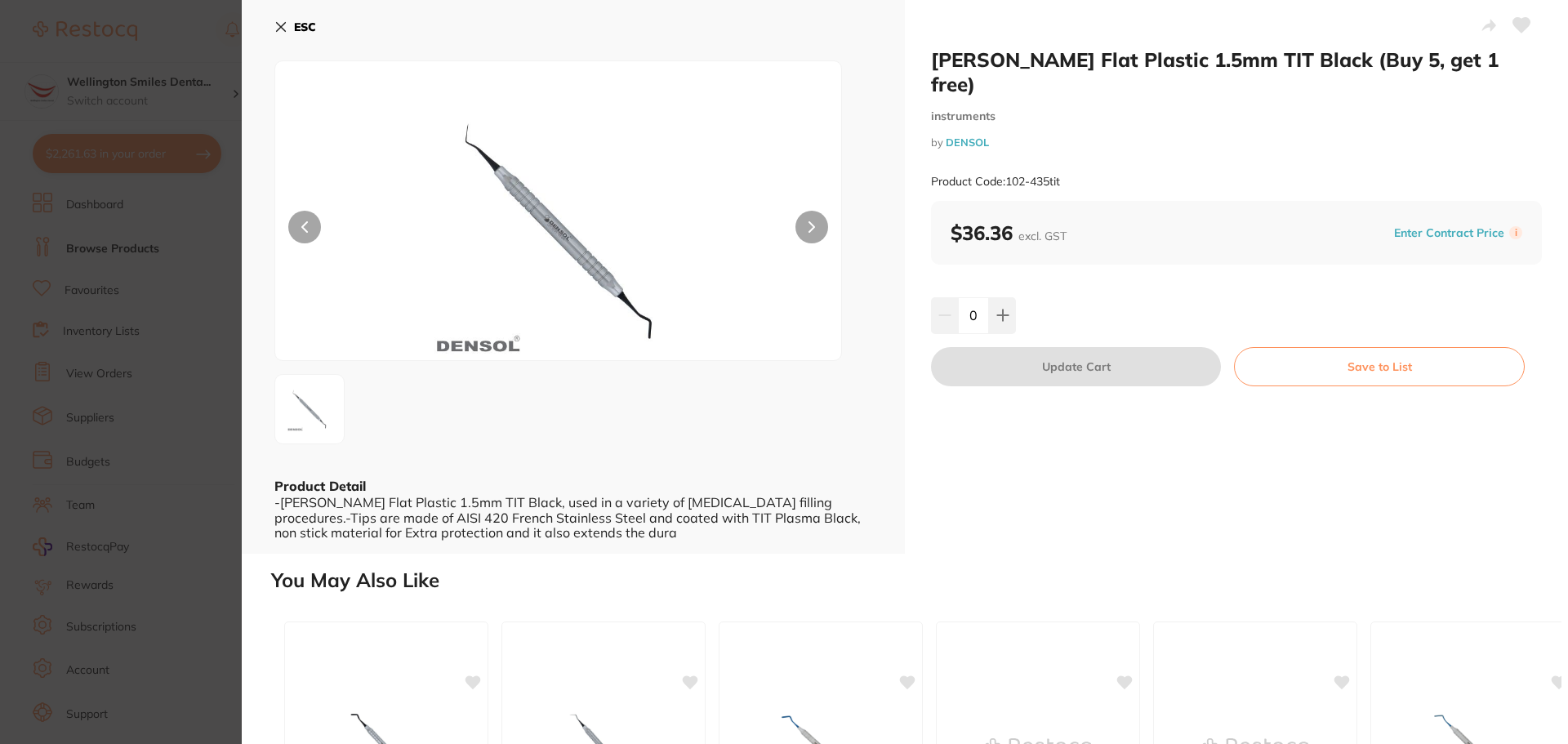
click at [285, 29] on icon at bounding box center [281, 27] width 13 height 13
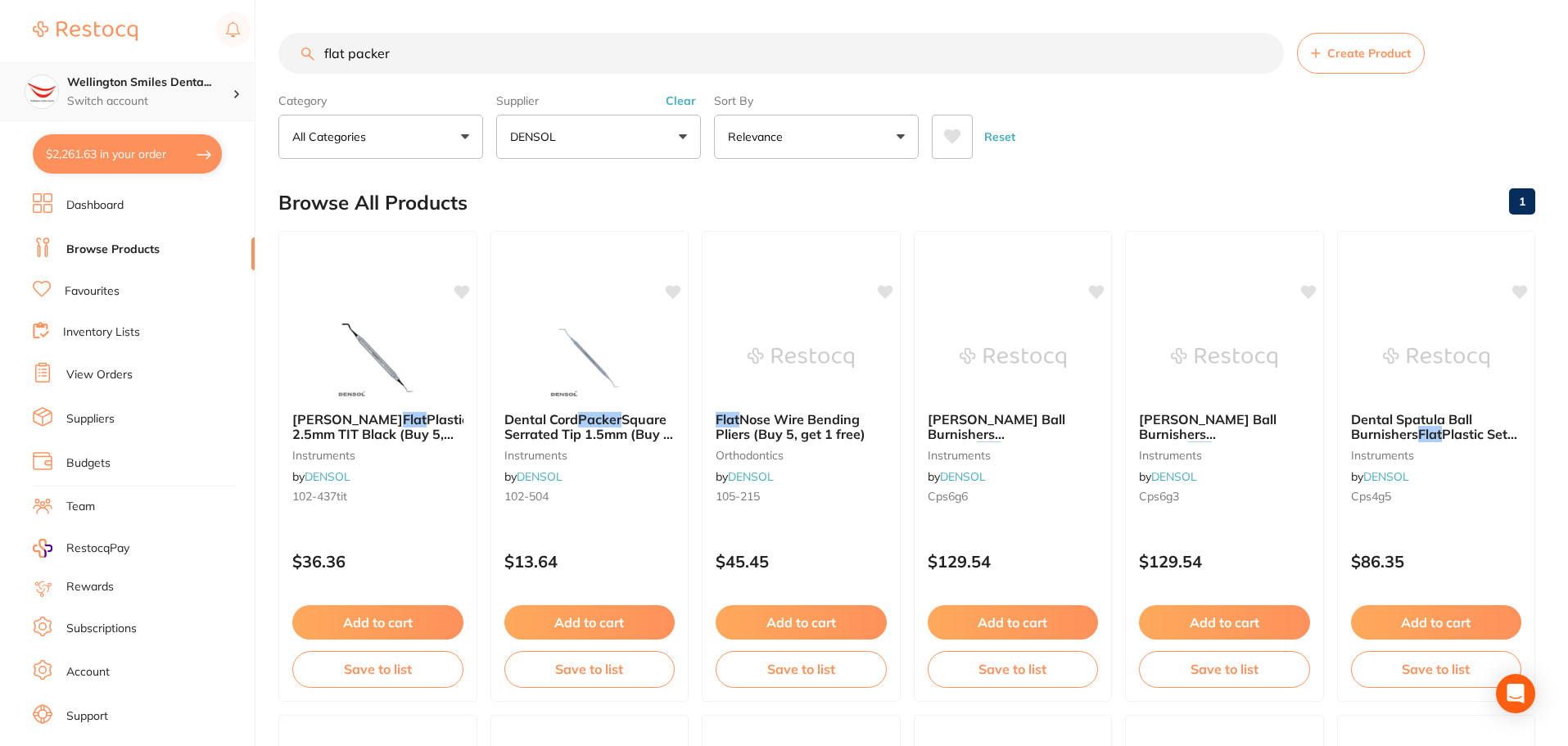
scroll to position [1, 0]
drag, startPoint x: 439, startPoint y: 67, endPoint x: 191, endPoint y: 73, distance: 248.1
click at [191, 73] on div "$2,261.63 Wellington Smiles Denta... Switch account Wellington Smiles Dental $2…" at bounding box center [784, 373] width 1568 height 746
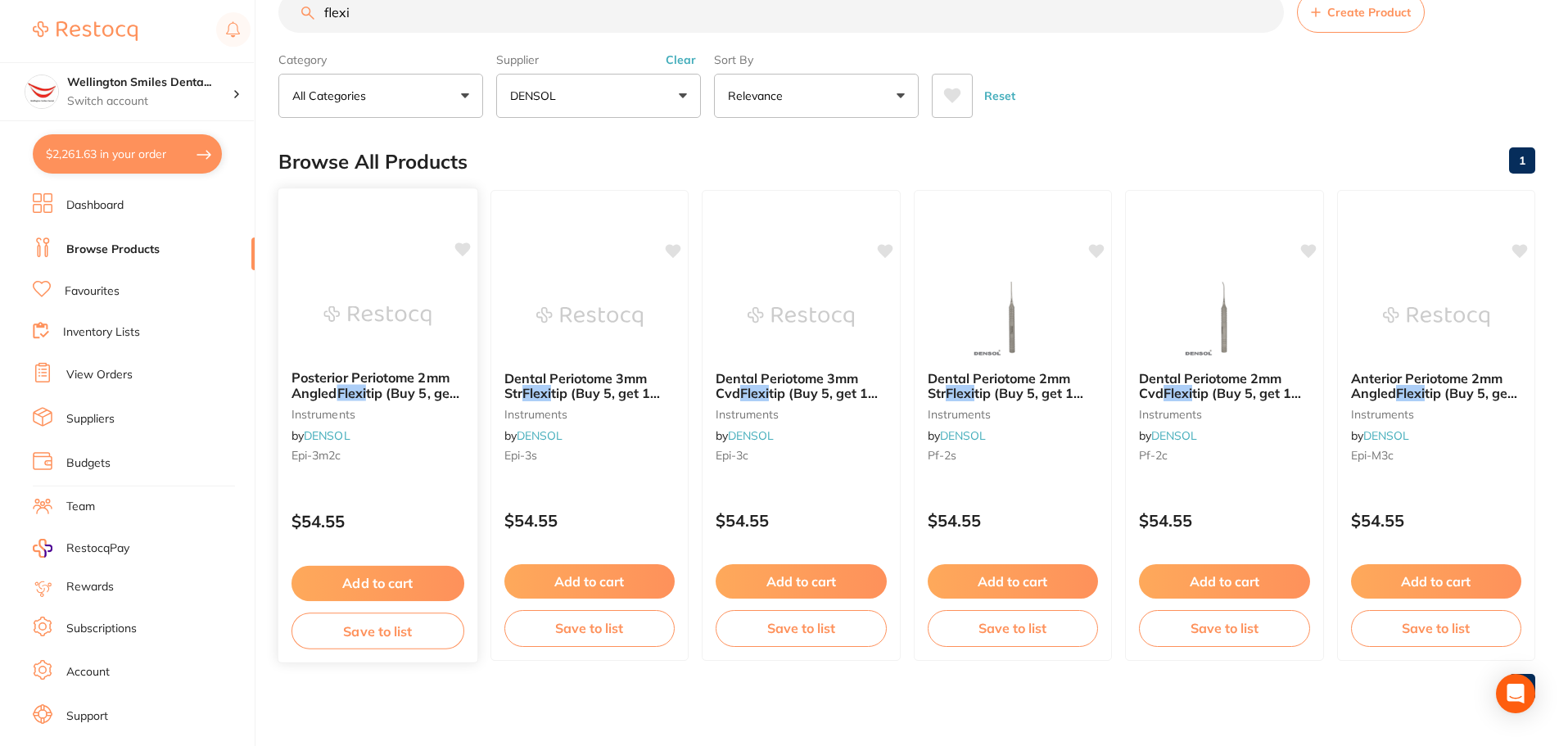
scroll to position [0, 0]
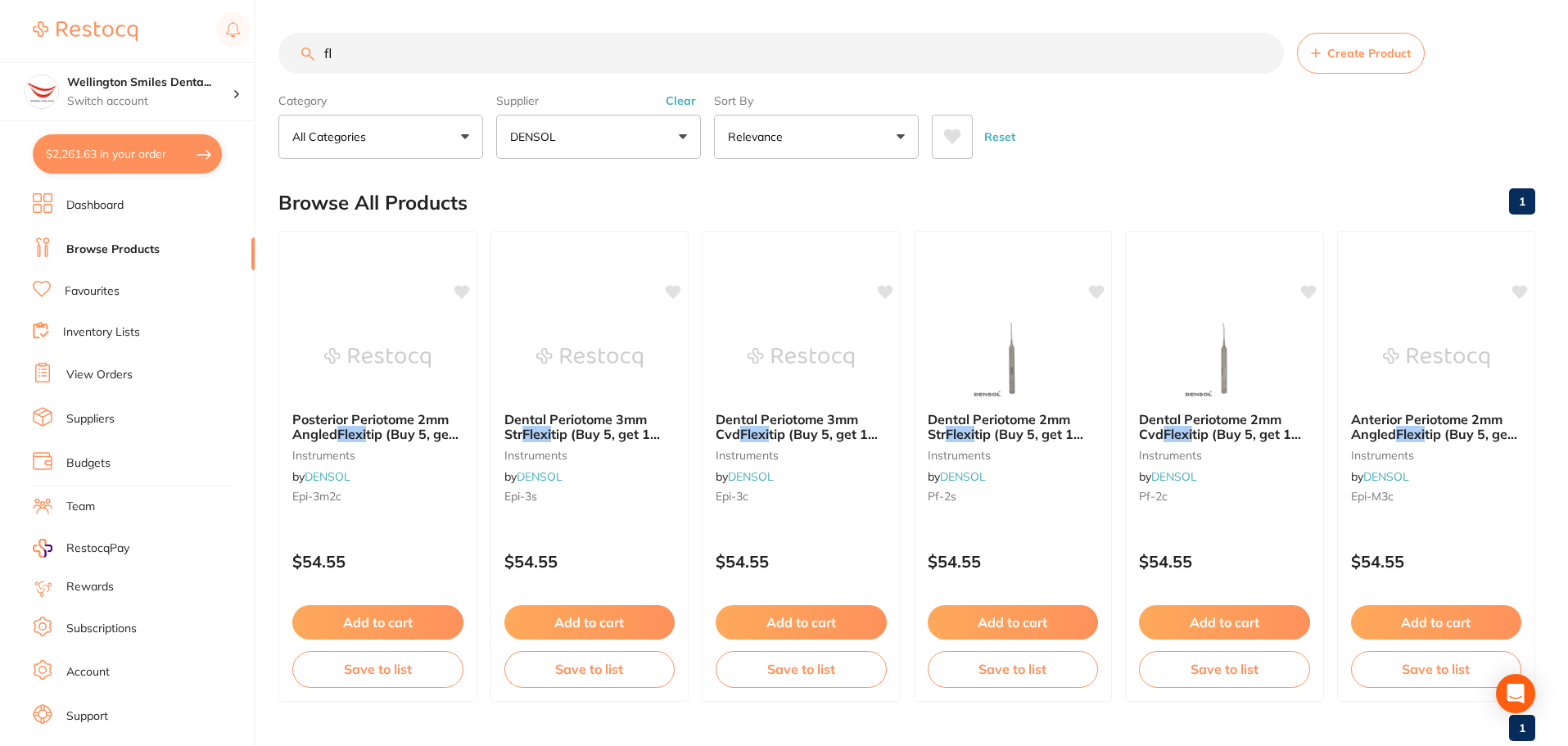
type input "f"
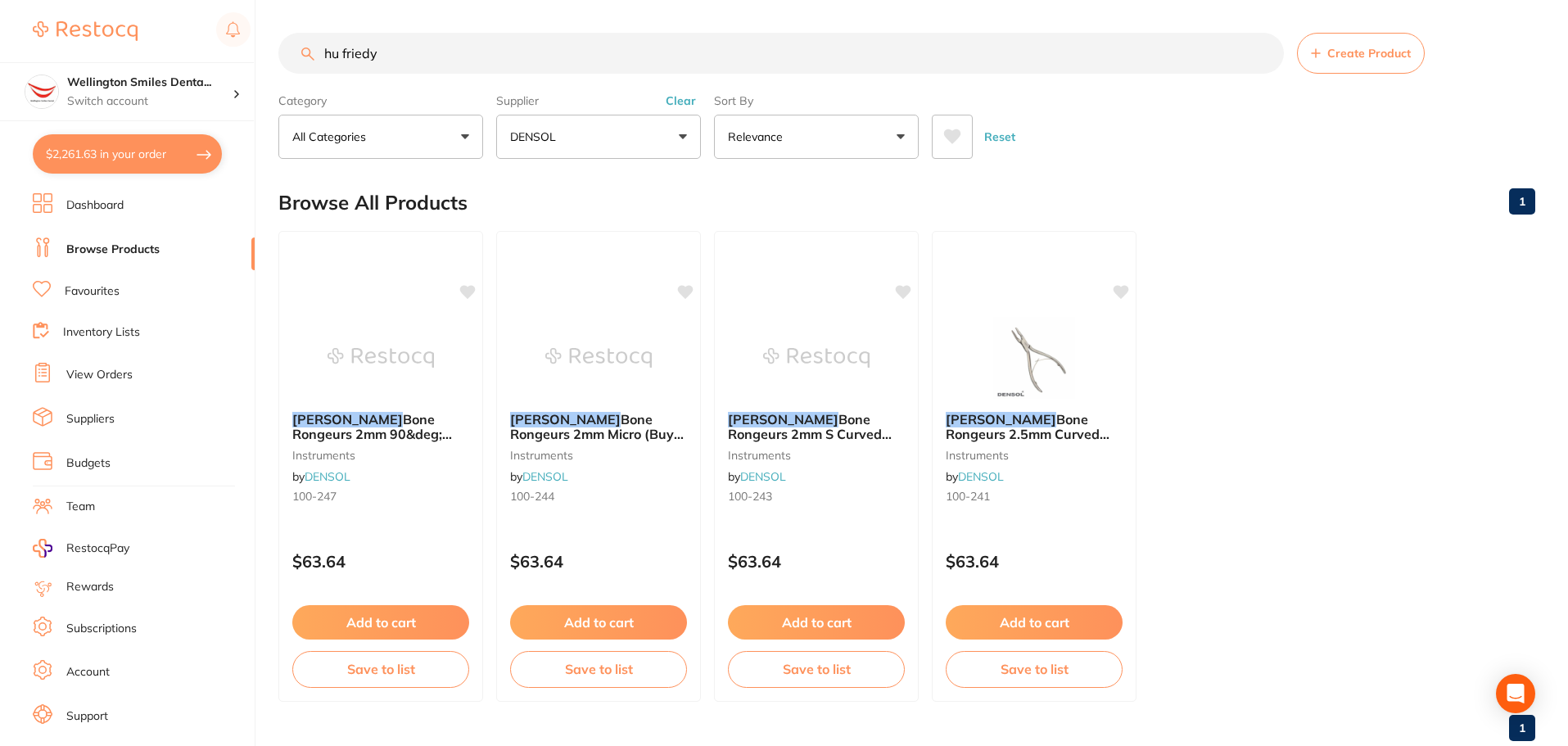
drag, startPoint x: 407, startPoint y: 40, endPoint x: 313, endPoint y: 60, distance: 96.1
click at [313, 60] on div "hu friedy Create Product" at bounding box center [907, 53] width 1257 height 40
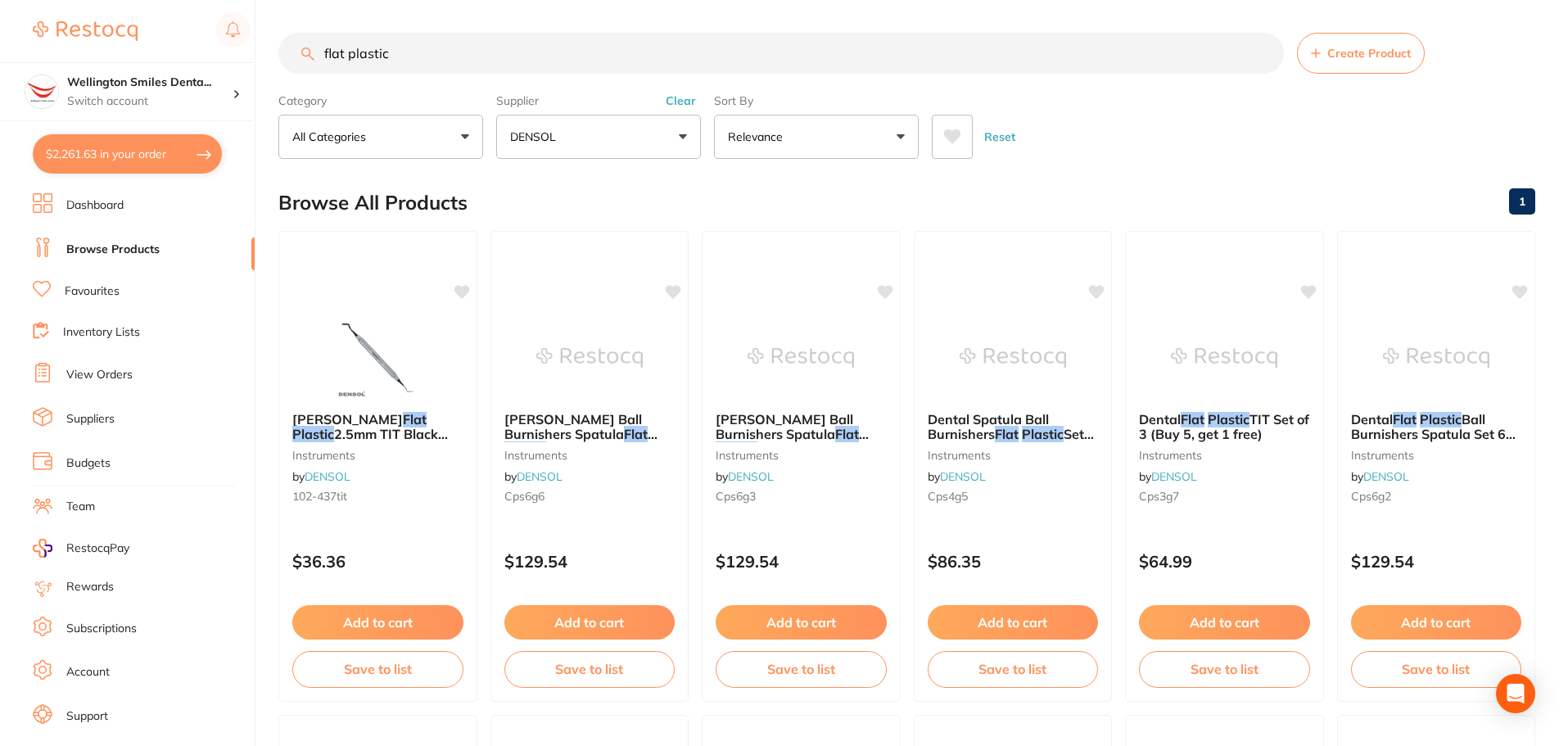
type input "flat plastic"
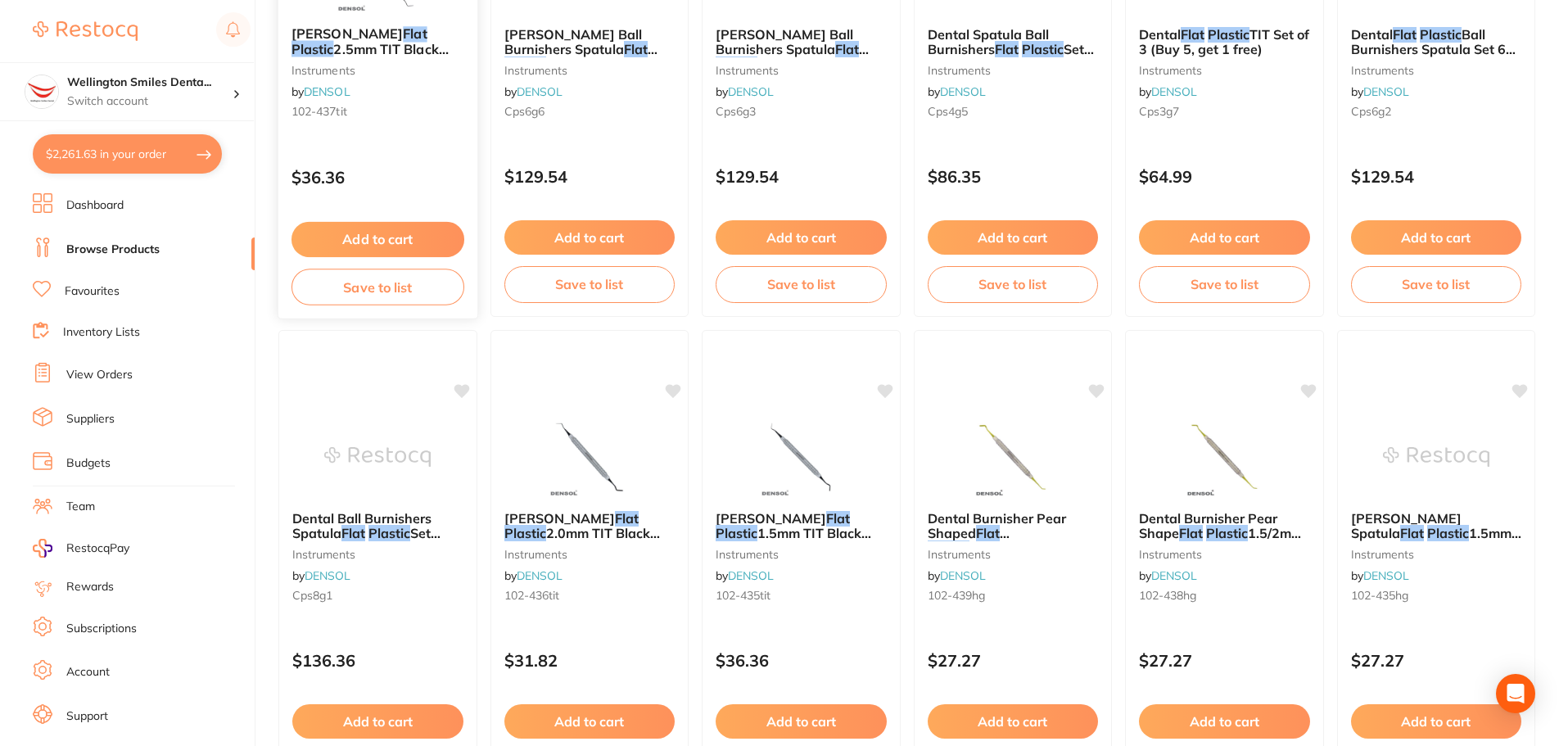
scroll to position [410, 0]
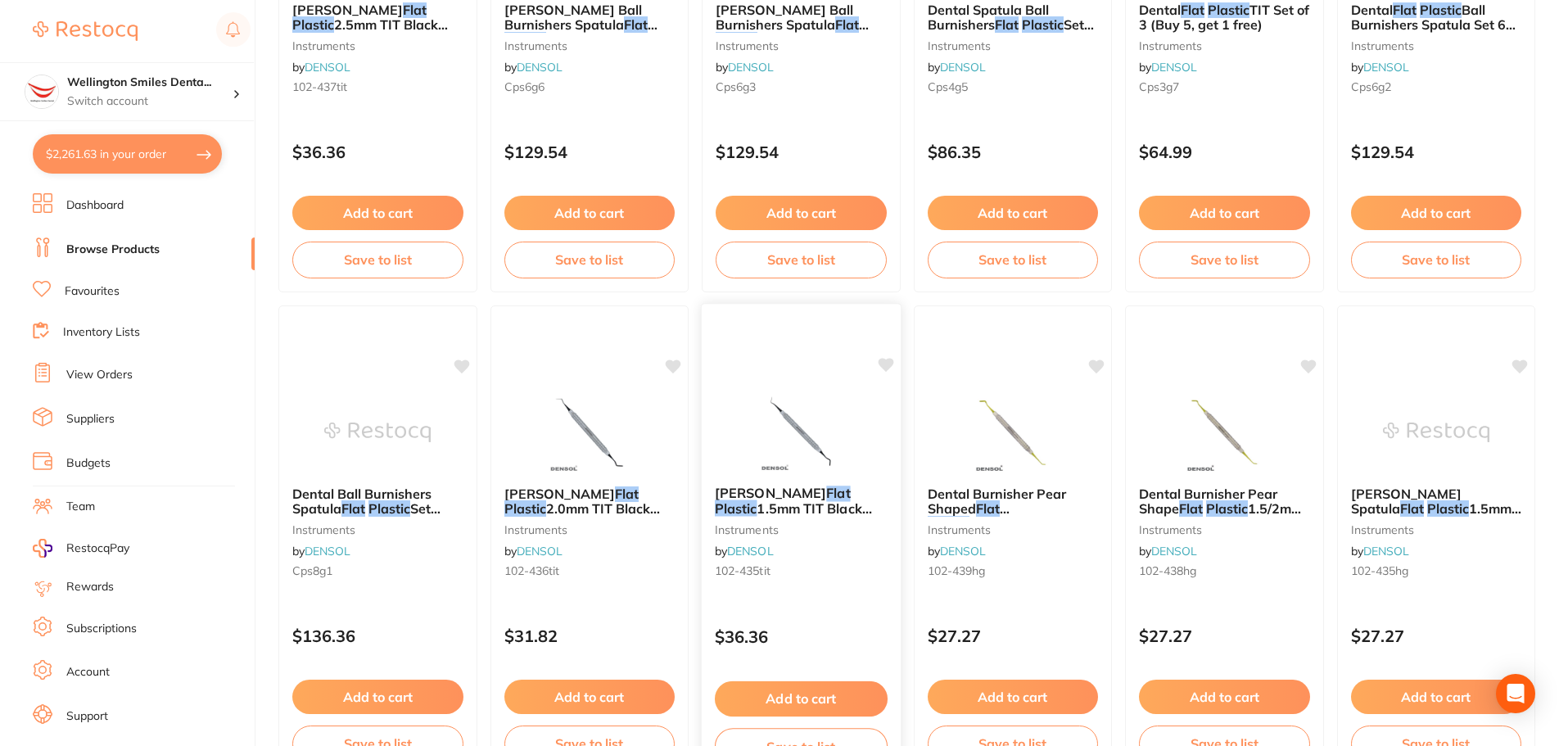
click at [776, 414] on img at bounding box center [801, 431] width 107 height 83
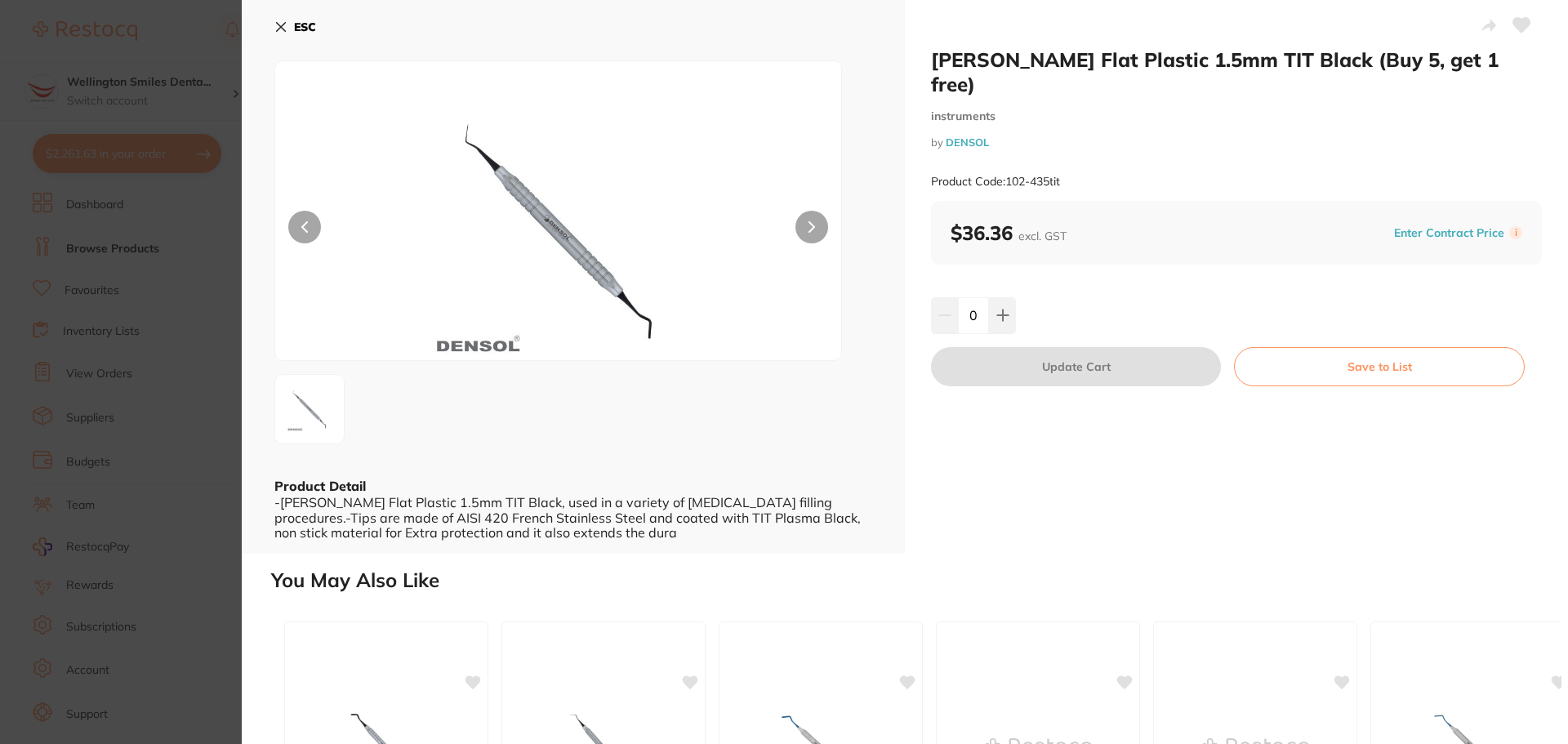
click at [282, 31] on icon at bounding box center [281, 27] width 13 height 13
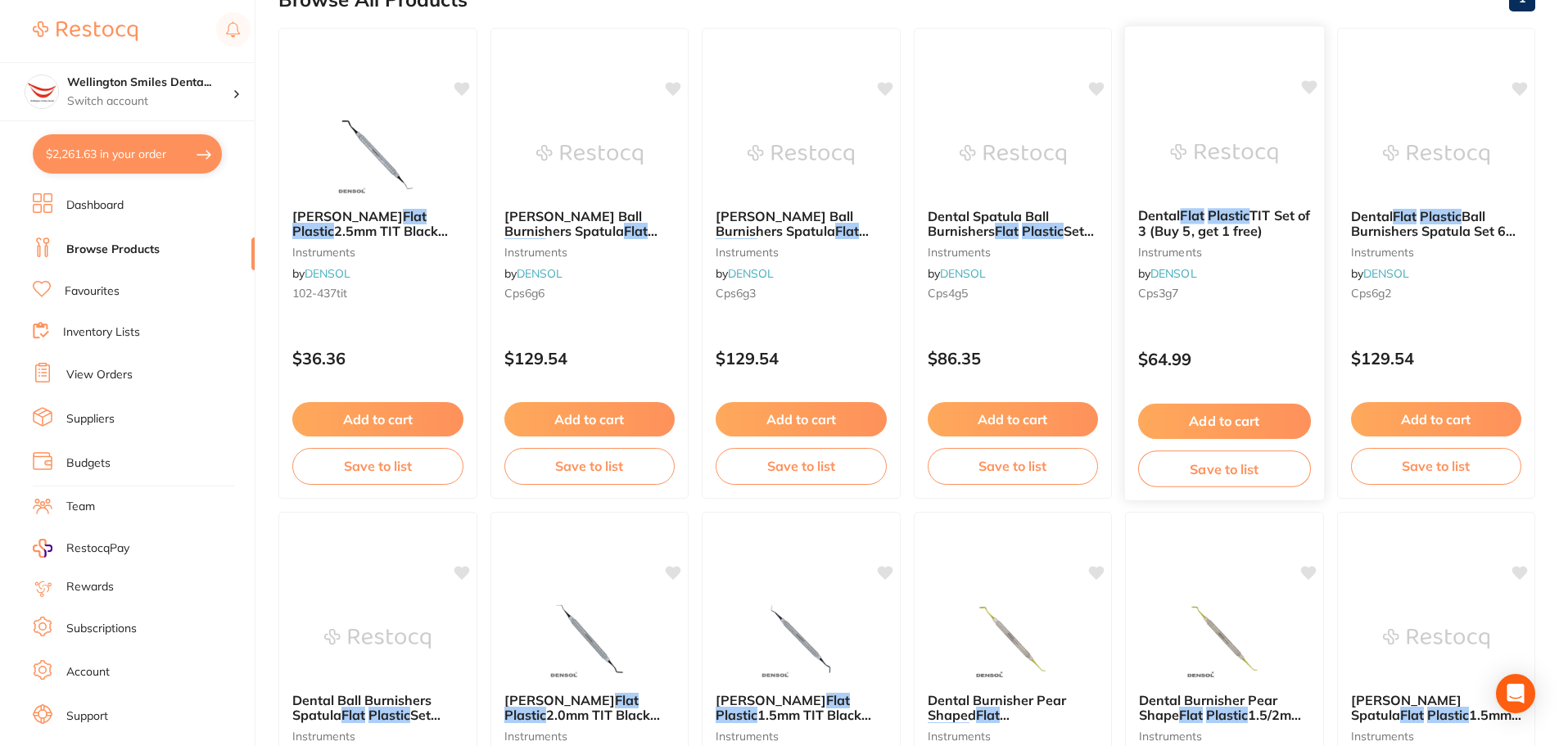
scroll to position [328, 0]
